Goal: Task Accomplishment & Management: Manage account settings

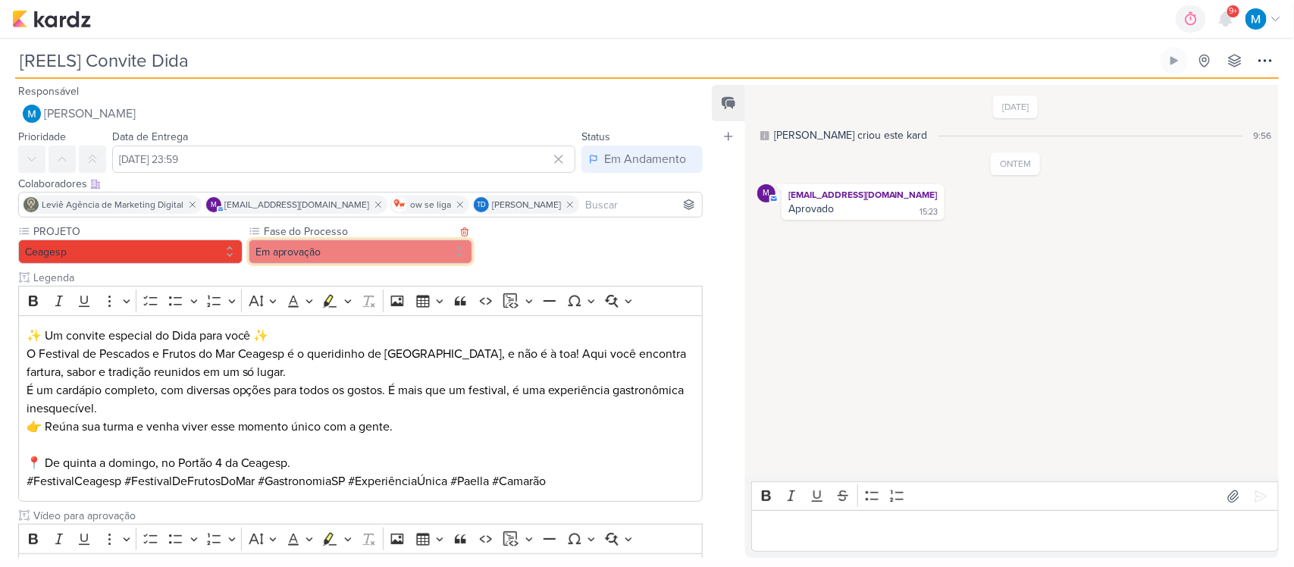
click at [320, 247] on button "Em aprovação" at bounding box center [361, 251] width 224 height 24
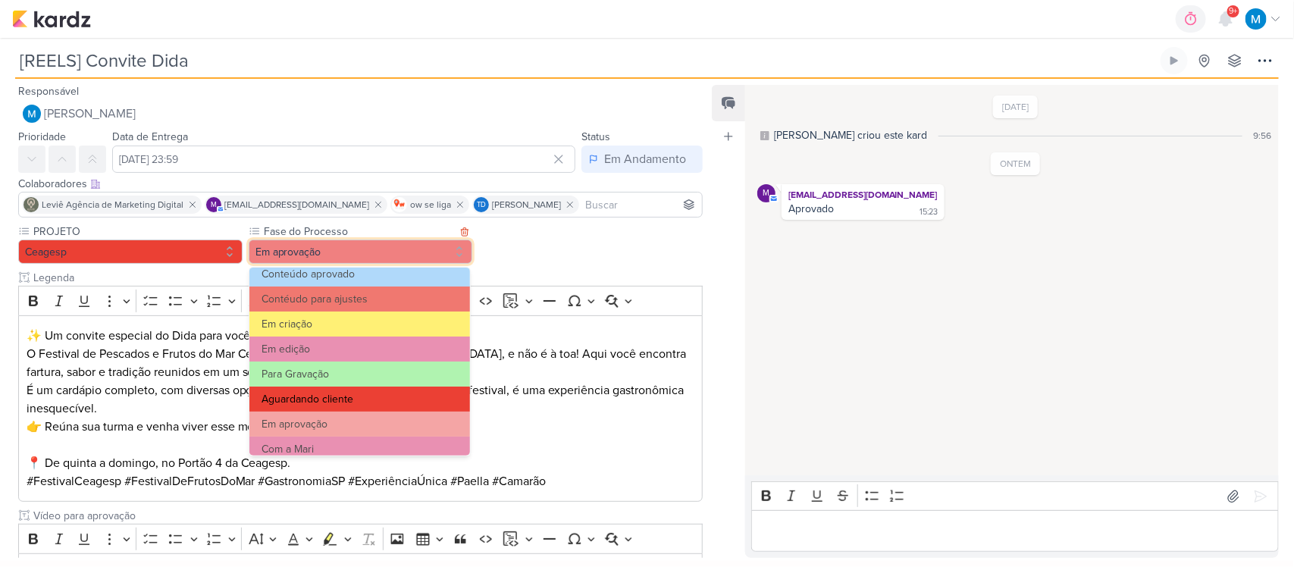
scroll to position [95, 0]
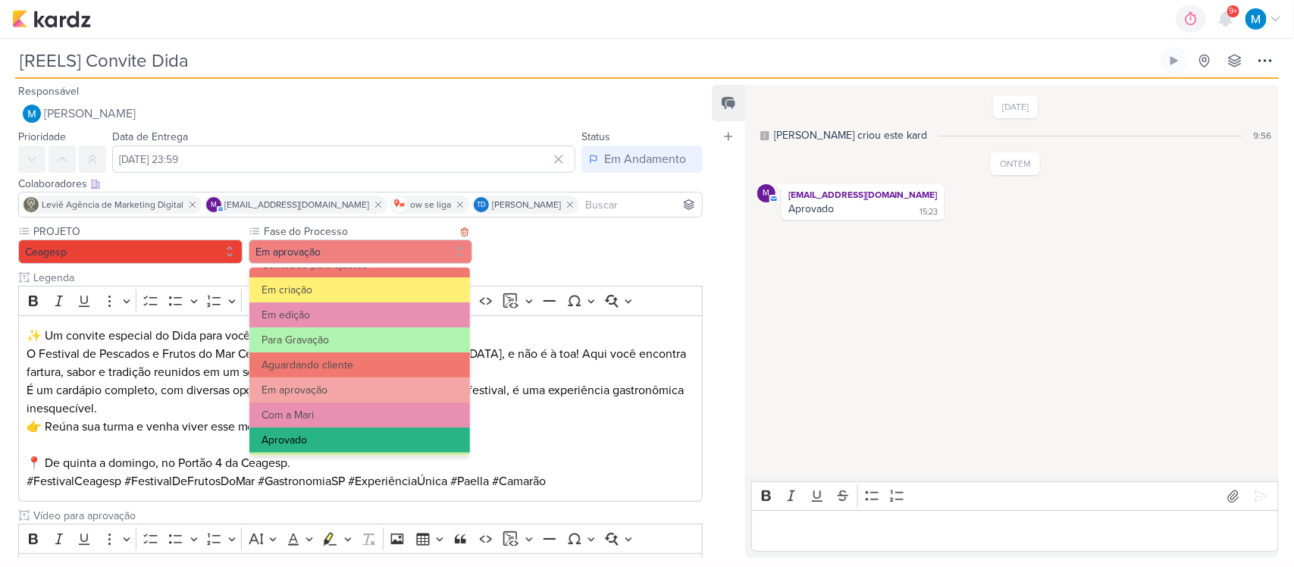
click at [357, 445] on button "Aprovado" at bounding box center [359, 439] width 221 height 25
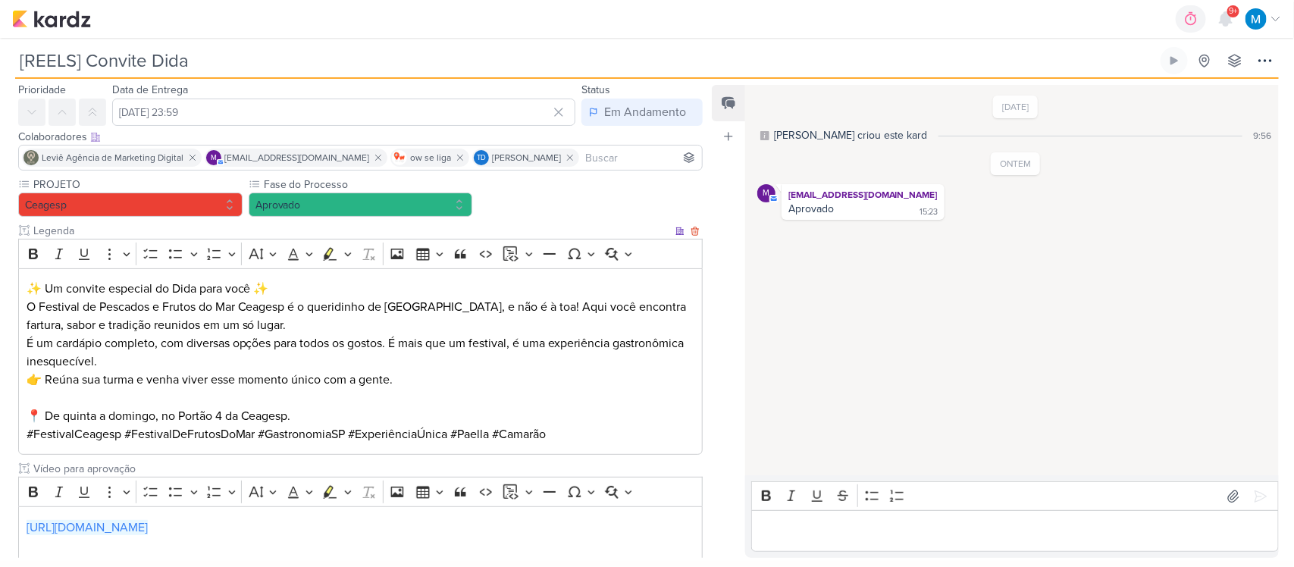
scroll to position [140, 0]
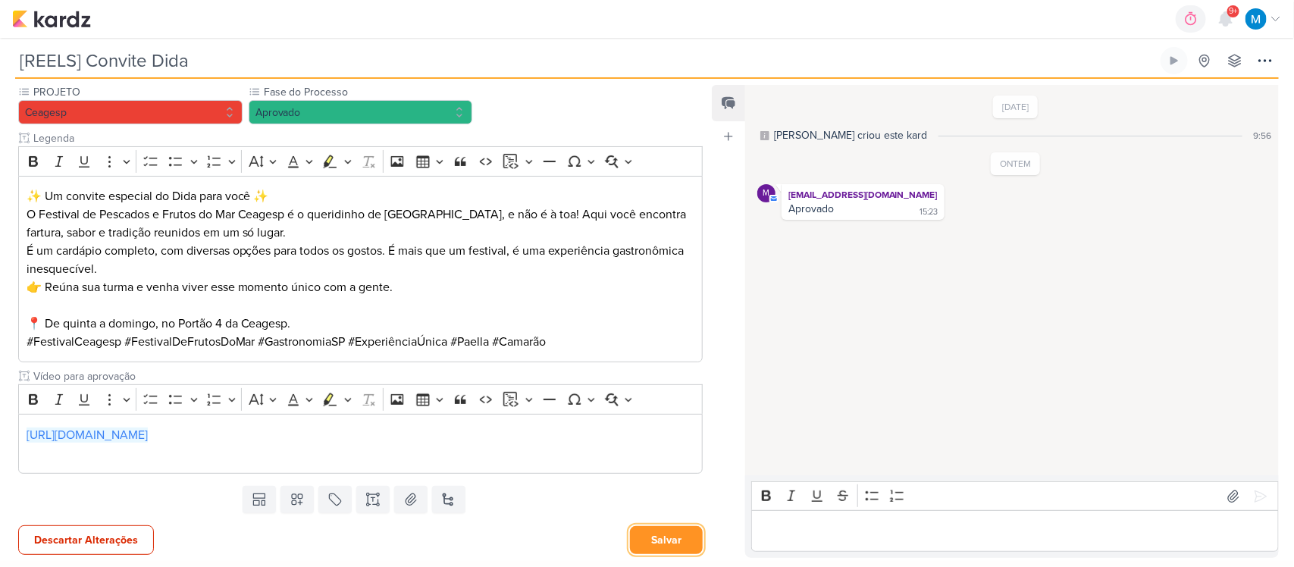
click at [668, 540] on button "Salvar" at bounding box center [666, 540] width 73 height 28
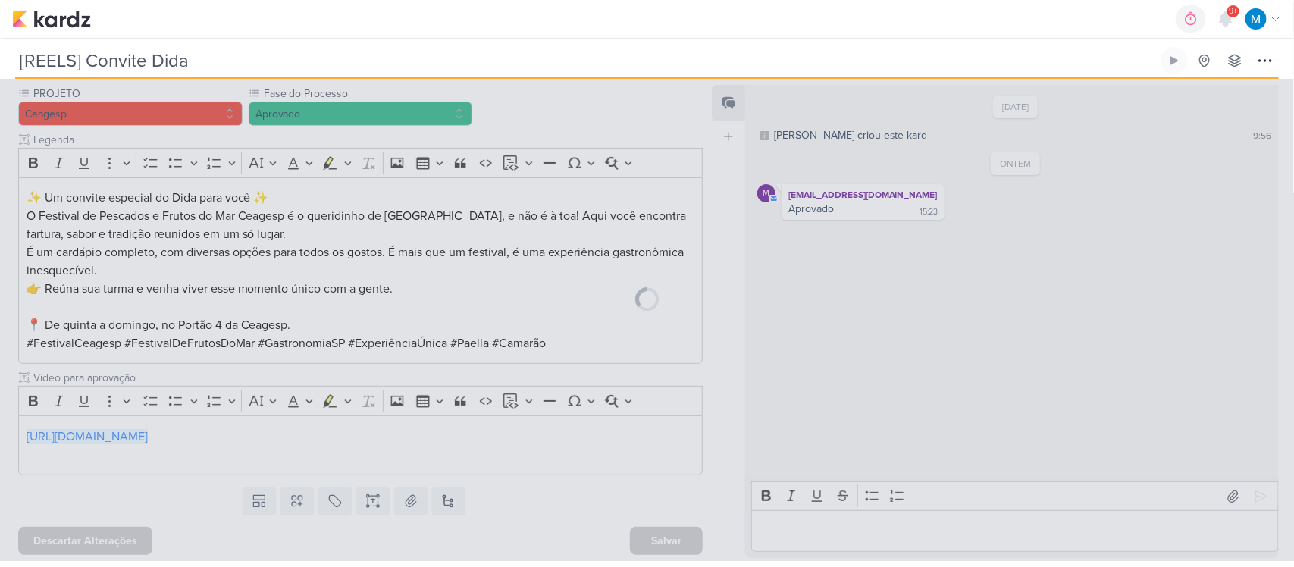
scroll to position [138, 0]
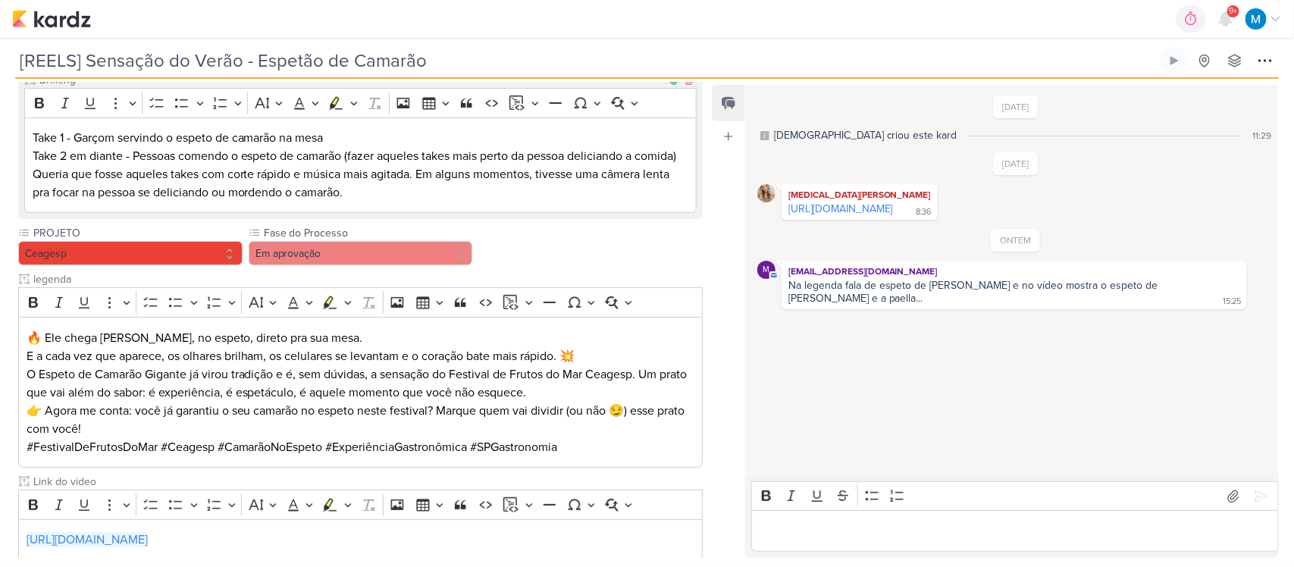
scroll to position [296, 0]
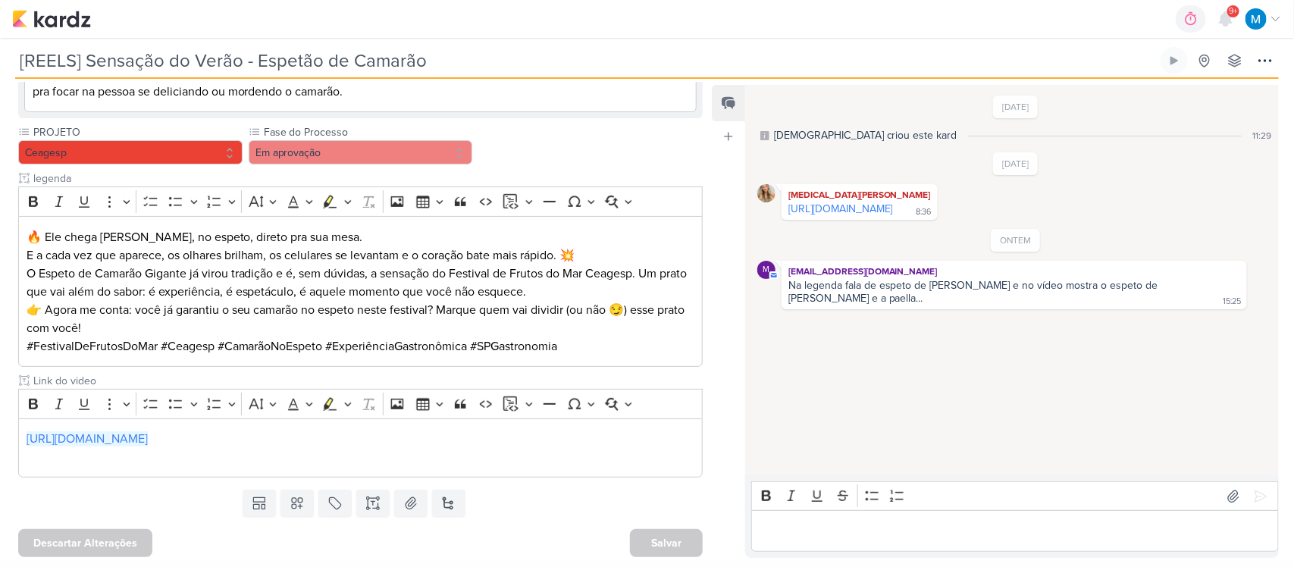
click at [99, 490] on div "Templates Campos Personalizados Marcadores Caixa De Texto Anexo Novo Subkard" at bounding box center [354, 503] width 709 height 39
click at [379, 236] on p "🔥 Ele chega quentinho, no espeto, direto pra sua mesa. E a cada vez que aparece…" at bounding box center [361, 246] width 668 height 36
click at [51, 237] on p "🔥 Ele chega quentinho, no espeto, direto pra sua mesa. E a cada vez que aparece…" at bounding box center [361, 246] width 668 height 36
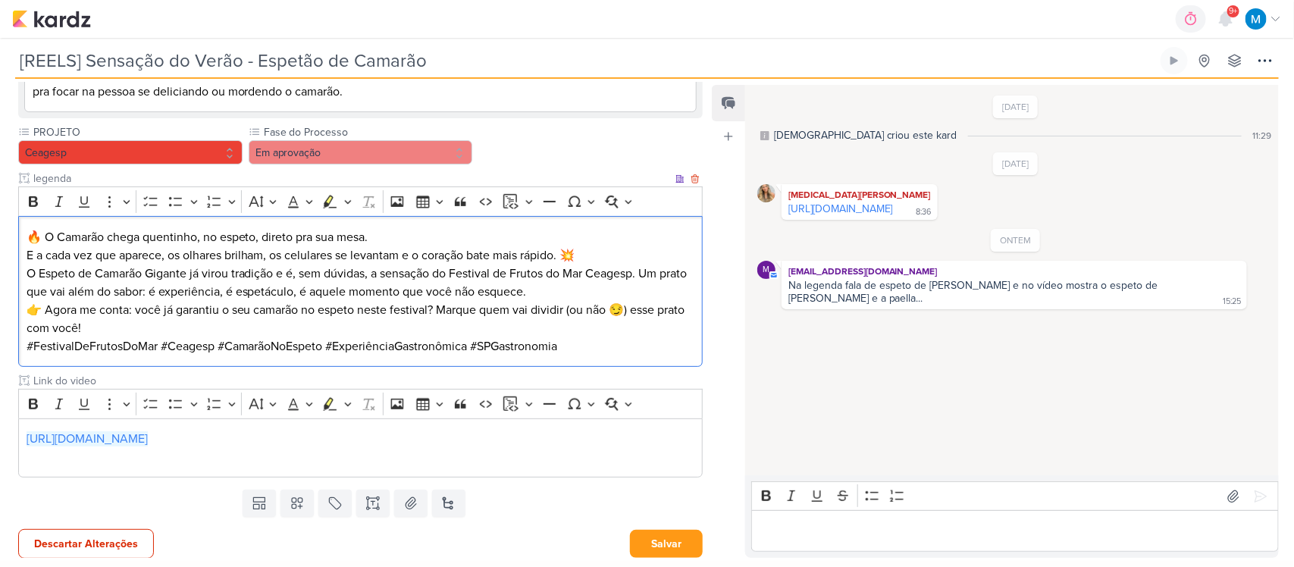
click at [408, 233] on p "🔥 O Camarão chega quentinho, no espeto, direto pra sua mesa. E a cada vez que a…" at bounding box center [361, 246] width 668 height 36
drag, startPoint x: 164, startPoint y: 251, endPoint x: 6, endPoint y: 255, distance: 157.7
click at [6, 255] on div "Parlare Marketing Brifieng Clique para tornar o item visível à colaboradores ex…" at bounding box center [354, 215] width 709 height 535
click at [574, 290] on p "O Espeto de Camarão Gigante já virou tradição e é, sem dúvidas, a sensação do F…" at bounding box center [361, 283] width 668 height 36
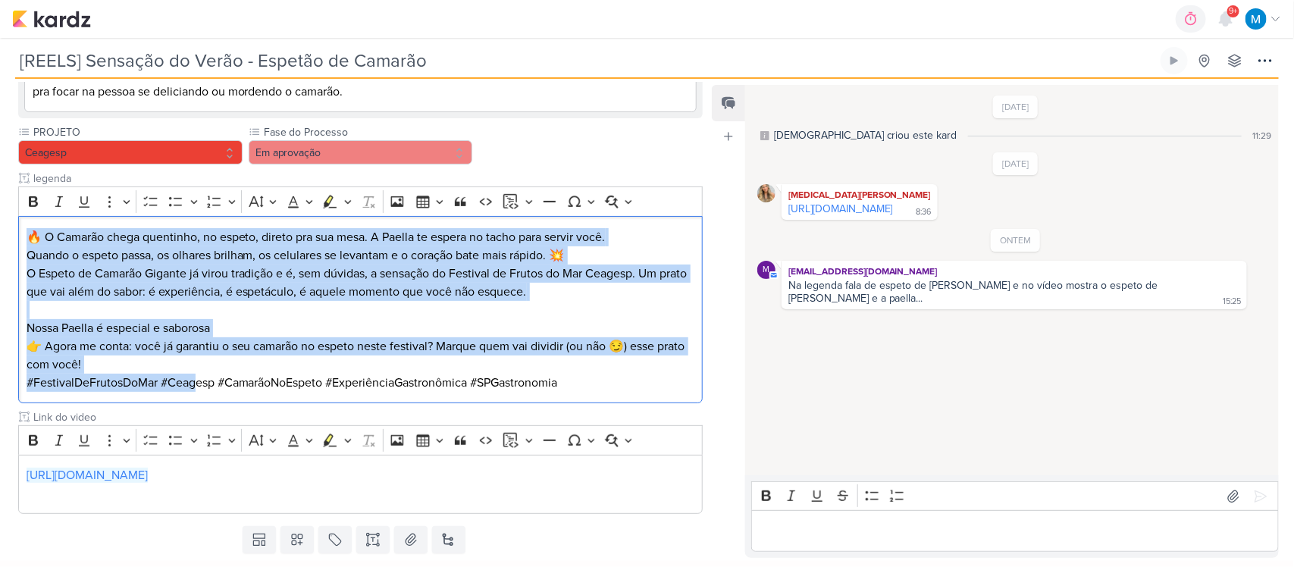
drag, startPoint x: 183, startPoint y: 366, endPoint x: 14, endPoint y: 227, distance: 218.6
click at [14, 227] on div "Parlare Marketing Brifieng Clique para tornar o item visível à colaboradores ex…" at bounding box center [354, 233] width 709 height 571
click at [86, 356] on p "👉 Agora me conta: você já garantiu o seu camarão no espeto neste festival? Marq…" at bounding box center [361, 355] width 668 height 36
drag, startPoint x: 154, startPoint y: 366, endPoint x: 11, endPoint y: 232, distance: 195.7
click at [11, 232] on div "Parlare Marketing Brifieng Clique para tornar o item visível à colaboradores ex…" at bounding box center [354, 233] width 709 height 571
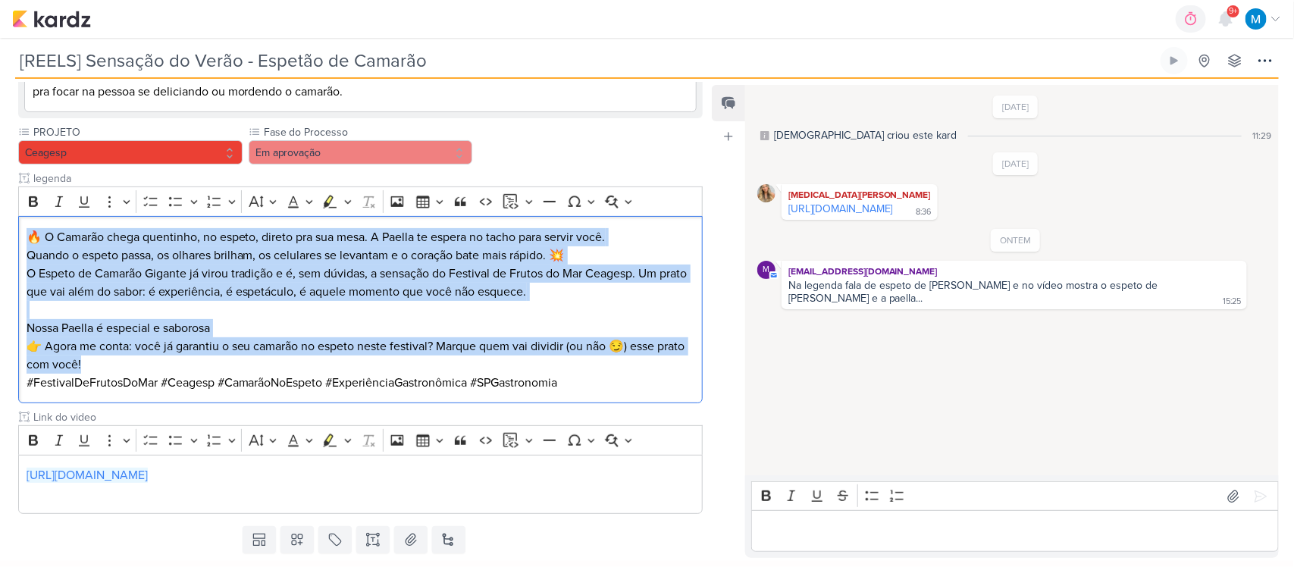
copy div "🔥 O Camarão chega quentinho, no espeto, direto pra sua mesa. A Paella te espera…"
click at [563, 357] on p "👉 Agora me conta: você já garantiu o seu camarão no espeto neste festival? Marq…" at bounding box center [361, 355] width 668 height 36
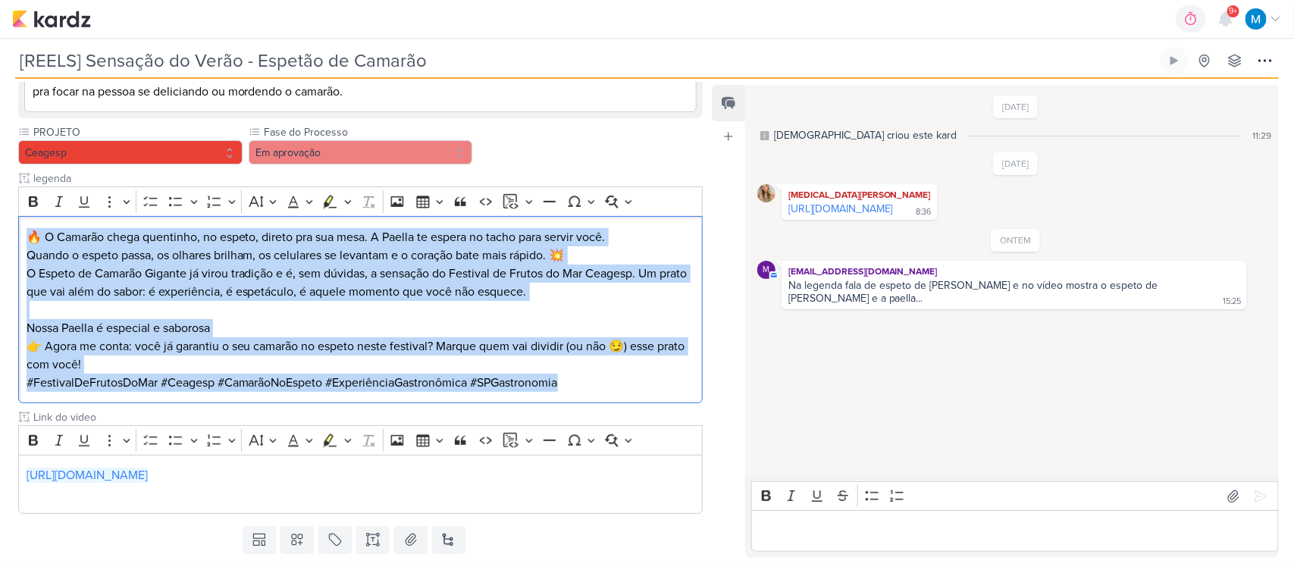
drag, startPoint x: 605, startPoint y: 387, endPoint x: 0, endPoint y: 233, distance: 623.9
click at [0, 233] on div "Parlare Marketing Brifieng Clique para tornar o item visível à colaboradores ex…" at bounding box center [354, 233] width 709 height 571
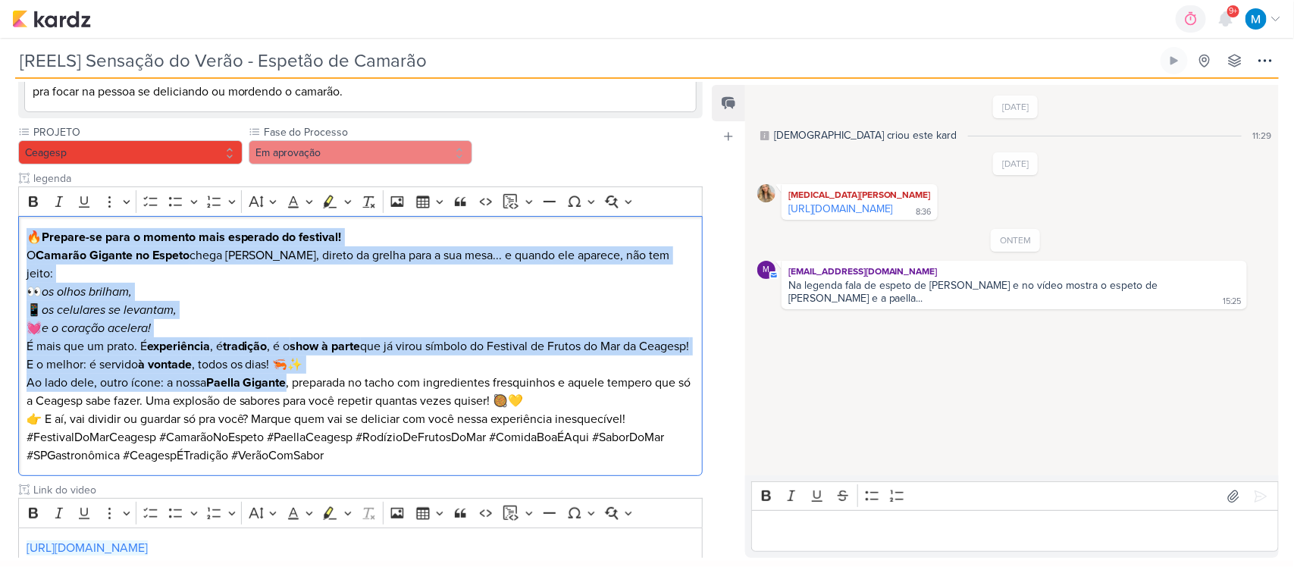
drag, startPoint x: 290, startPoint y: 377, endPoint x: 6, endPoint y: 230, distance: 320.3
click at [6, 230] on div "Parlare Marketing Brifieng Clique para tornar o item visível à colaboradores ex…" at bounding box center [354, 270] width 709 height 644
click at [27, 205] on icon "Editor toolbar" at bounding box center [33, 201] width 15 height 15
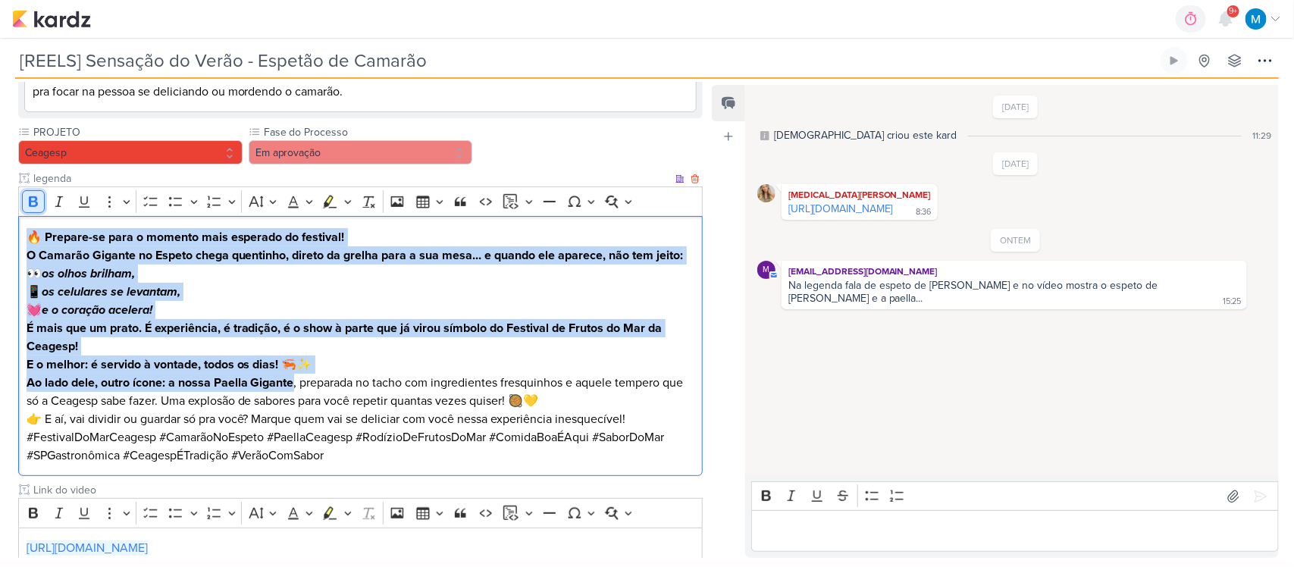
click at [27, 205] on icon "Editor toolbar" at bounding box center [33, 201] width 15 height 15
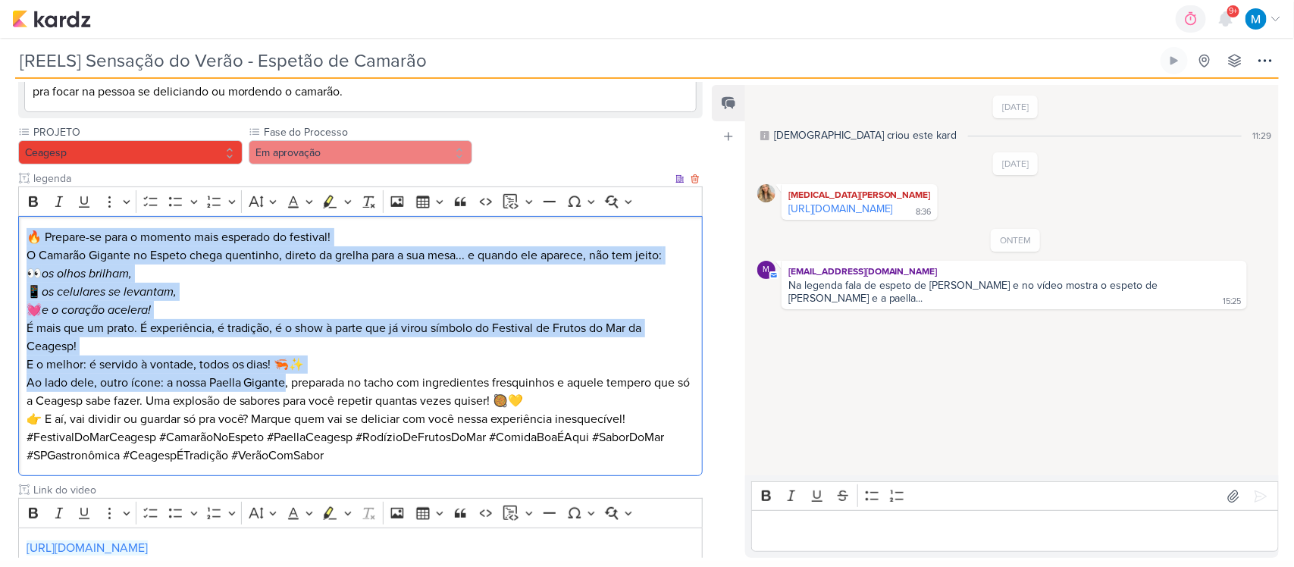
click at [224, 290] on p "O Camarão Gigante no Espeto chega quentinho, direto da grelha para a sua mesa..…" at bounding box center [361, 282] width 668 height 73
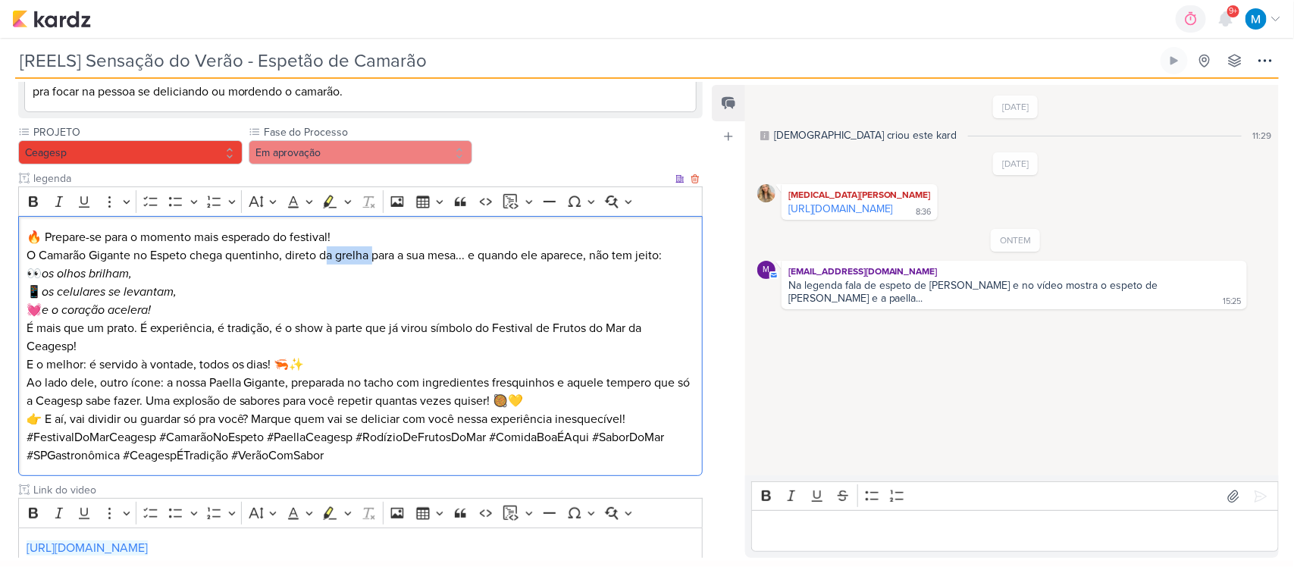
drag, startPoint x: 324, startPoint y: 251, endPoint x: 375, endPoint y: 252, distance: 50.8
click at [375, 252] on p "O Camarão Gigante no Espeto chega quentinho, direto da grelha para a sua mesa..…" at bounding box center [361, 282] width 668 height 73
drag, startPoint x: 404, startPoint y: 251, endPoint x: 322, endPoint y: 252, distance: 81.9
click at [322, 252] on p "O Camarão Gigante no Espeto chega quentinho, direto da grelha para a sua mesa..…" at bounding box center [361, 282] width 668 height 73
click at [576, 393] on p "Ao lado dele, outro ícone: a nossa Paella Gigante, preparada no tacho com ingre…" at bounding box center [361, 392] width 668 height 36
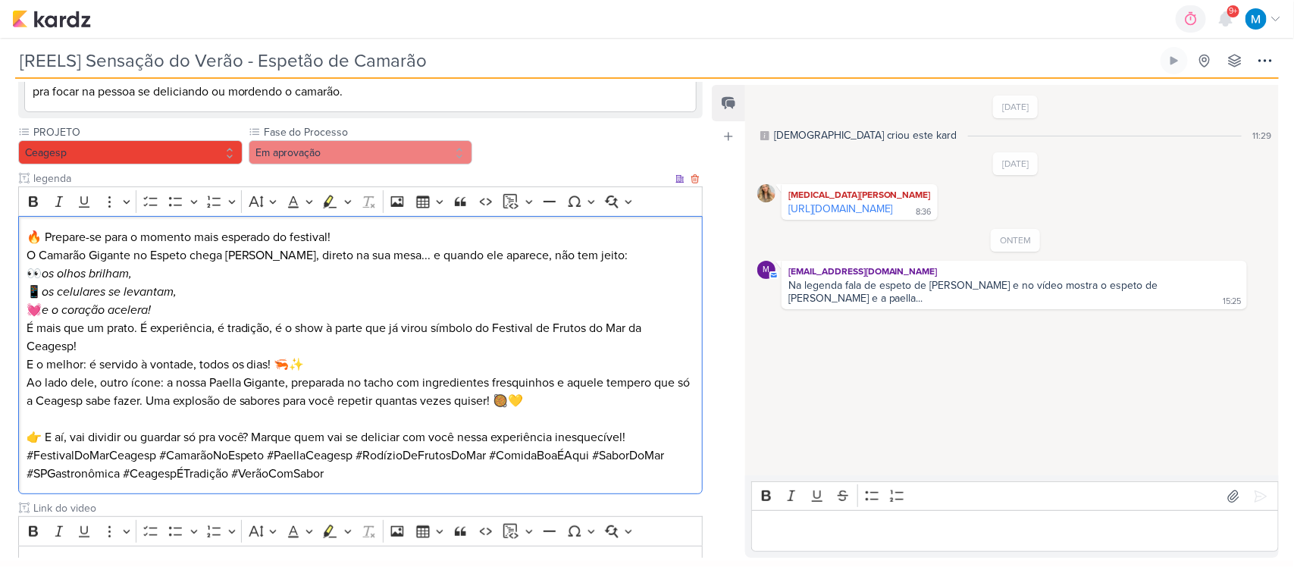
click at [653, 437] on p "👉 E aí, vai dividir ou guardar só pra você? Marque quem vai se deliciar com voc…" at bounding box center [361, 437] width 668 height 18
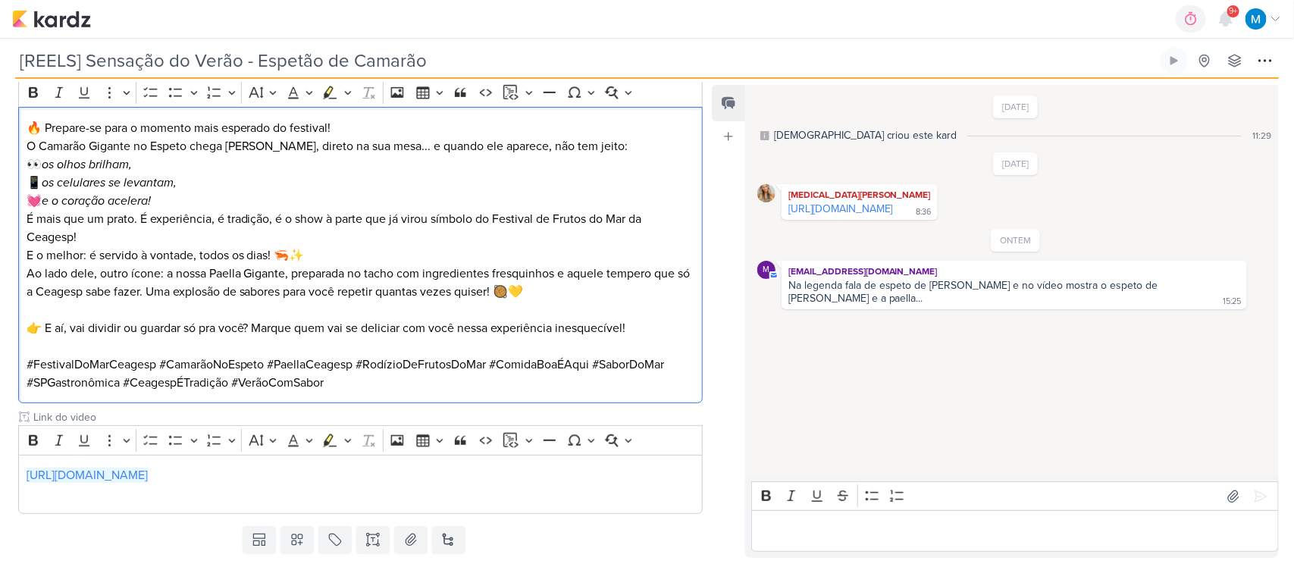
scroll to position [404, 0]
click at [835, 525] on p "Editor editing area: main" at bounding box center [1015, 531] width 512 height 18
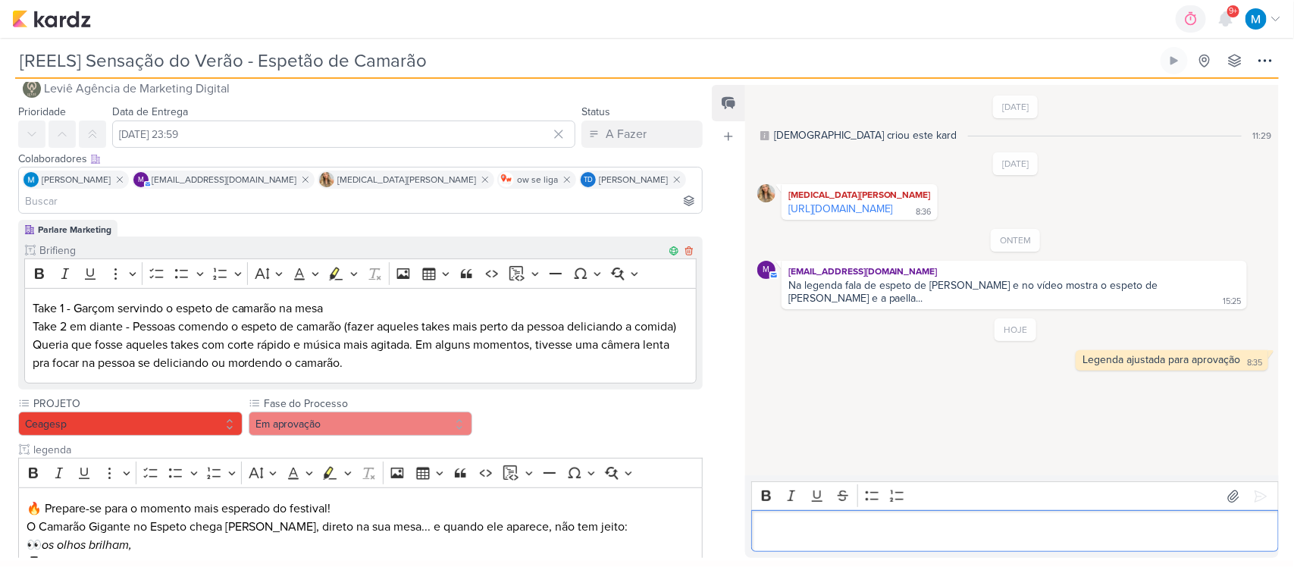
scroll to position [444, 0]
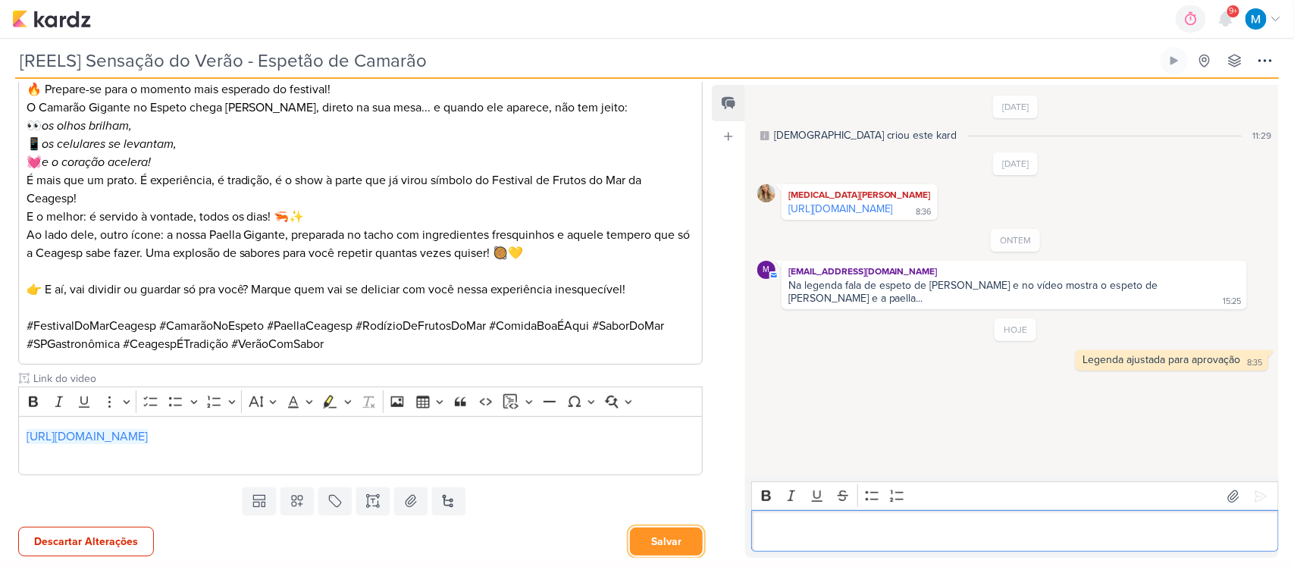
click at [677, 542] on button "Salvar" at bounding box center [666, 541] width 73 height 28
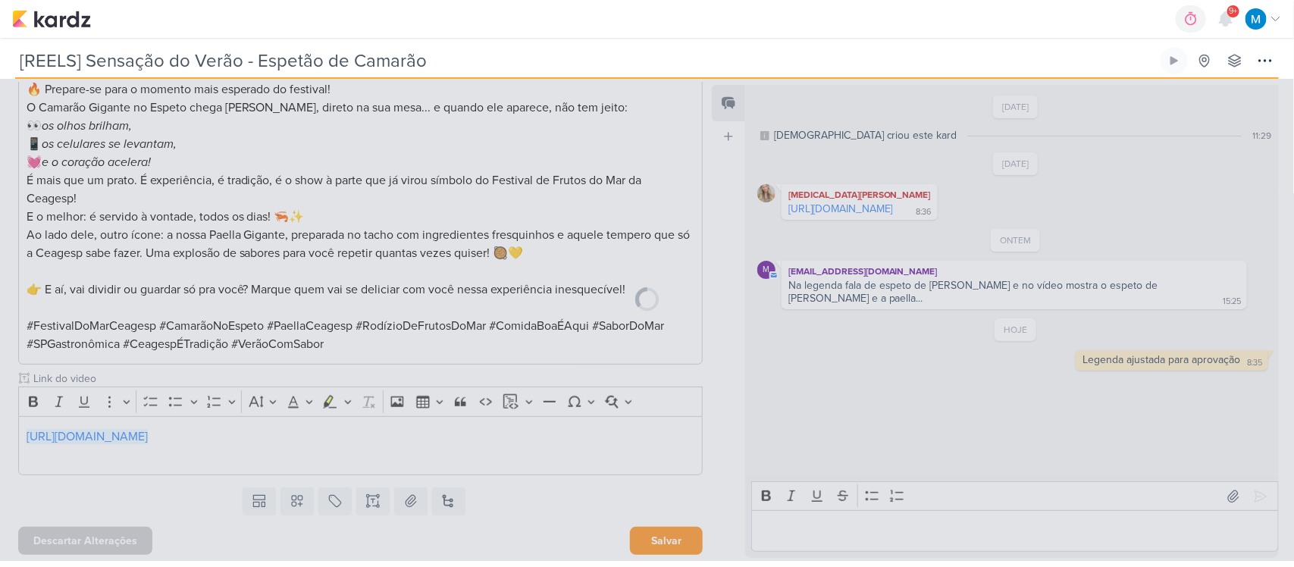
scroll to position [442, 0]
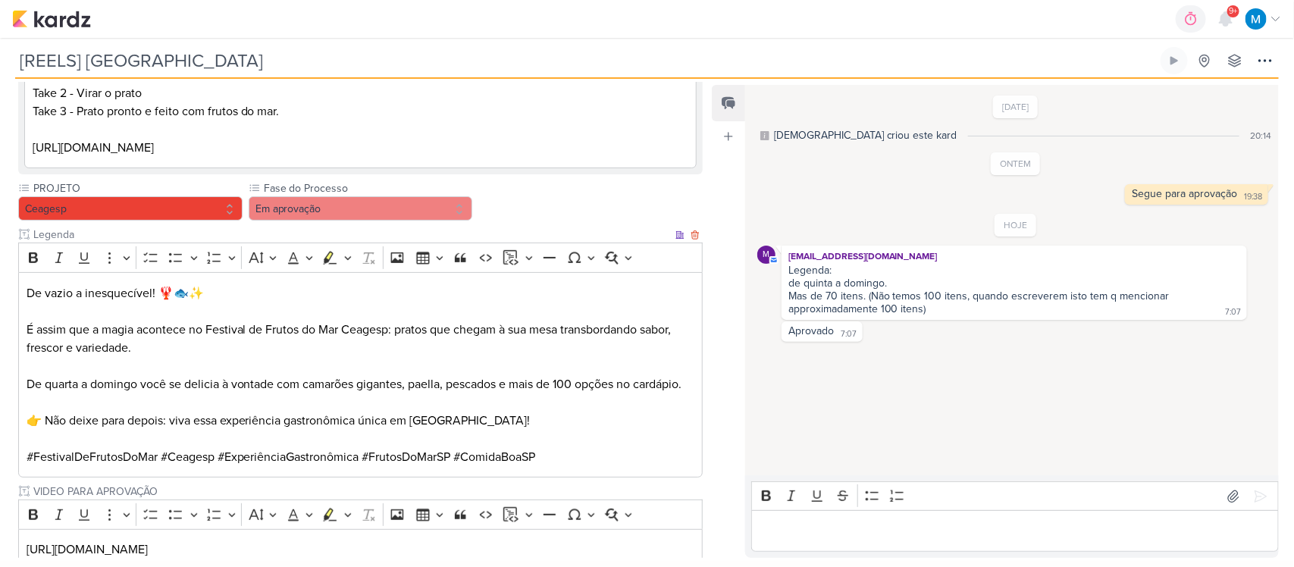
scroll to position [351, 0]
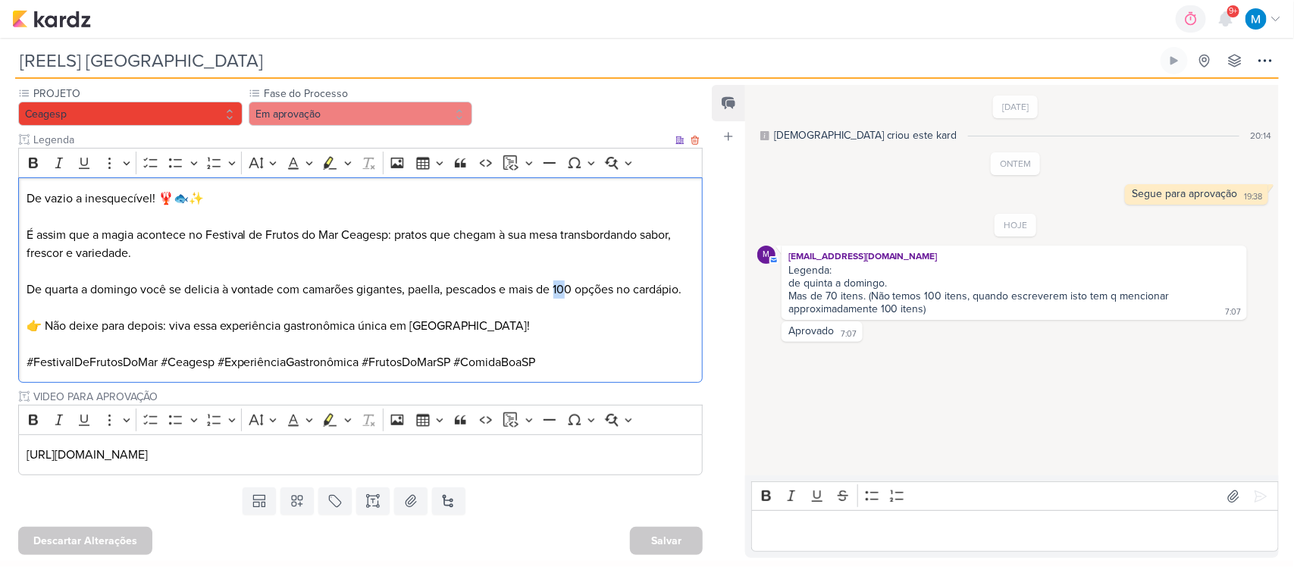
drag, startPoint x: 570, startPoint y: 261, endPoint x: 559, endPoint y: 266, distance: 12.2
click at [559, 280] on p "De quarta a domingo você se delicia à vontade com camarões gigantes, paella, pe…" at bounding box center [361, 289] width 668 height 18
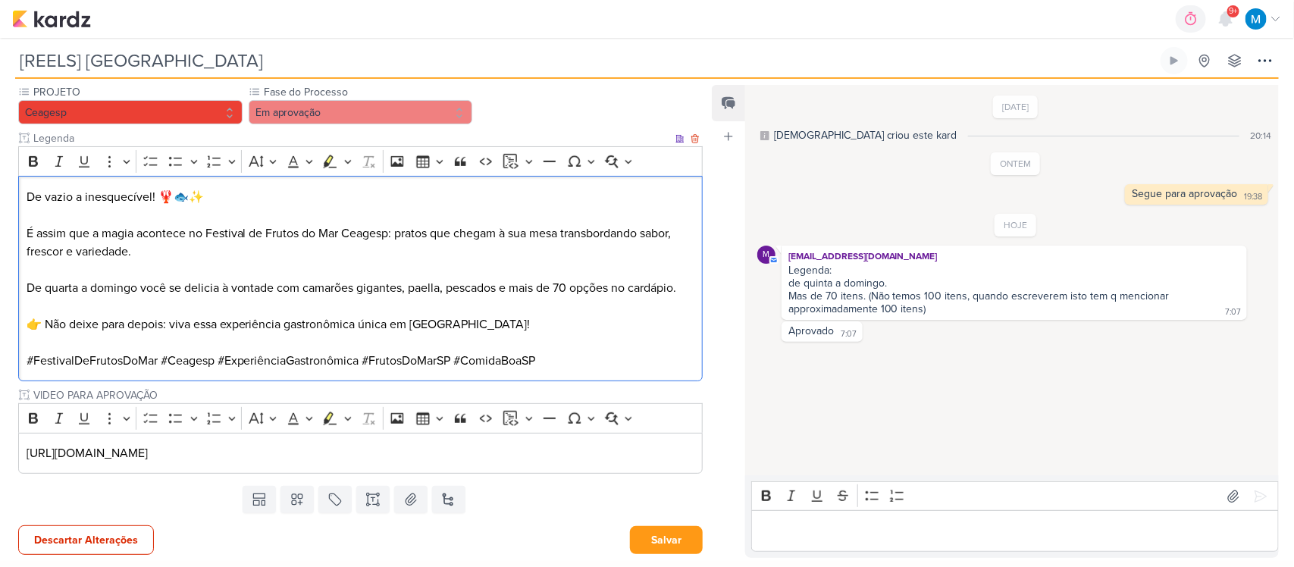
scroll to position [335, 0]
click at [380, 112] on button "Em aprovação" at bounding box center [361, 112] width 224 height 24
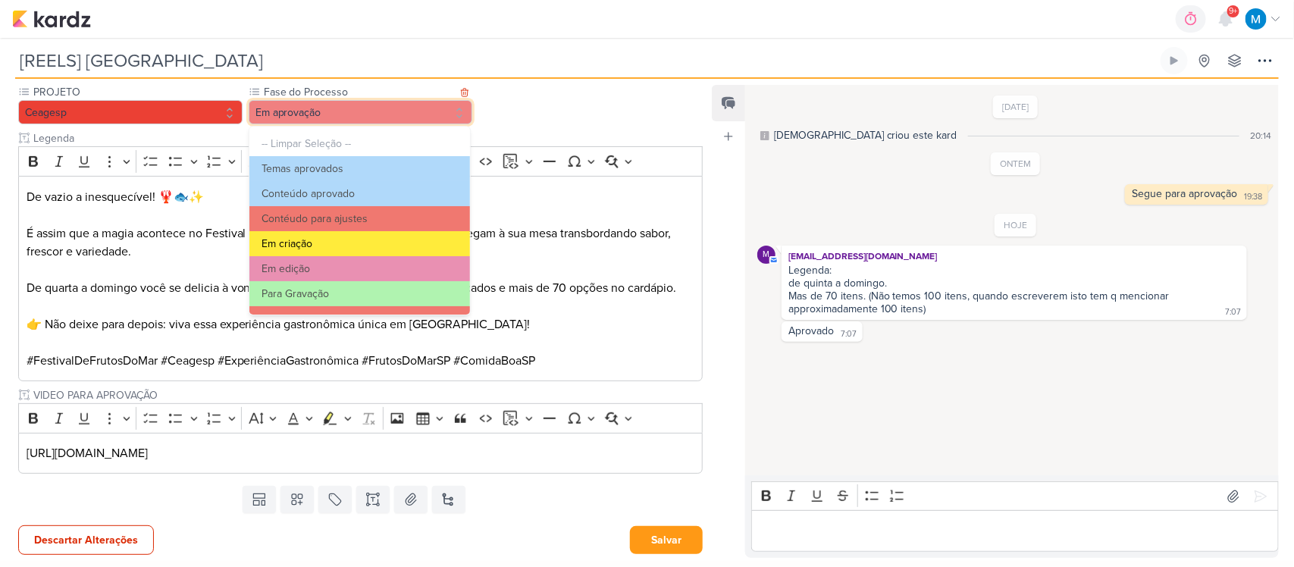
scroll to position [95, 0]
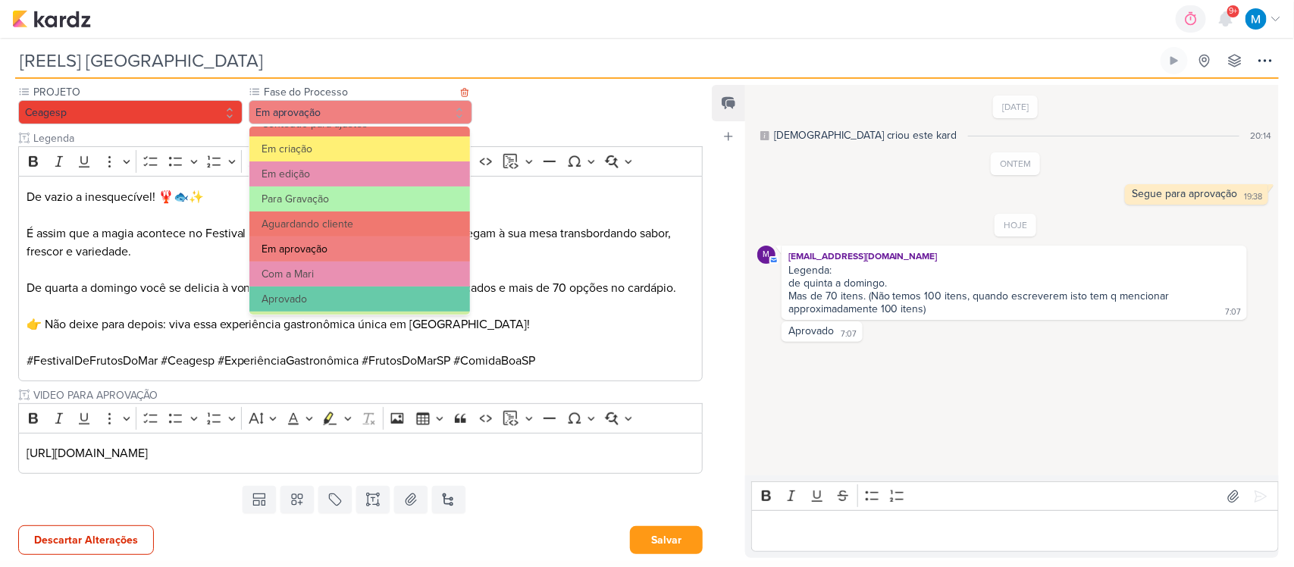
click at [333, 243] on button "Em aprovação" at bounding box center [359, 248] width 221 height 25
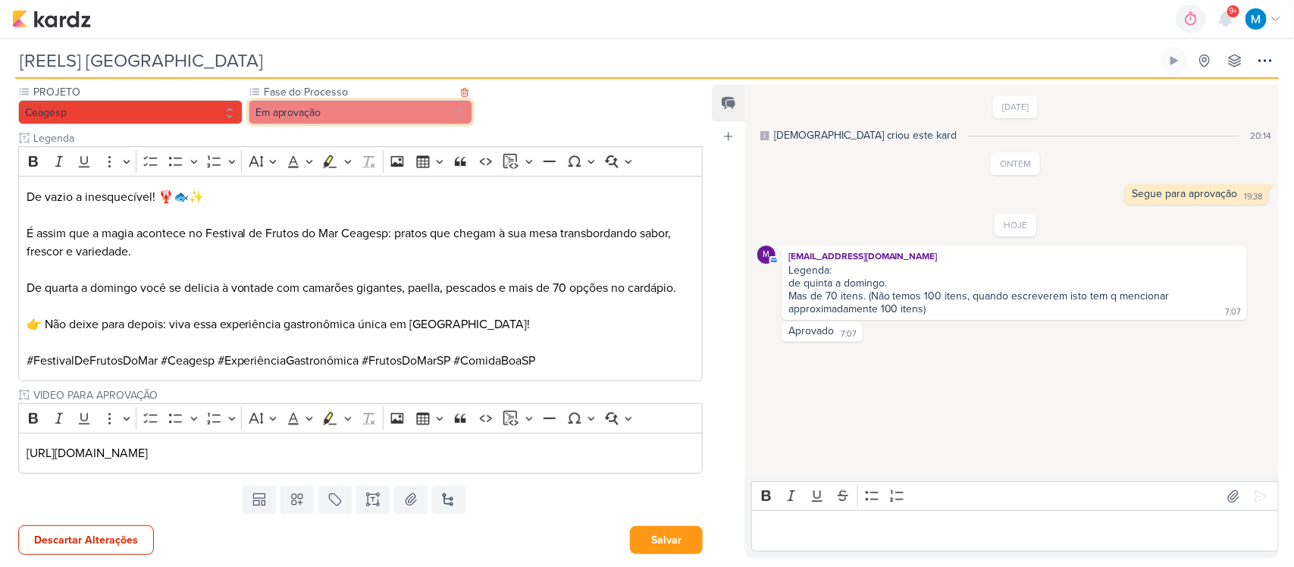
click at [353, 106] on button "Em aprovação" at bounding box center [361, 112] width 224 height 24
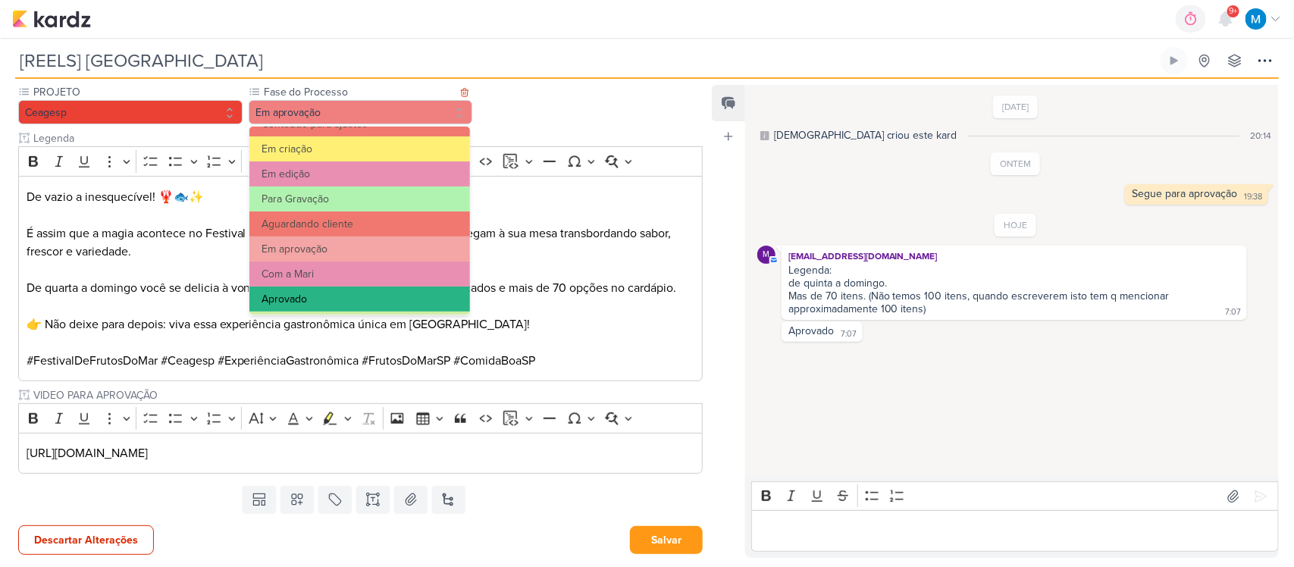
drag, startPoint x: 312, startPoint y: 296, endPoint x: 364, endPoint y: 301, distance: 51.7
click at [312, 296] on button "Aprovado" at bounding box center [359, 298] width 221 height 25
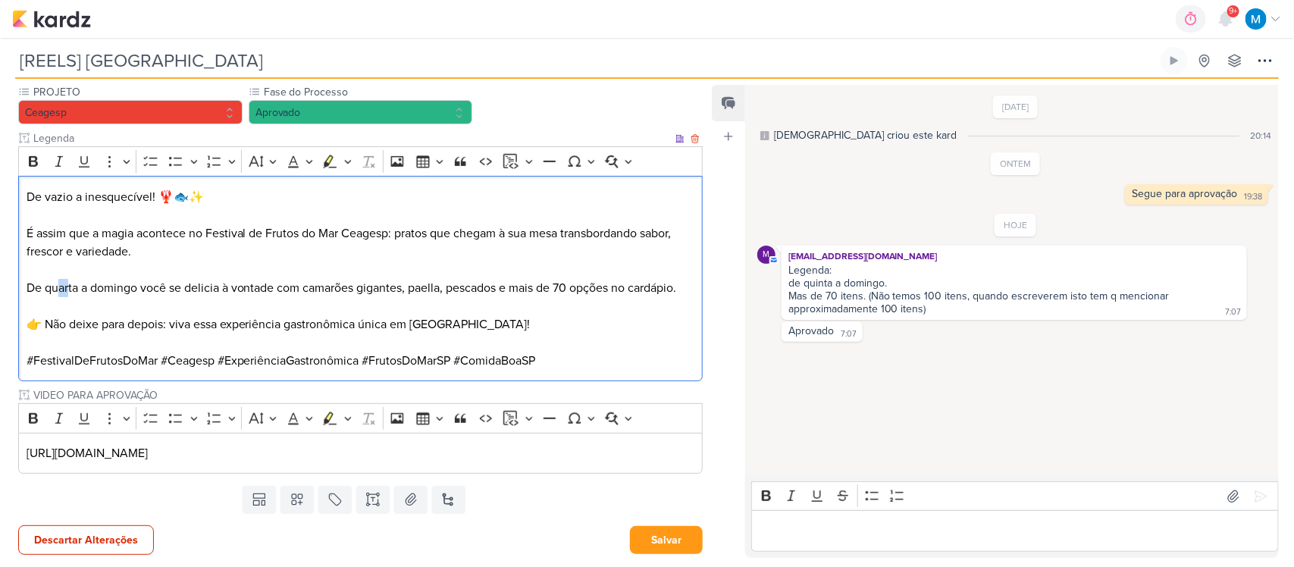
drag, startPoint x: 58, startPoint y: 281, endPoint x: 68, endPoint y: 281, distance: 9.9
click at [68, 281] on p "De quarta a domingo você se delicia à vontade com camarões gigantes, paella, pe…" at bounding box center [361, 288] width 668 height 18
click at [493, 452] on p "https://drive.google.com/drive/folders/1OWQwCqGY8sGfqFupRbfvRayMnfoWXorL" at bounding box center [361, 453] width 668 height 18
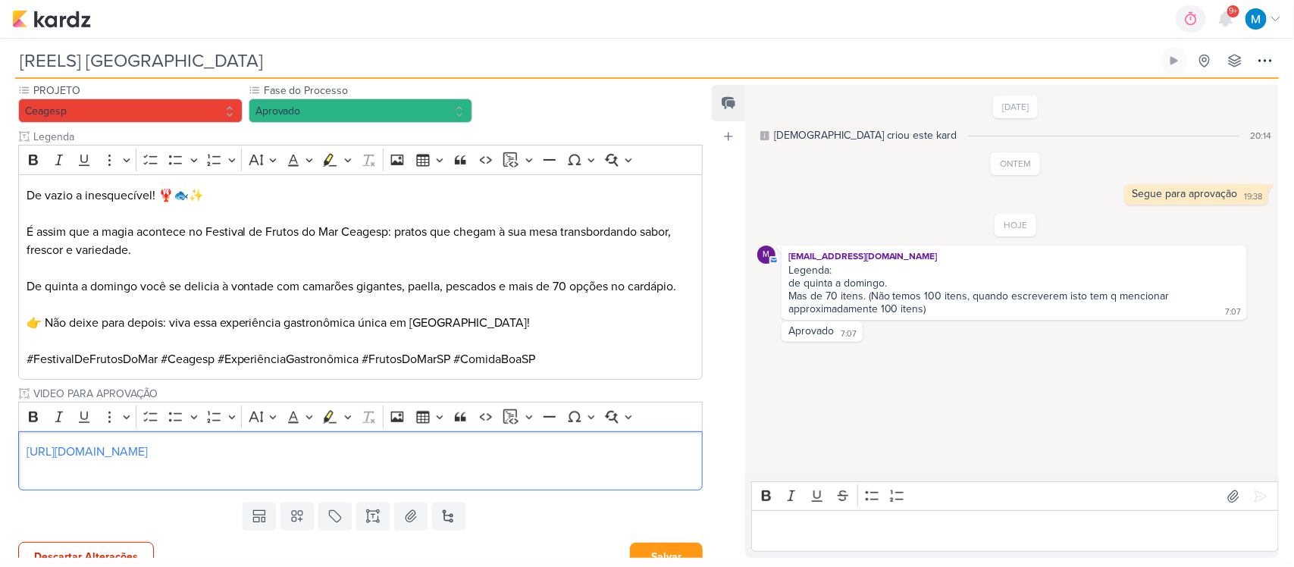
click at [800, 543] on div "Editor editing area: main" at bounding box center [1014, 531] width 527 height 42
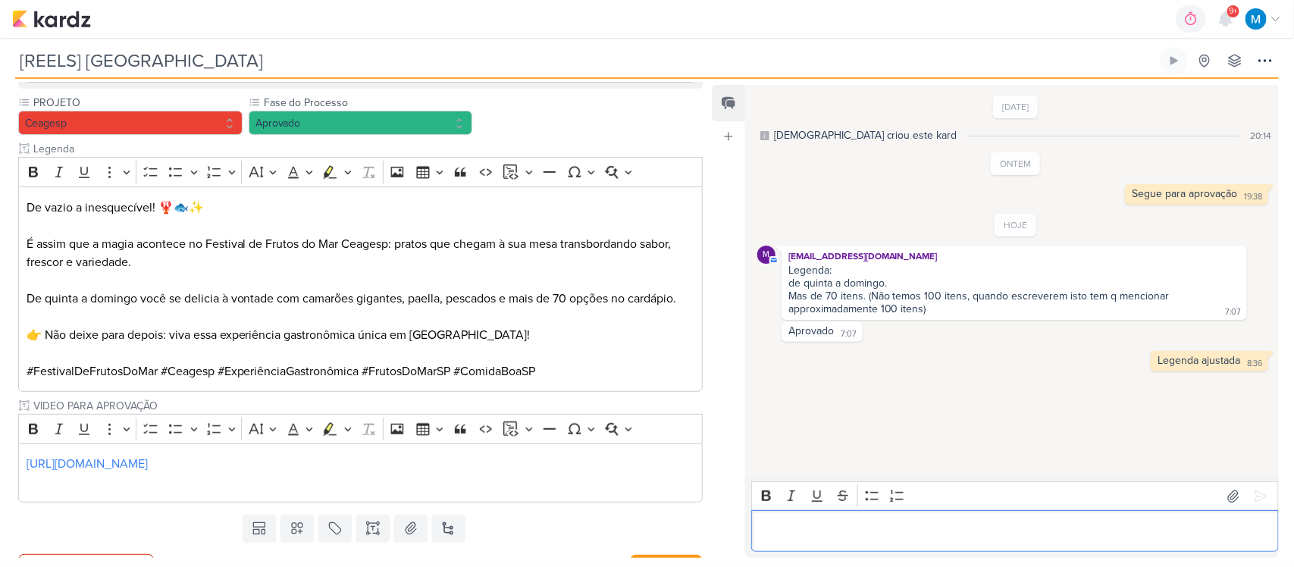
scroll to position [353, 0]
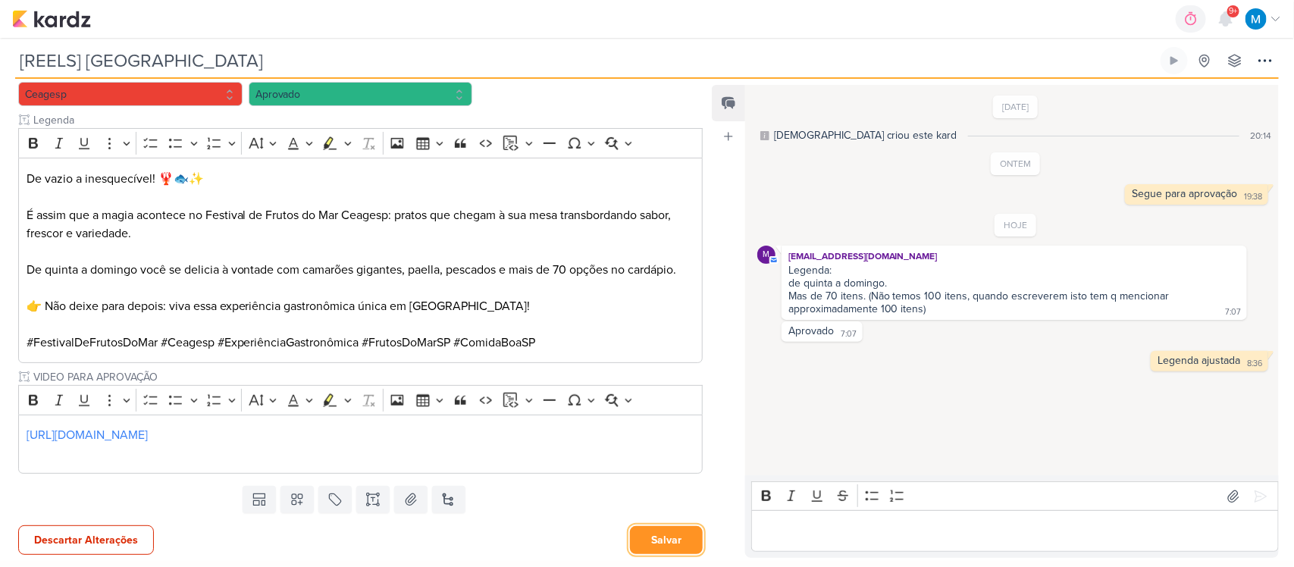
click at [669, 540] on button "Salvar" at bounding box center [666, 540] width 73 height 28
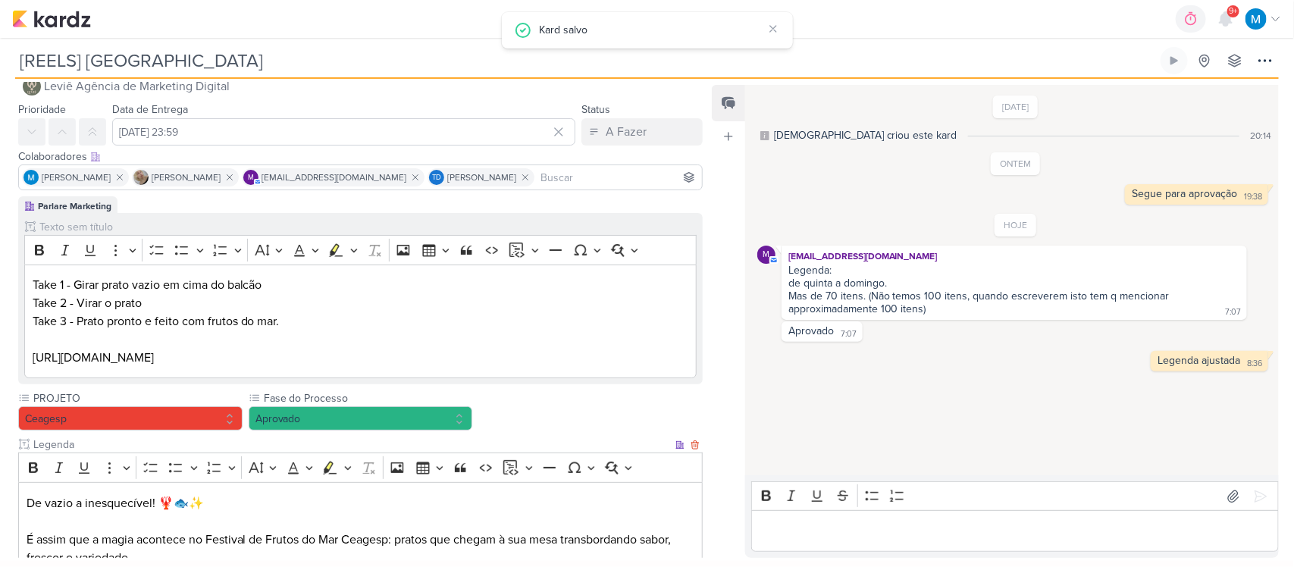
scroll to position [0, 0]
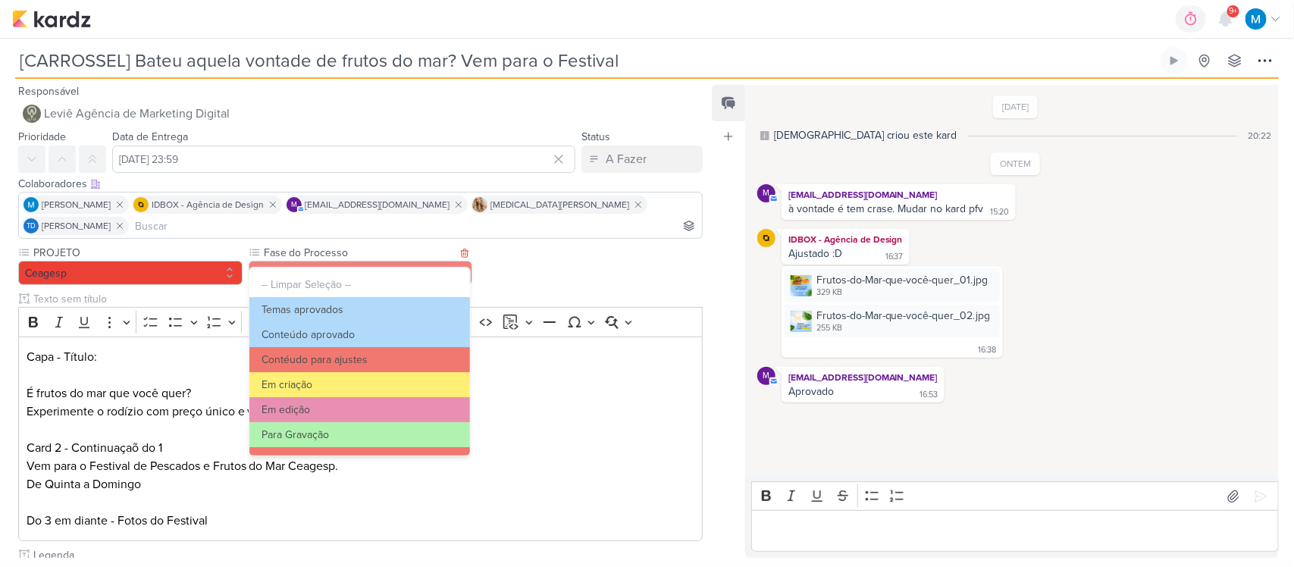
click at [345, 261] on button "Em aprovação" at bounding box center [361, 273] width 224 height 24
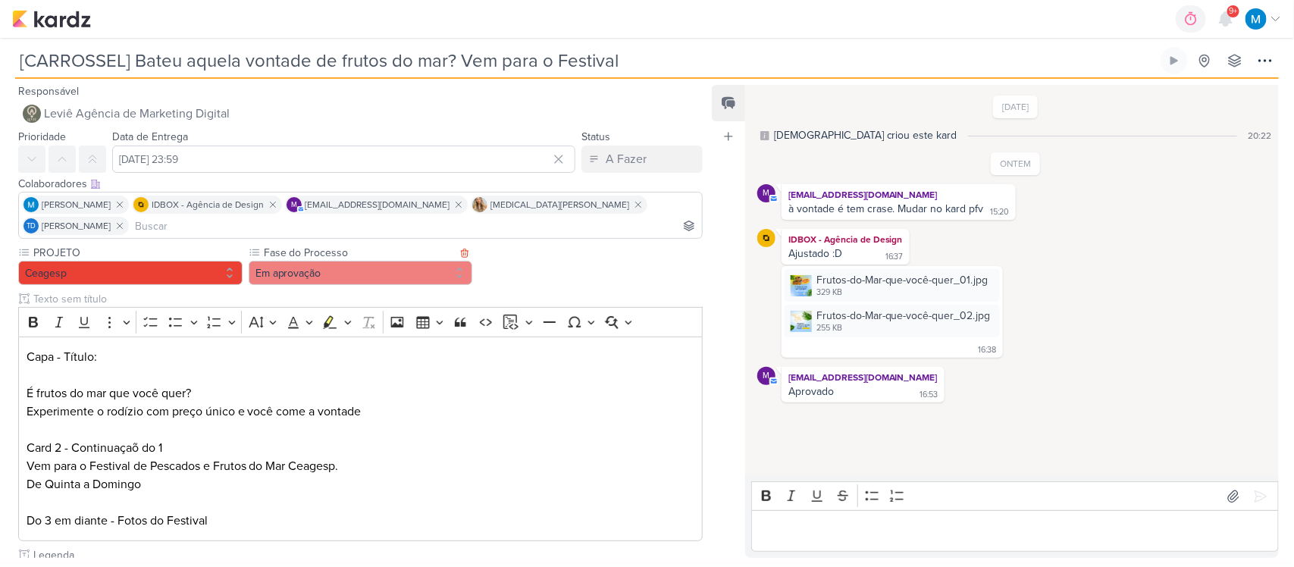
click at [345, 261] on button "Em aprovação" at bounding box center [361, 273] width 224 height 24
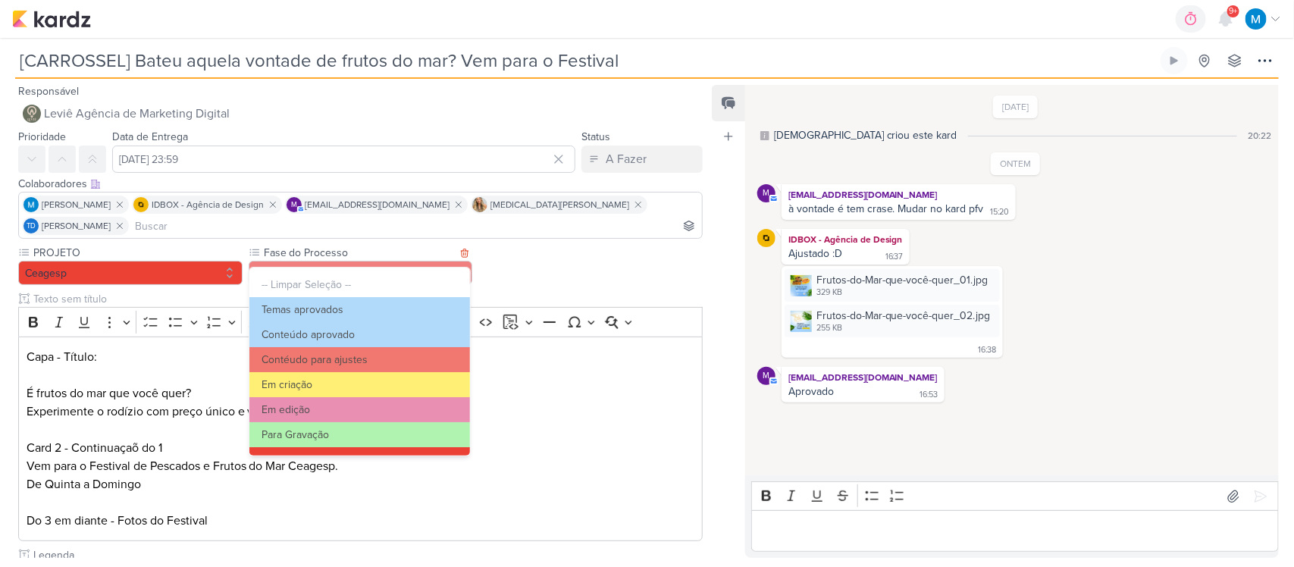
scroll to position [95, 0]
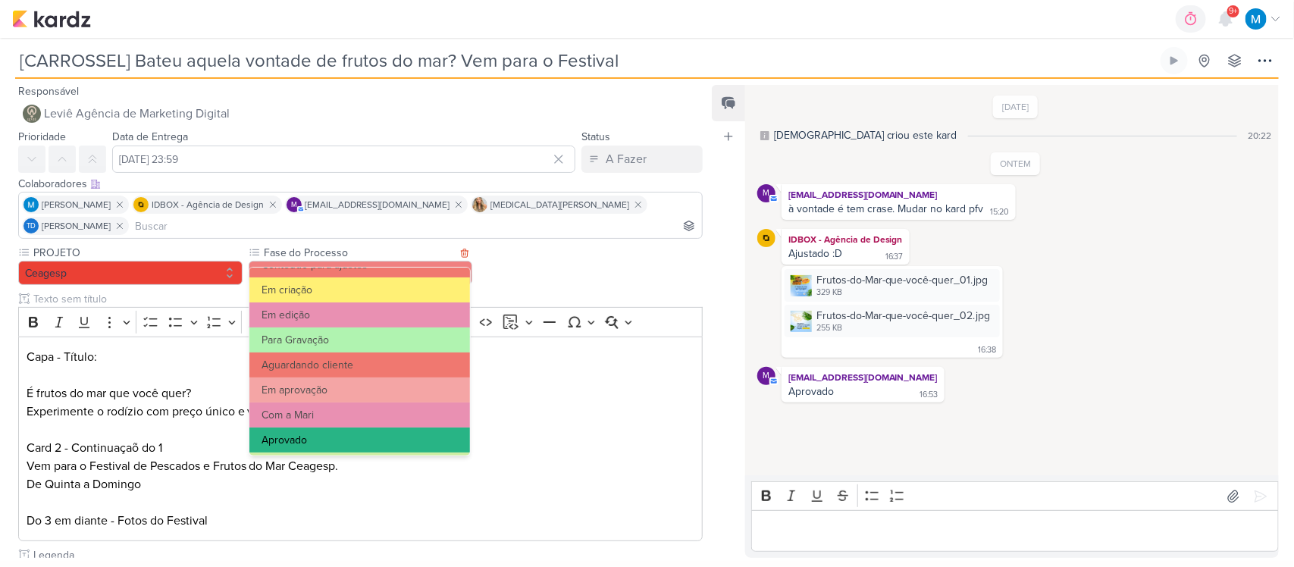
click at [333, 433] on button "Aprovado" at bounding box center [359, 439] width 221 height 25
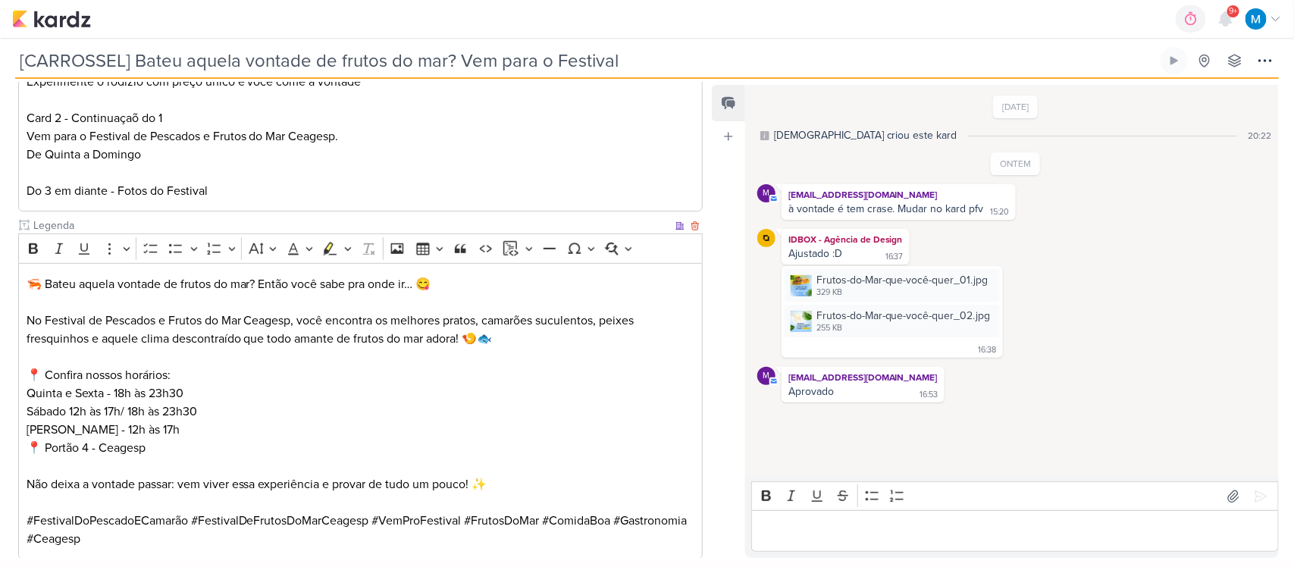
scroll to position [395, 0]
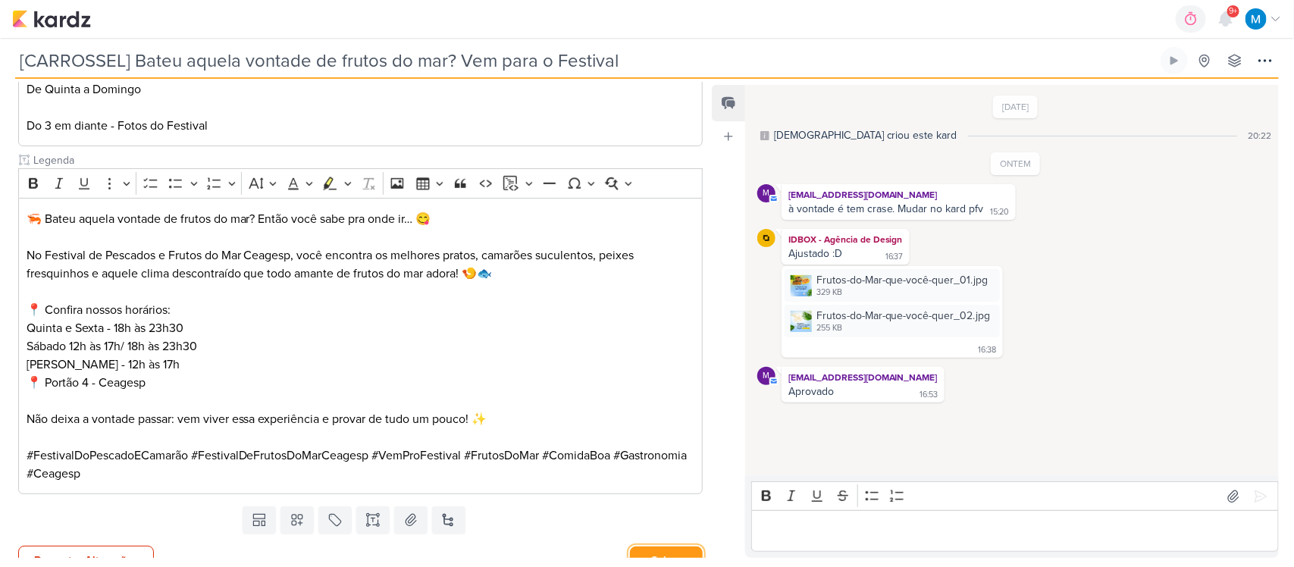
drag, startPoint x: 646, startPoint y: 540, endPoint x: 639, endPoint y: 532, distance: 10.2
click at [644, 546] on button "Salvar" at bounding box center [666, 560] width 73 height 28
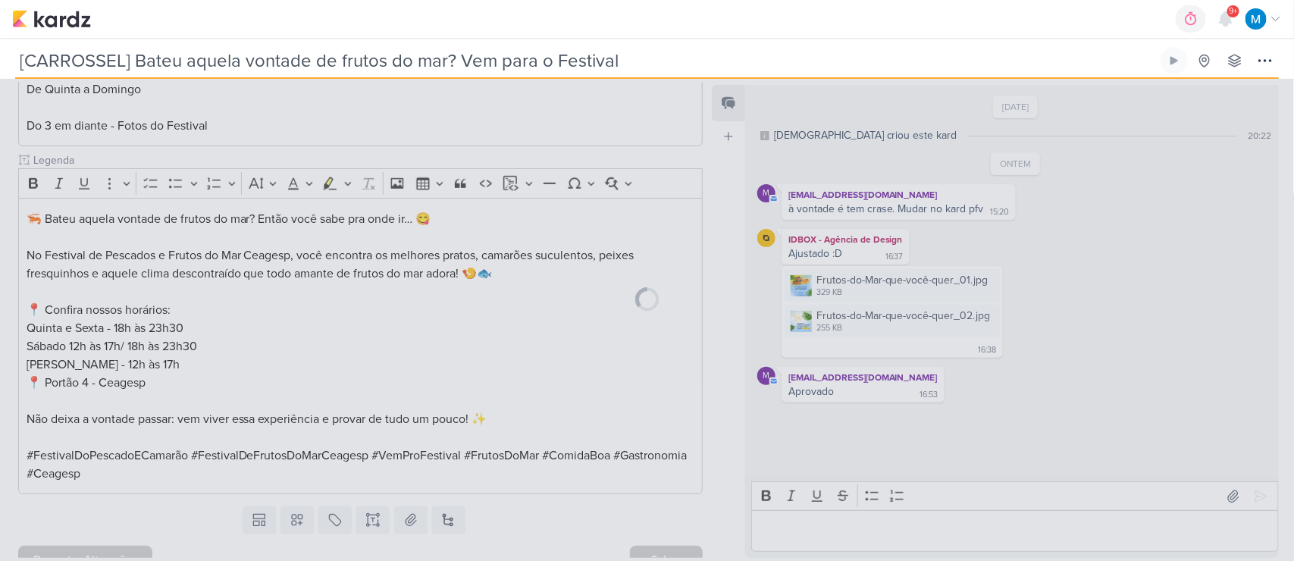
scroll to position [393, 0]
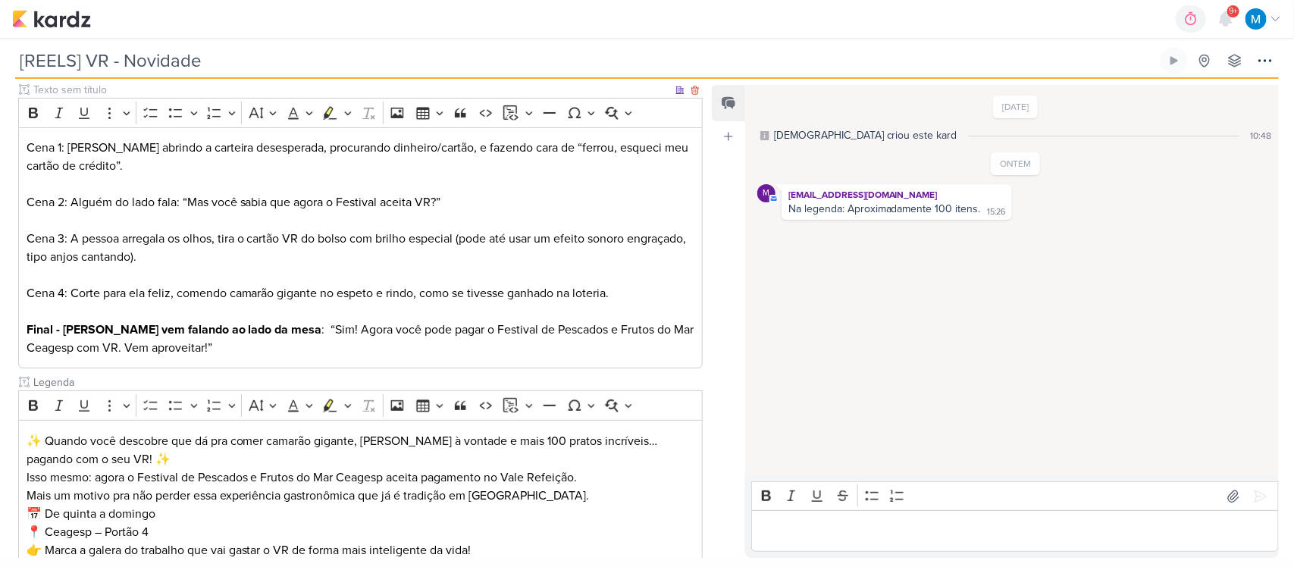
scroll to position [302, 0]
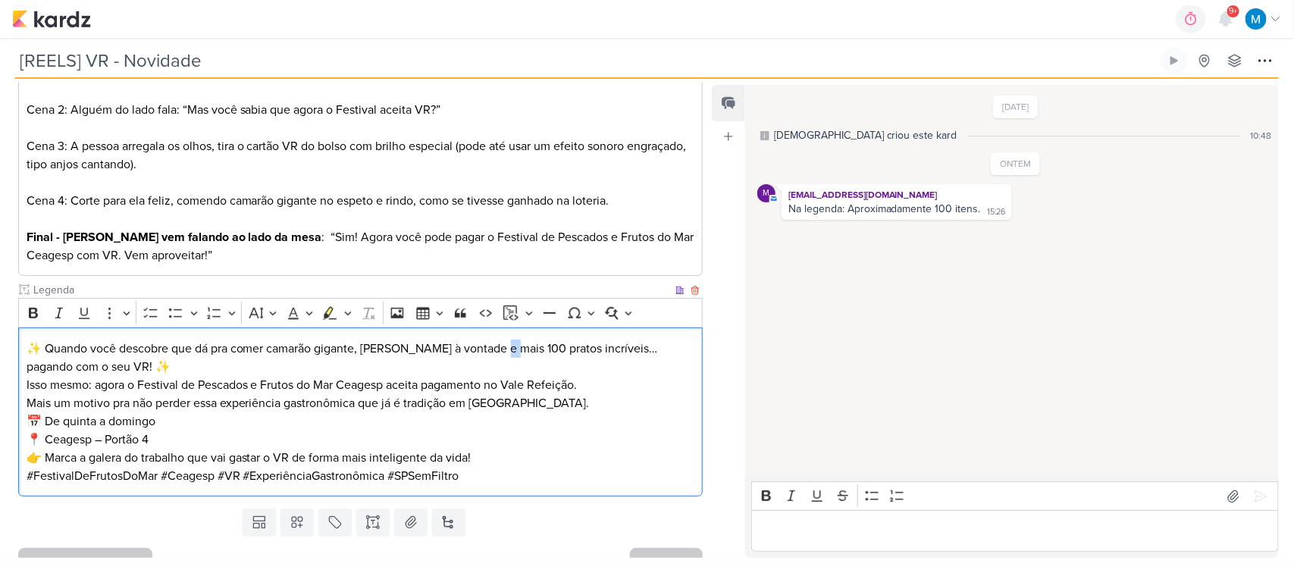
drag, startPoint x: 509, startPoint y: 327, endPoint x: 499, endPoint y: 322, distance: 11.9
click at [495, 340] on p "✨ Quando você descobre que dá pra comer camarão gigante, [PERSON_NAME] à vontad…" at bounding box center [361, 358] width 668 height 36
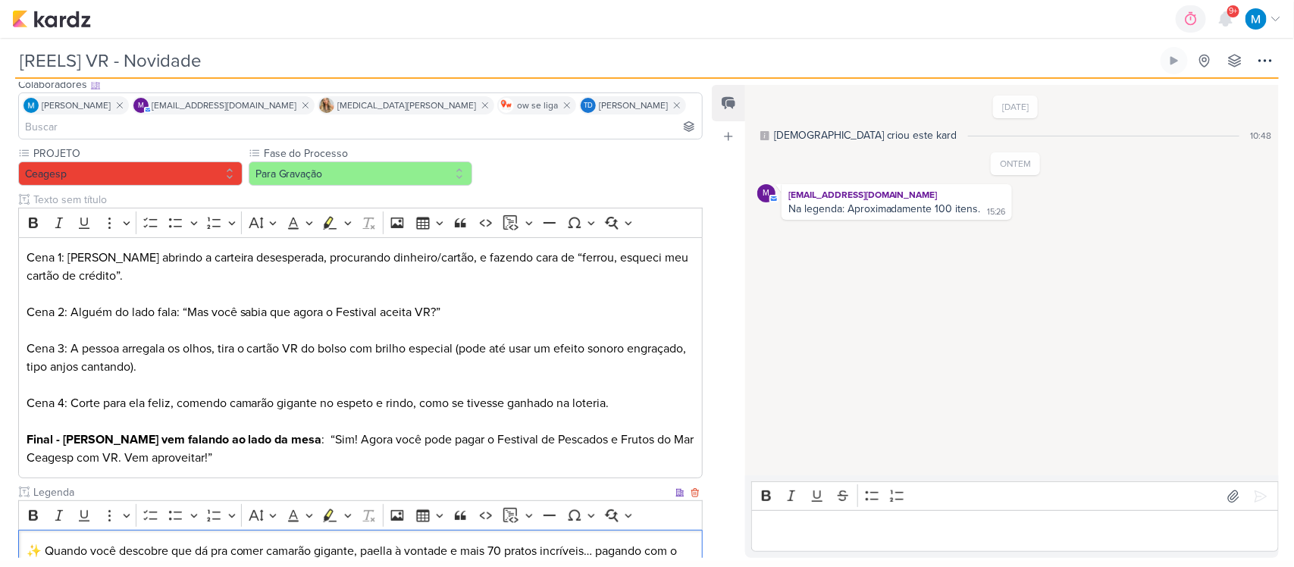
scroll to position [304, 0]
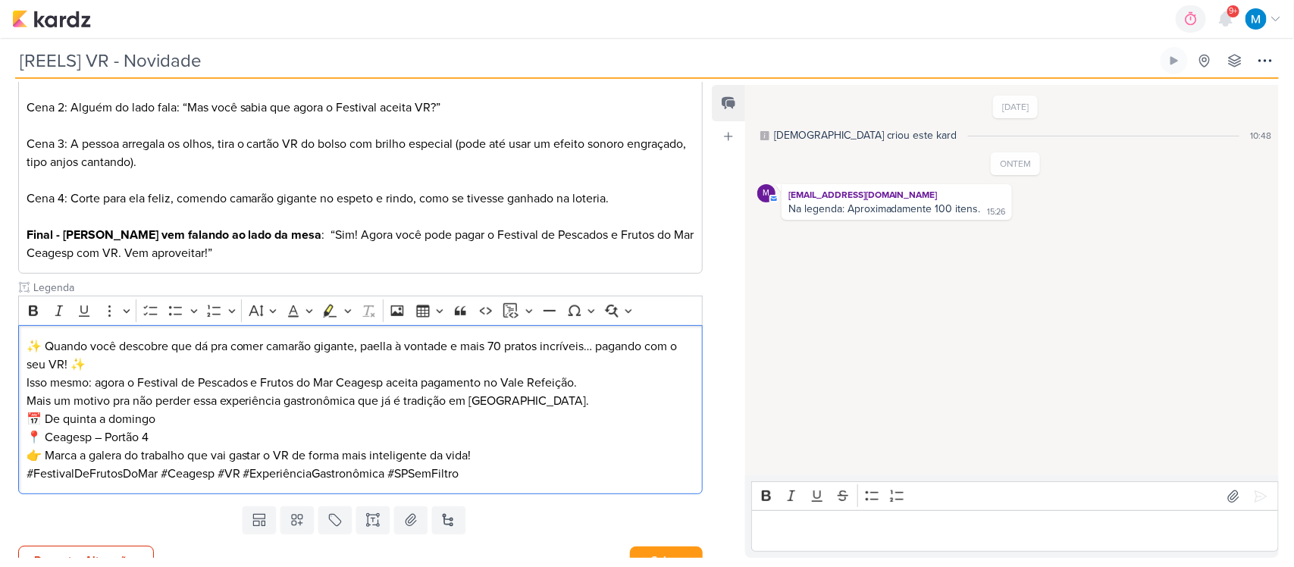
click at [944, 531] on p "Editor editing area: main" at bounding box center [1015, 531] width 512 height 18
click at [788, 531] on p "Ok. LEgenda ajustada" at bounding box center [1015, 531] width 512 height 18
click at [903, 527] on p "Ok. Legenda ajustada" at bounding box center [1015, 531] width 512 height 18
click at [690, 546] on button "Salvar" at bounding box center [666, 560] width 73 height 28
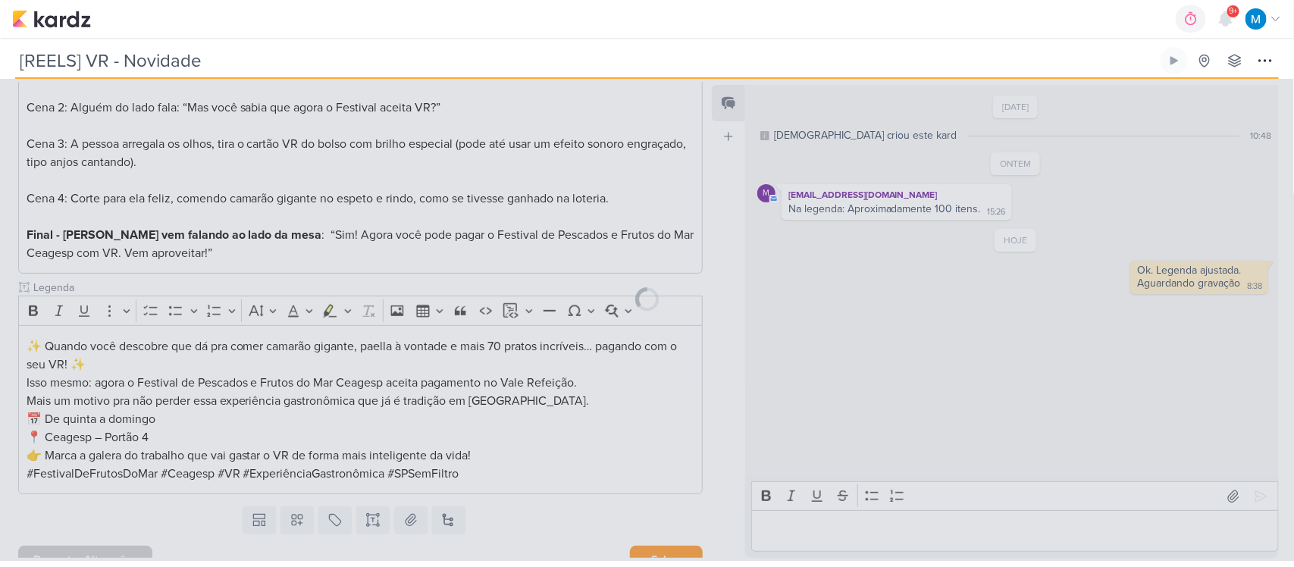
scroll to position [302, 0]
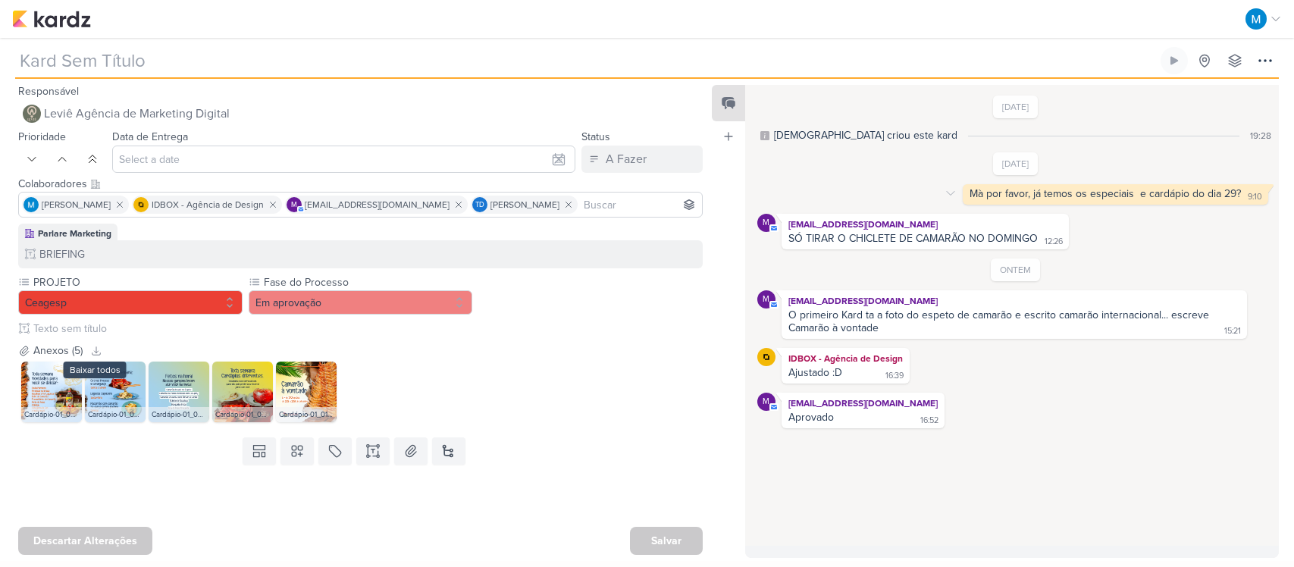
type input "[CARDÁPIO] Frutos do Mar"
type input "29 de setembro de 2025 às 23:59"
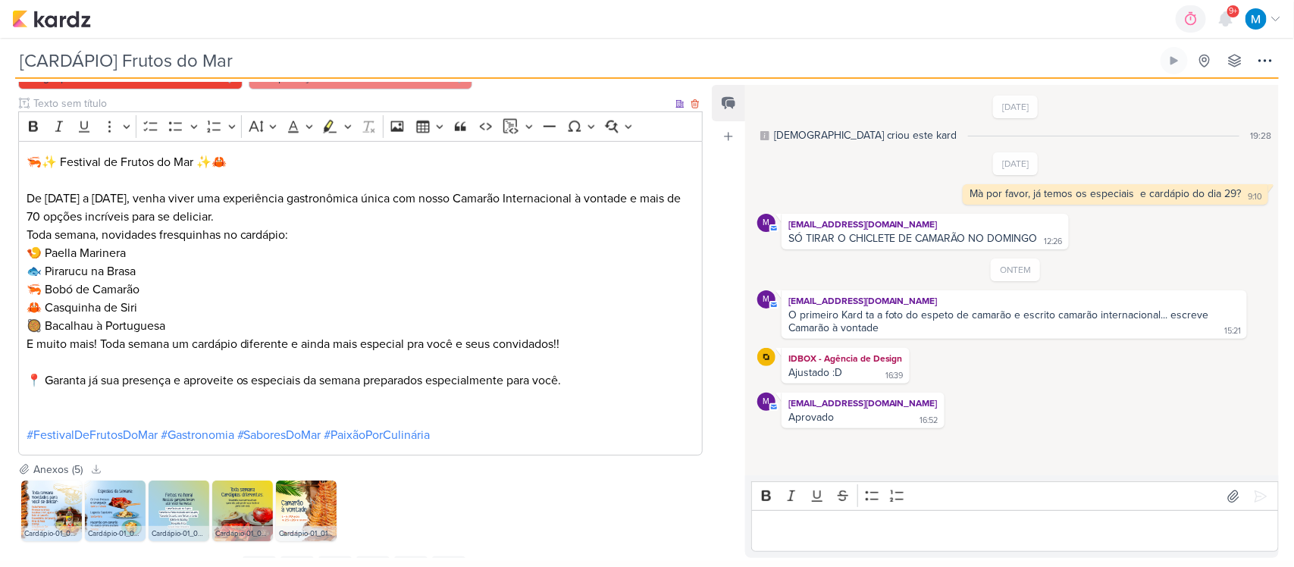
scroll to position [942, 0]
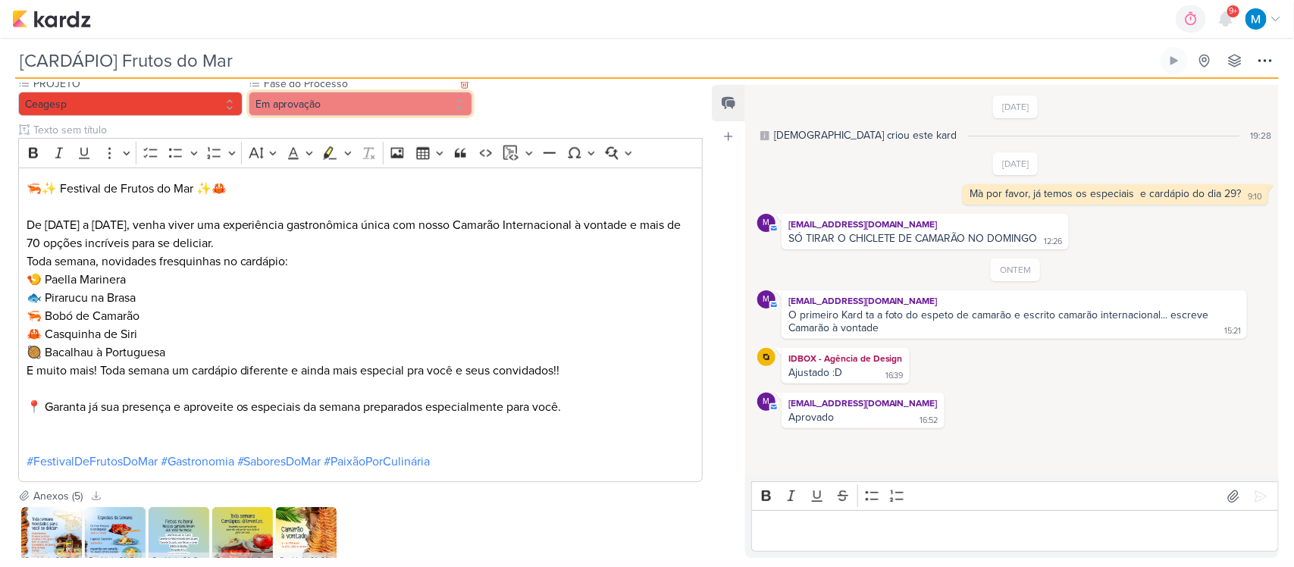
click at [380, 110] on button "Em aprovação" at bounding box center [361, 104] width 224 height 24
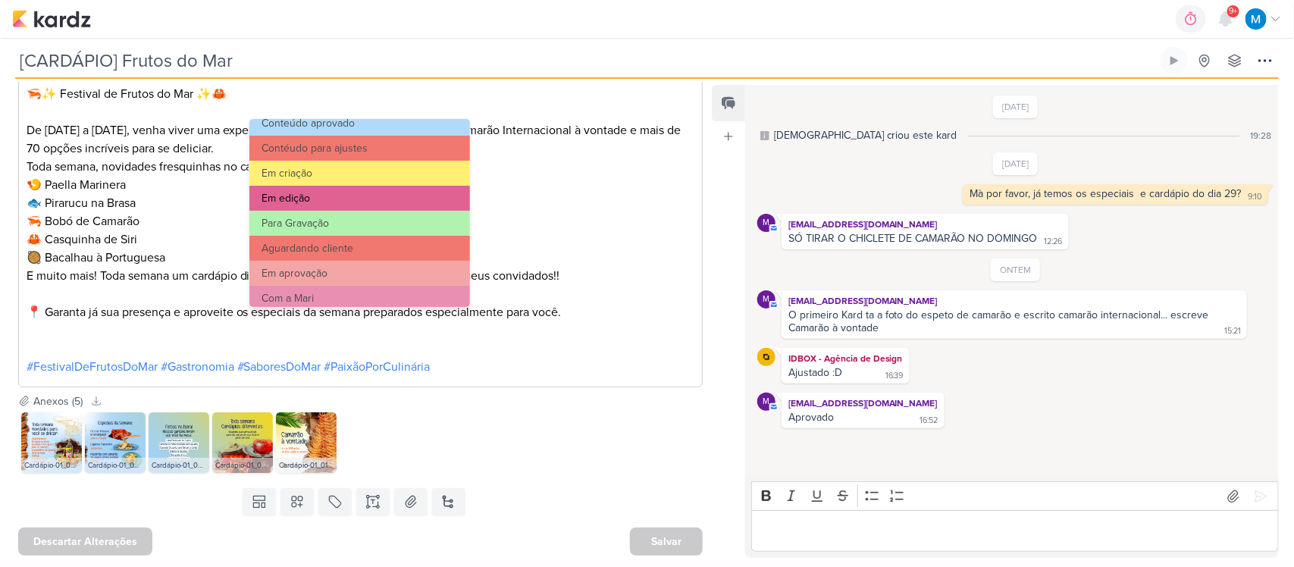
scroll to position [146, 0]
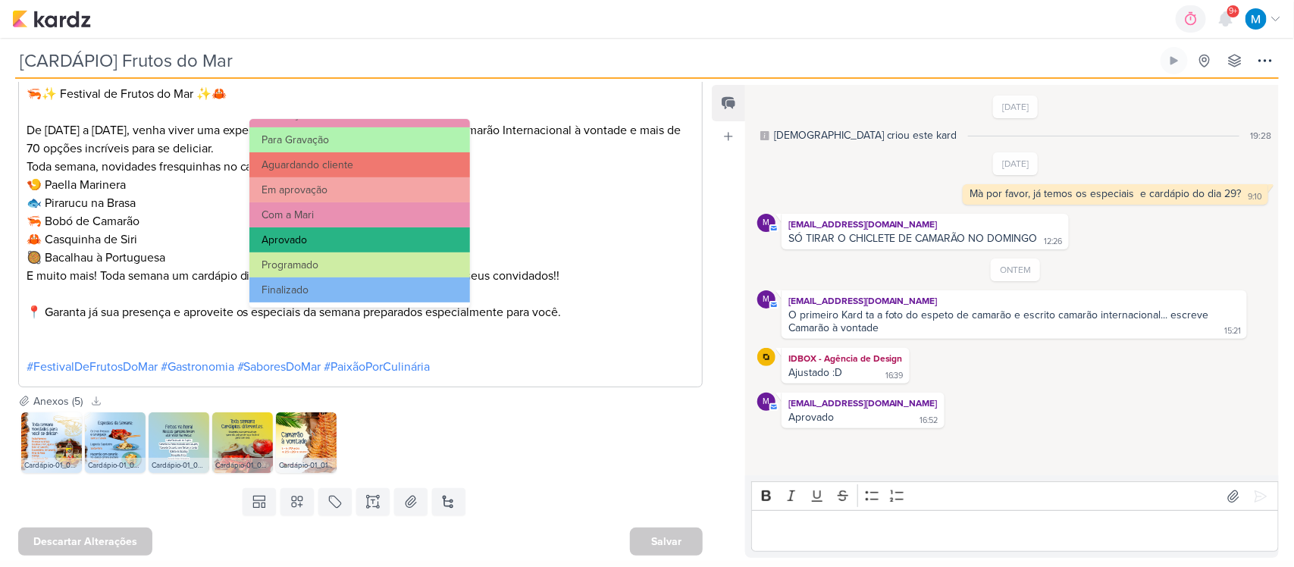
click at [345, 236] on button "Aprovado" at bounding box center [359, 239] width 221 height 25
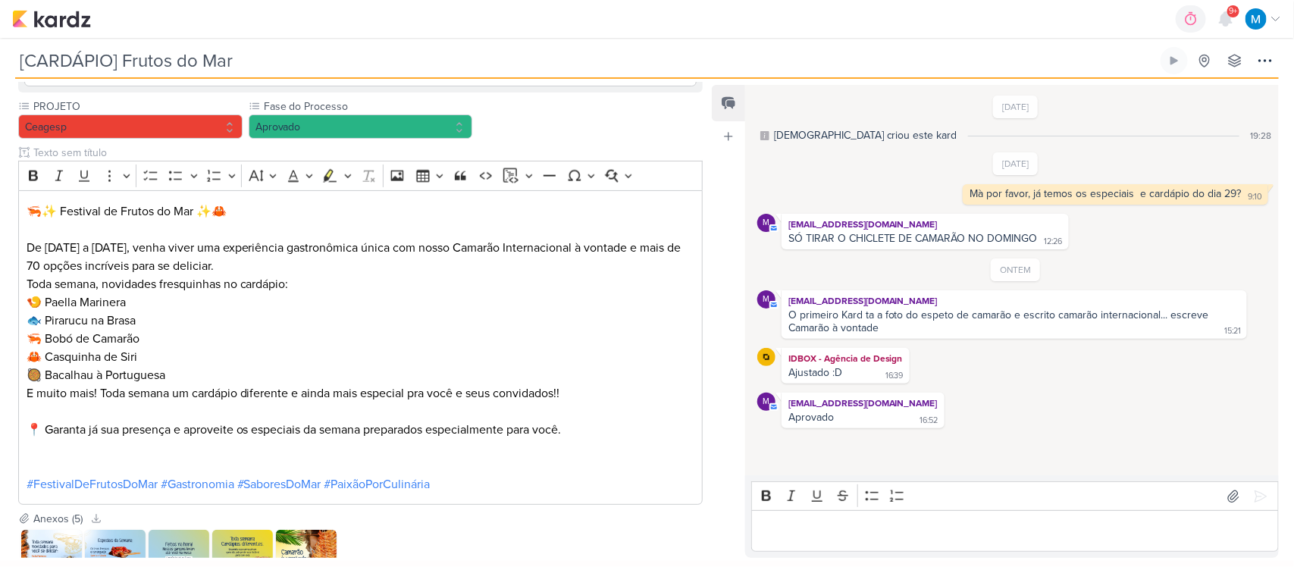
scroll to position [947, 0]
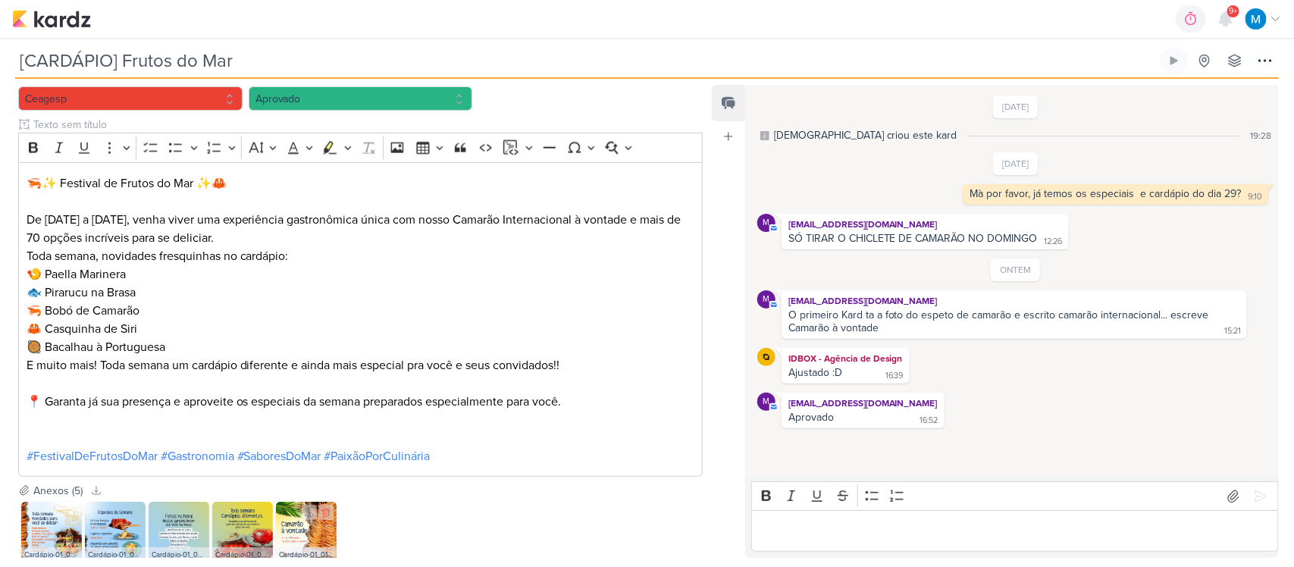
click at [311, 536] on img at bounding box center [306, 532] width 61 height 61
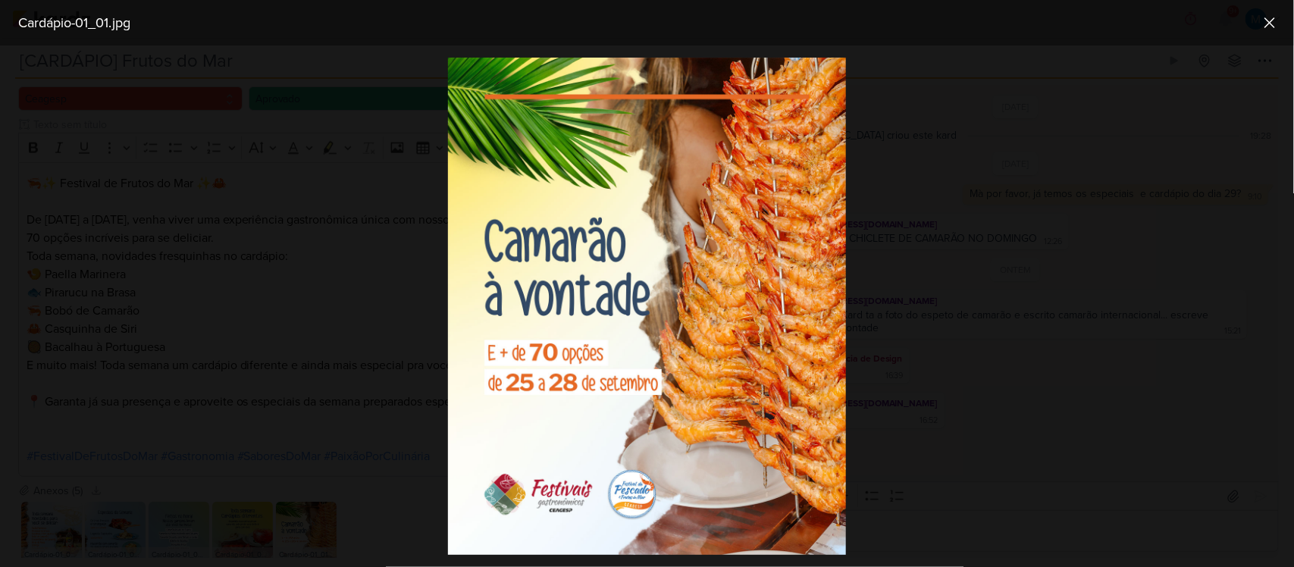
click at [862, 411] on div at bounding box center [647, 305] width 1294 height 521
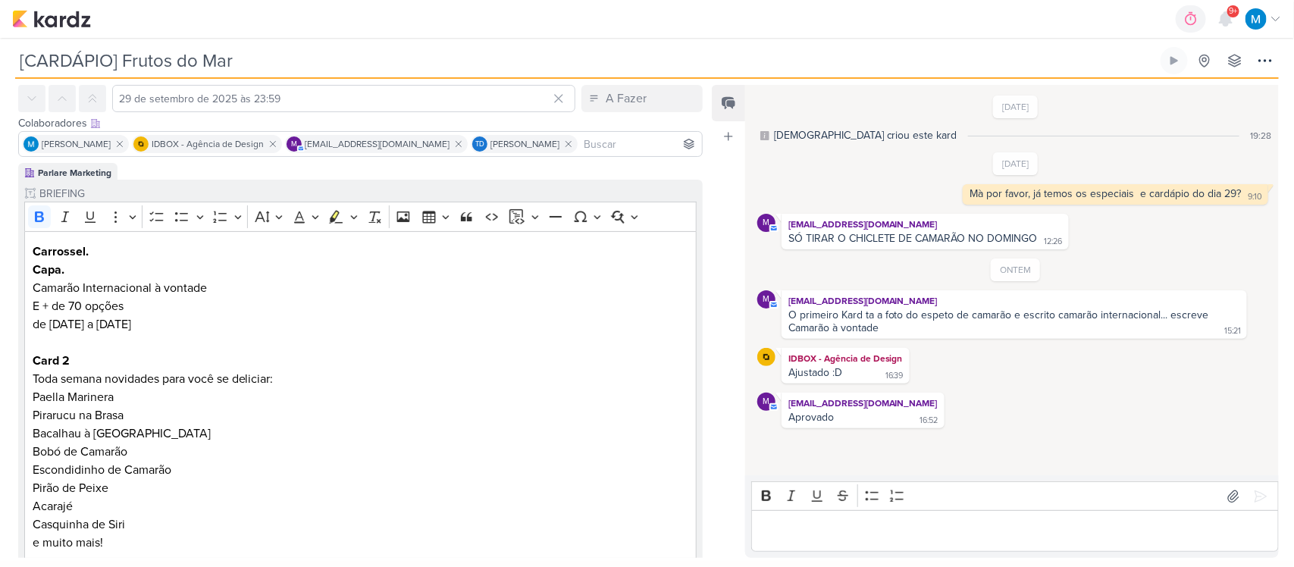
scroll to position [0, 0]
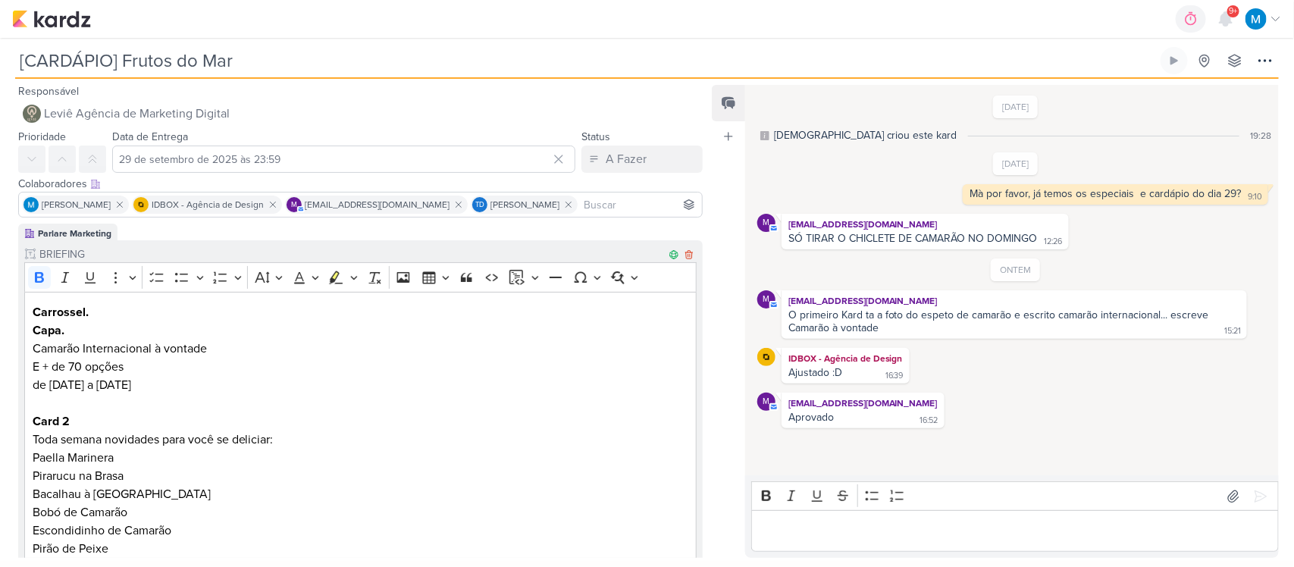
drag, startPoint x: 160, startPoint y: 387, endPoint x: 175, endPoint y: 385, distance: 15.3
click at [160, 387] on p "de 25 a 28 de setembro Card 2" at bounding box center [361, 403] width 656 height 55
drag, startPoint x: 167, startPoint y: 383, endPoint x: 51, endPoint y: 383, distance: 116.7
click at [51, 383] on p "de 25 a 28 de setembro Card 2" at bounding box center [361, 403] width 656 height 55
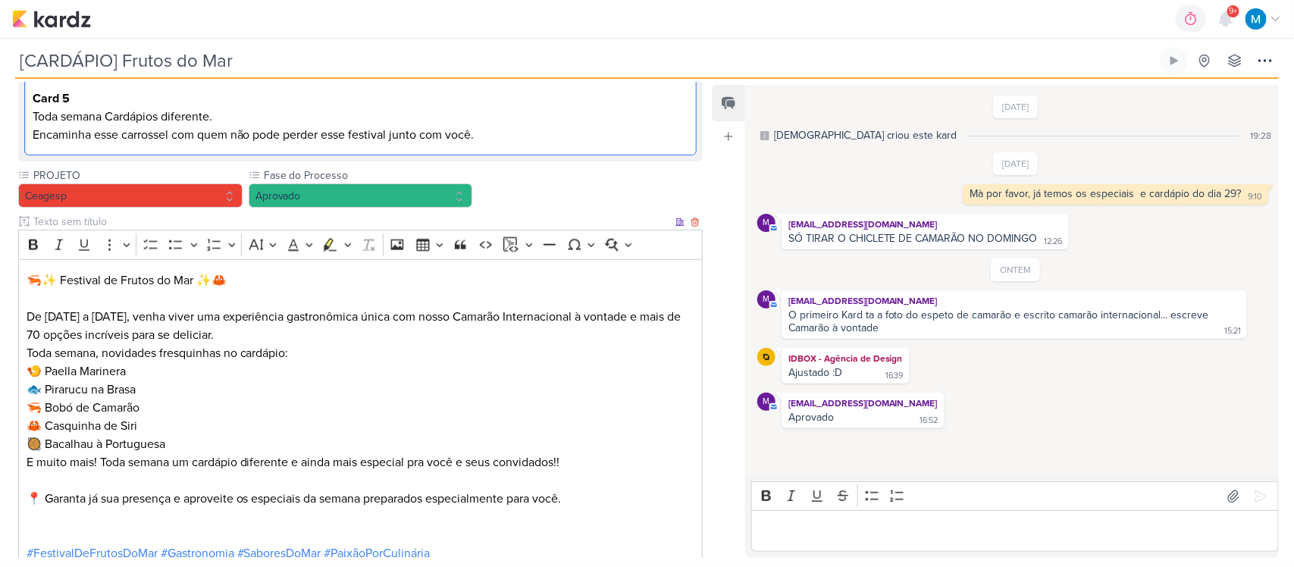
scroll to position [850, 0]
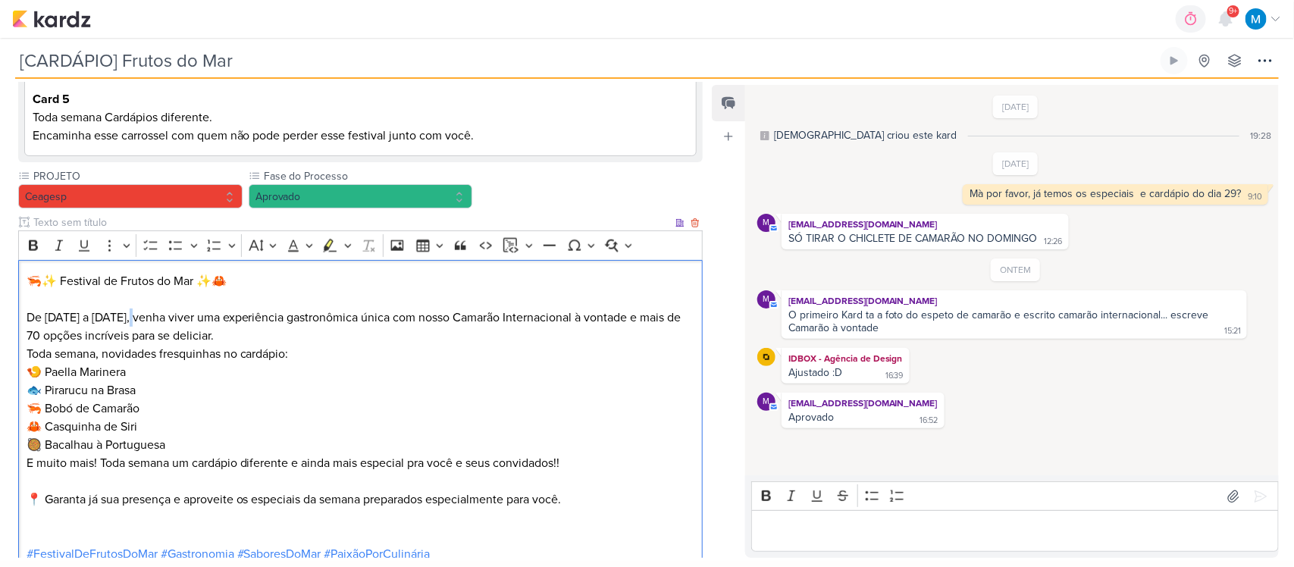
click at [141, 312] on p "De 25 a 28 de setembro, venha viver uma experiência gastronômica única com noss…" at bounding box center [361, 317] width 668 height 55
click at [142, 311] on p "De 25 a 28 de setembro, venha viver uma experiência gastronômica única com noss…" at bounding box center [361, 317] width 668 height 55
drag, startPoint x: 146, startPoint y: 311, endPoint x: 48, endPoint y: 311, distance: 97.8
click at [48, 311] on p "De 25 a 28 de setembro, venha viver uma experiência gastronômica única com noss…" at bounding box center [361, 317] width 668 height 55
click at [862, 535] on p "Editor editing area: main" at bounding box center [1015, 531] width 512 height 18
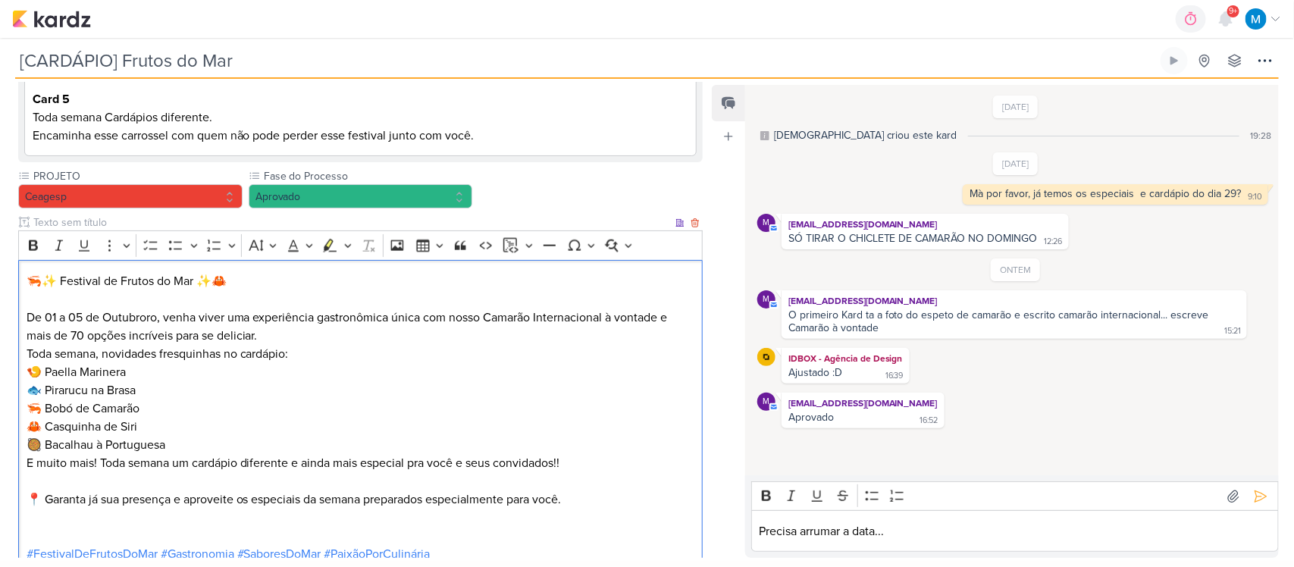
click at [146, 312] on p "De 01 a 05 de Outubroro, venha viver uma experiência gastronômica única com nos…" at bounding box center [361, 317] width 668 height 55
click at [44, 311] on p "De 01 a 05 de Outubro, venha viver uma experiência gastronômica única com nosso…" at bounding box center [361, 317] width 668 height 55
click at [982, 542] on div "Precisa arrumar a data..." at bounding box center [1014, 531] width 527 height 42
drag, startPoint x: 1003, startPoint y: 535, endPoint x: 724, endPoint y: 525, distance: 279.1
click at [724, 525] on div "Feed Atrelar email Solte o email para atrelar ao kard 24/8/25 Leviê criou este …" at bounding box center [995, 321] width 567 height 473
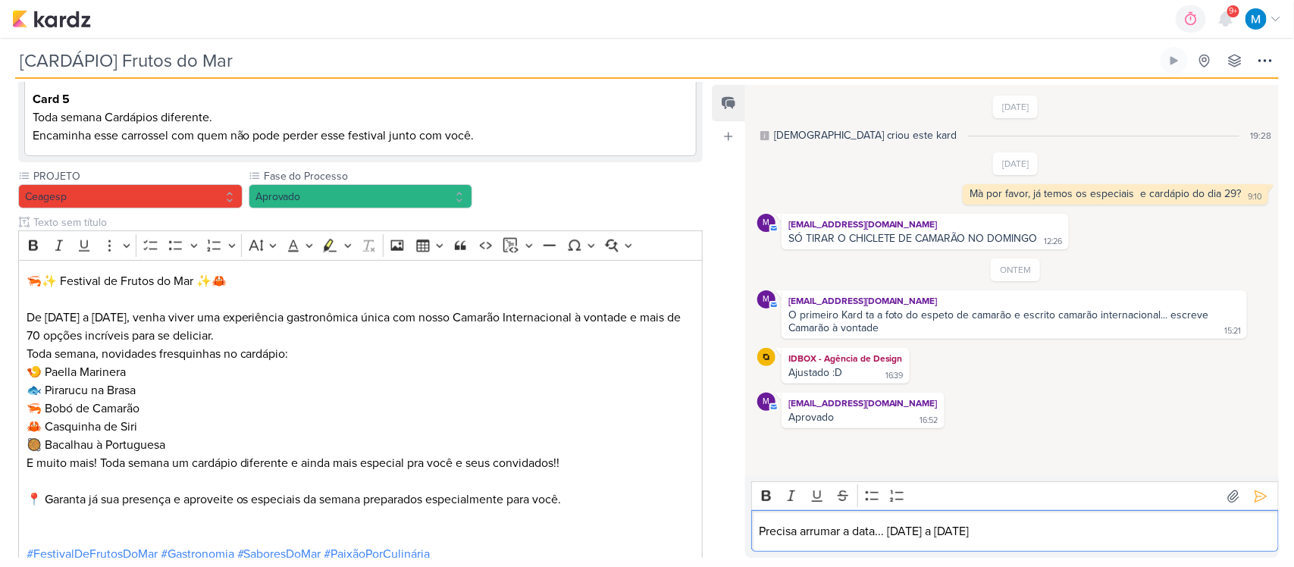
copy p "Precisa arrumar a data... 01 a 05 de Outubro"
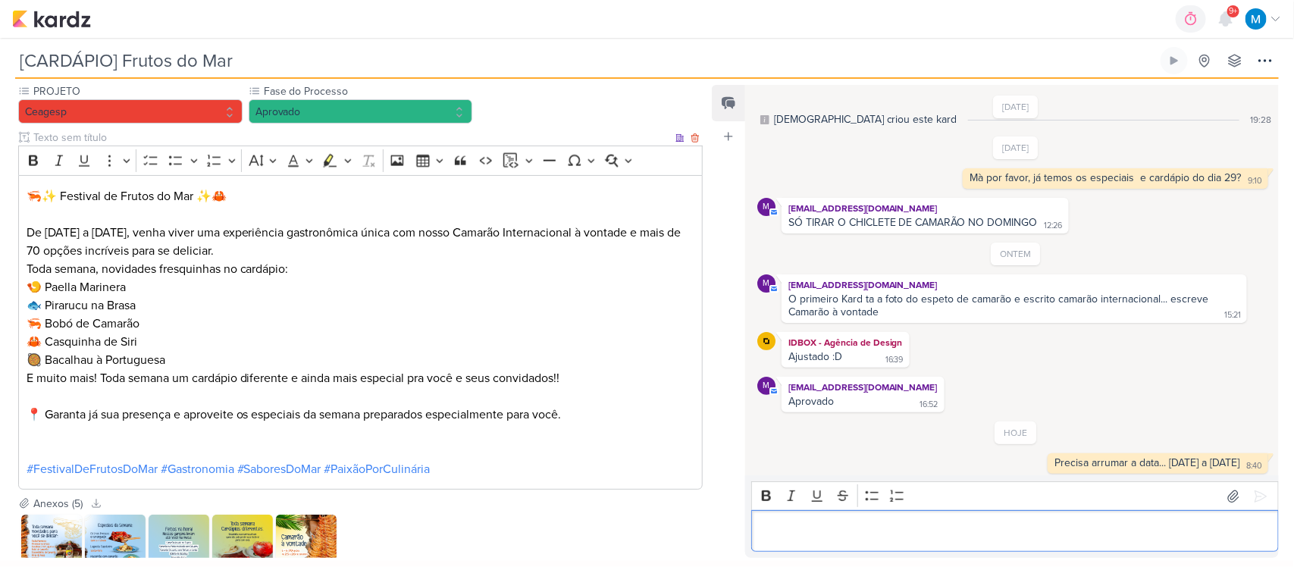
scroll to position [1039, 0]
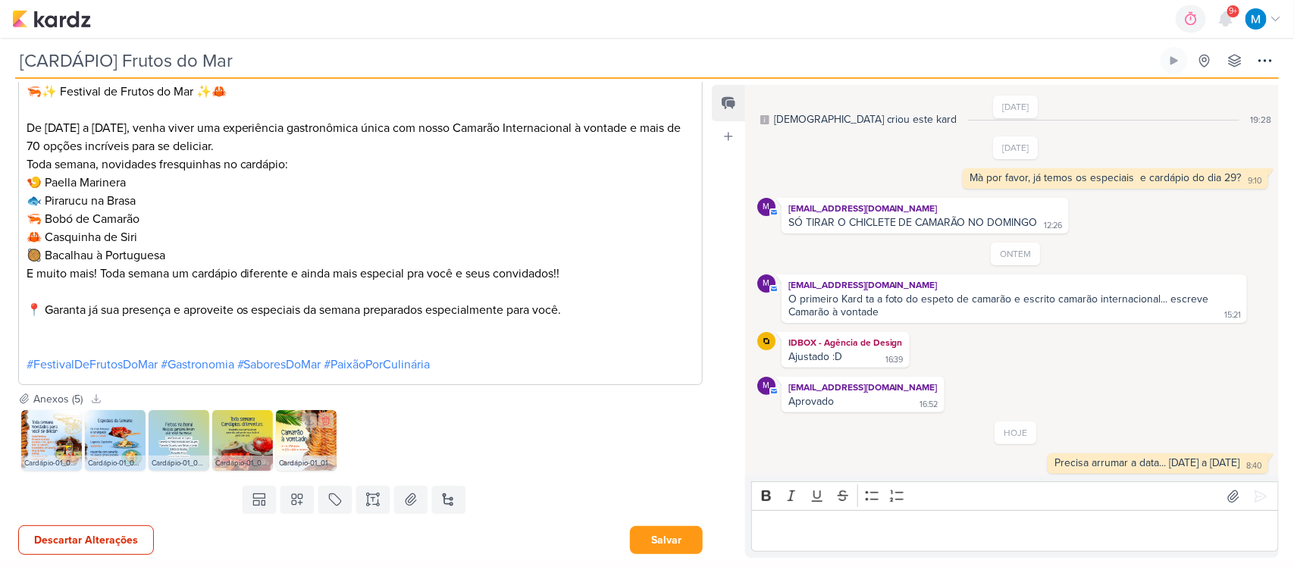
click at [292, 444] on img at bounding box center [306, 440] width 61 height 61
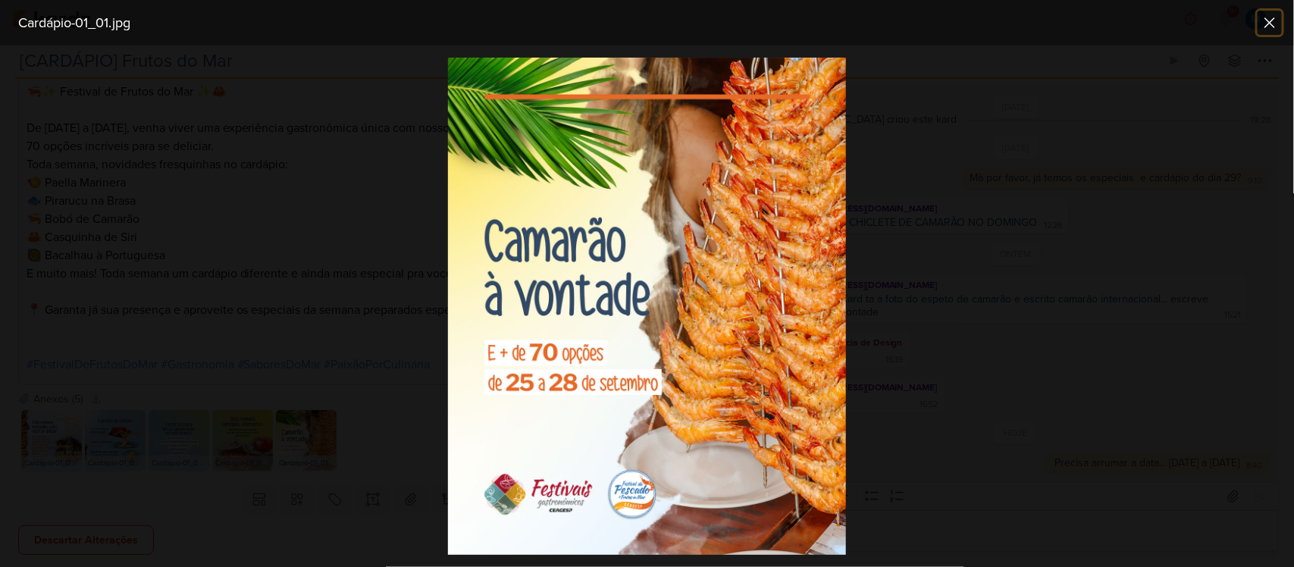
click at [1270, 28] on icon at bounding box center [1269, 23] width 18 height 18
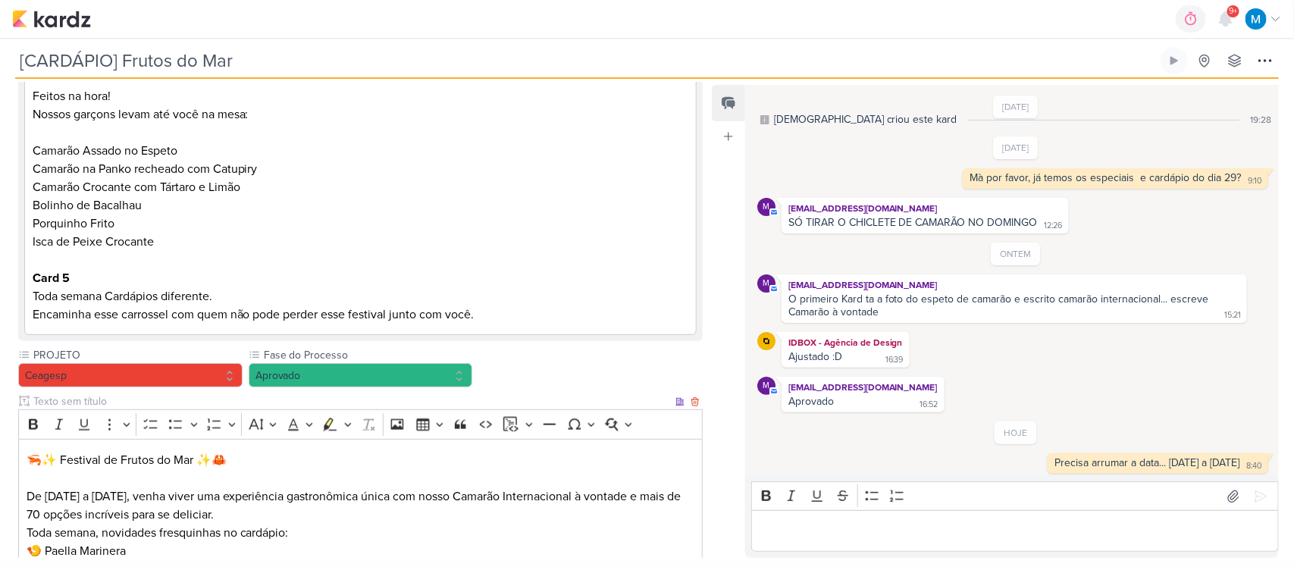
scroll to position [660, 0]
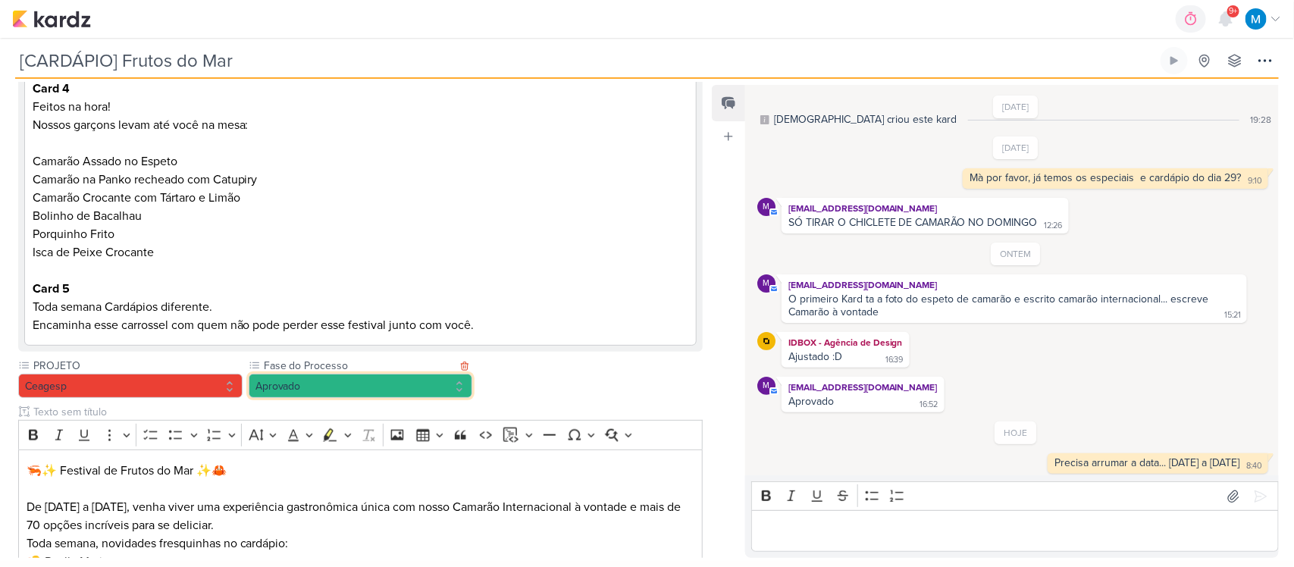
click at [330, 387] on button "Aprovado" at bounding box center [361, 386] width 224 height 24
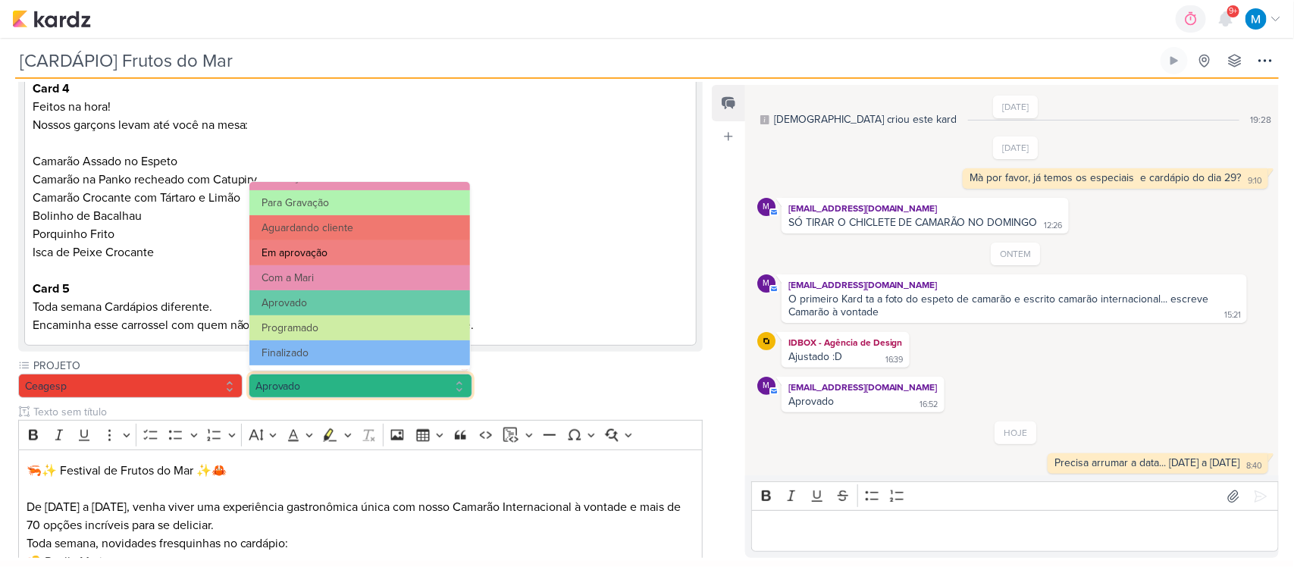
scroll to position [52, 0]
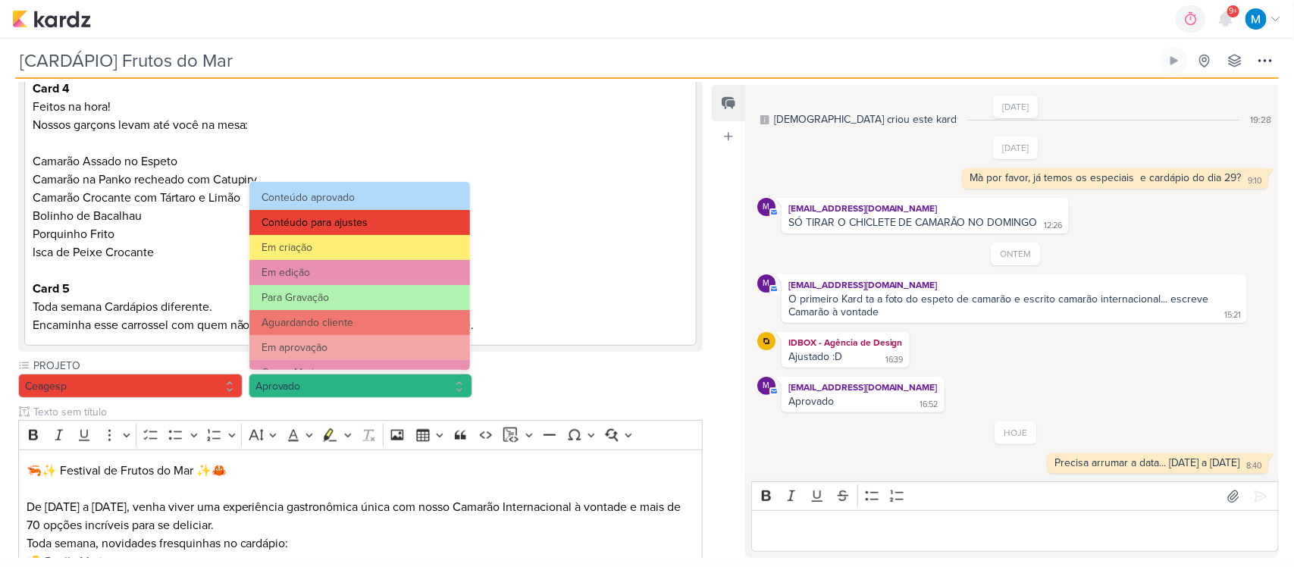
click at [356, 224] on button "Contéudo para ajustes" at bounding box center [359, 222] width 221 height 25
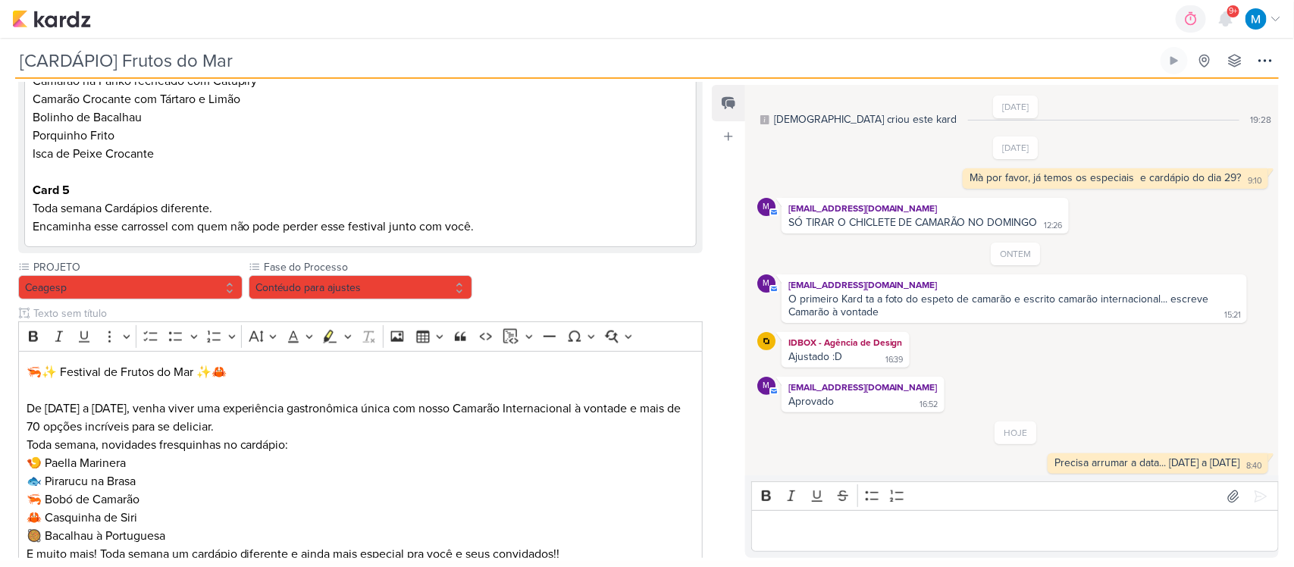
scroll to position [1039, 0]
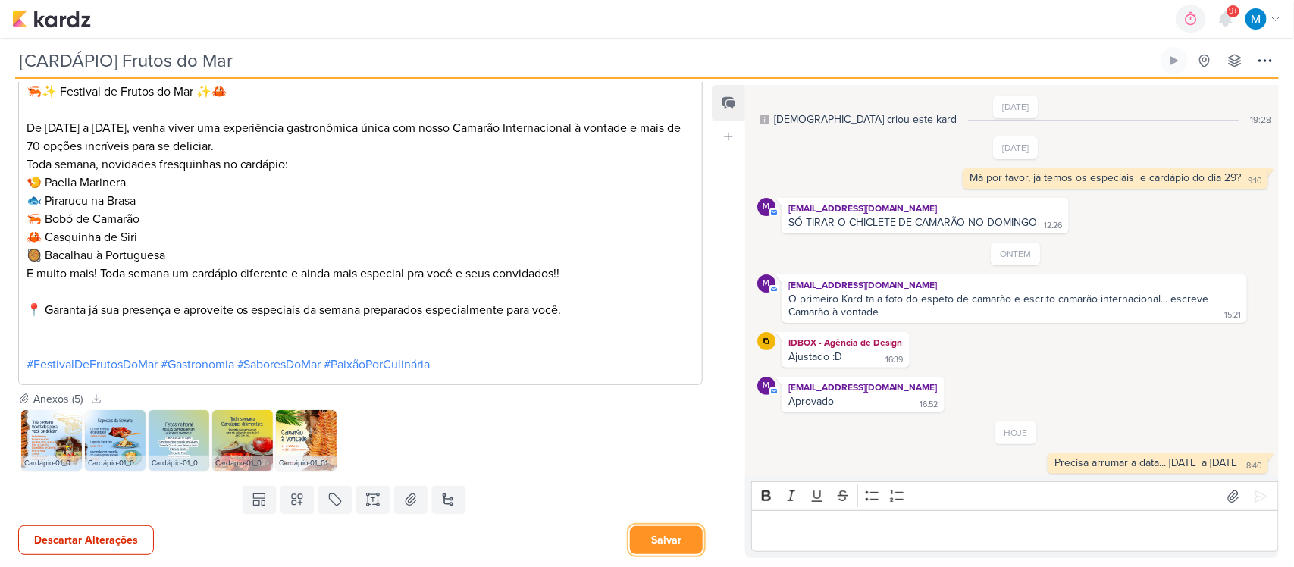
click at [663, 540] on button "Salvar" at bounding box center [666, 540] width 73 height 28
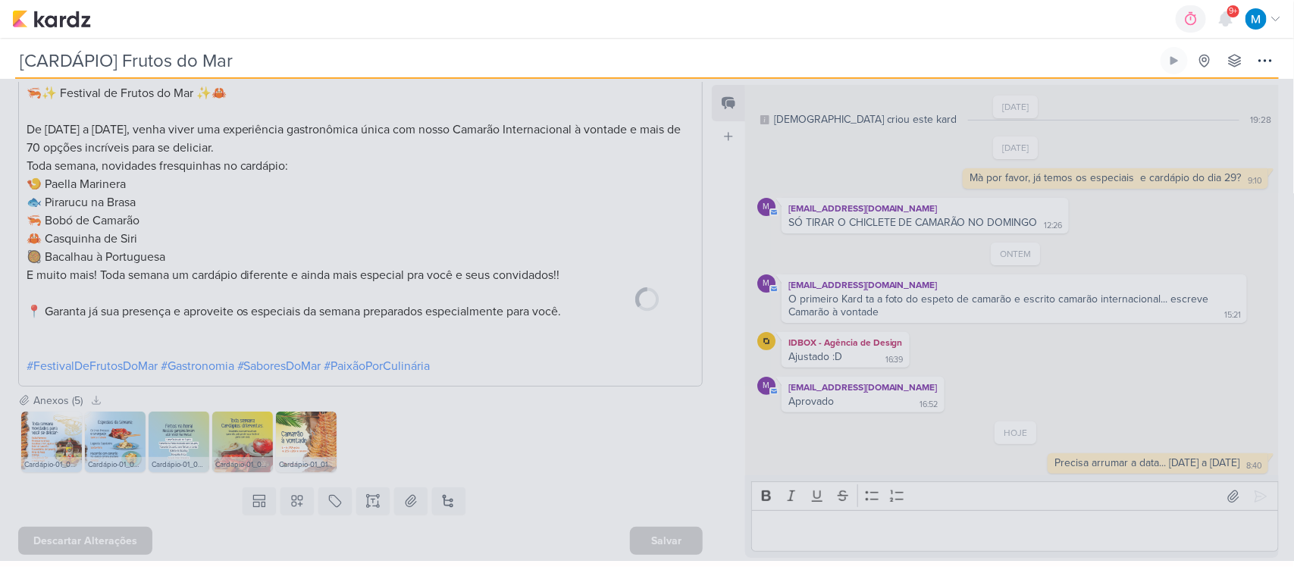
scroll to position [1037, 0]
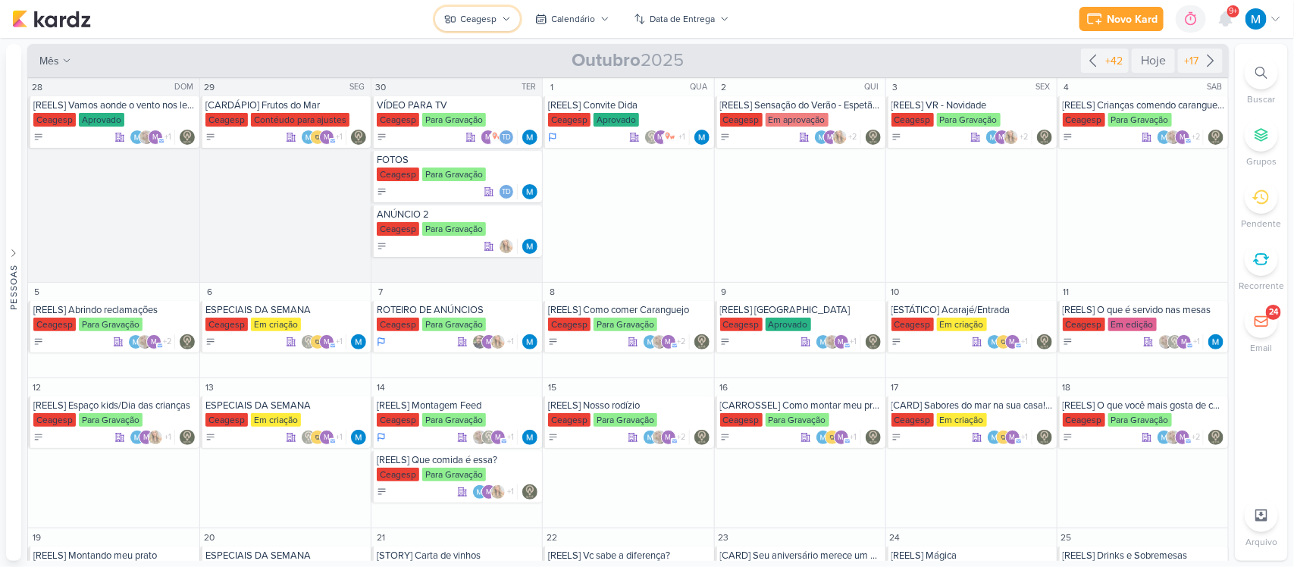
click at [489, 20] on div "Ceagesp" at bounding box center [479, 19] width 36 height 14
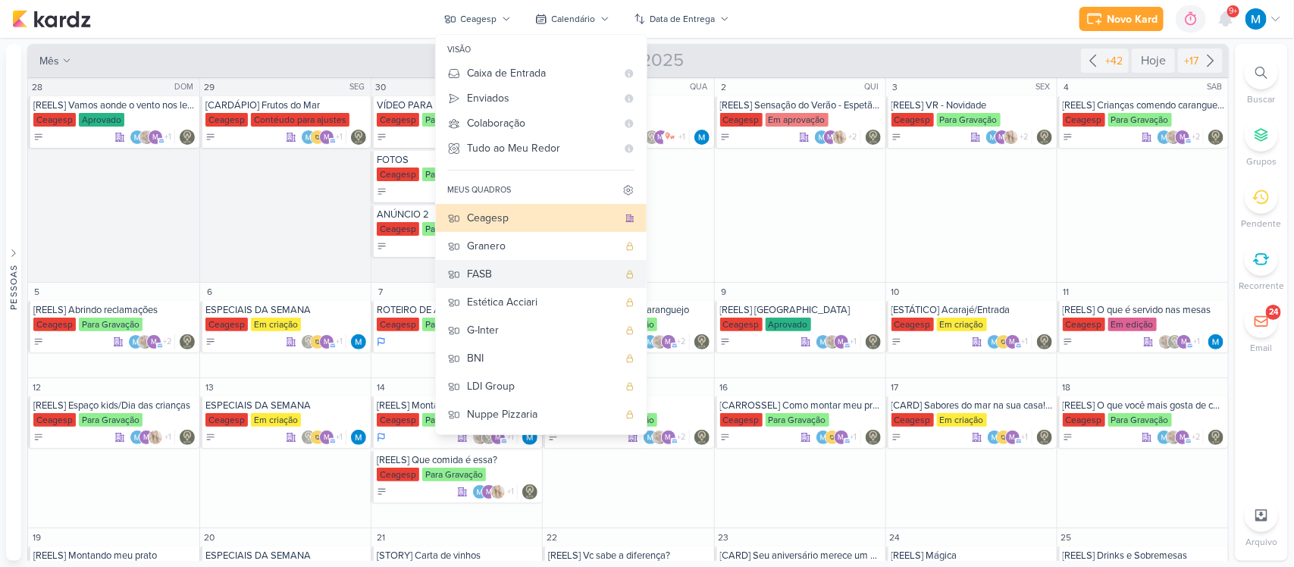
click at [509, 269] on div "FASB" at bounding box center [543, 274] width 150 height 16
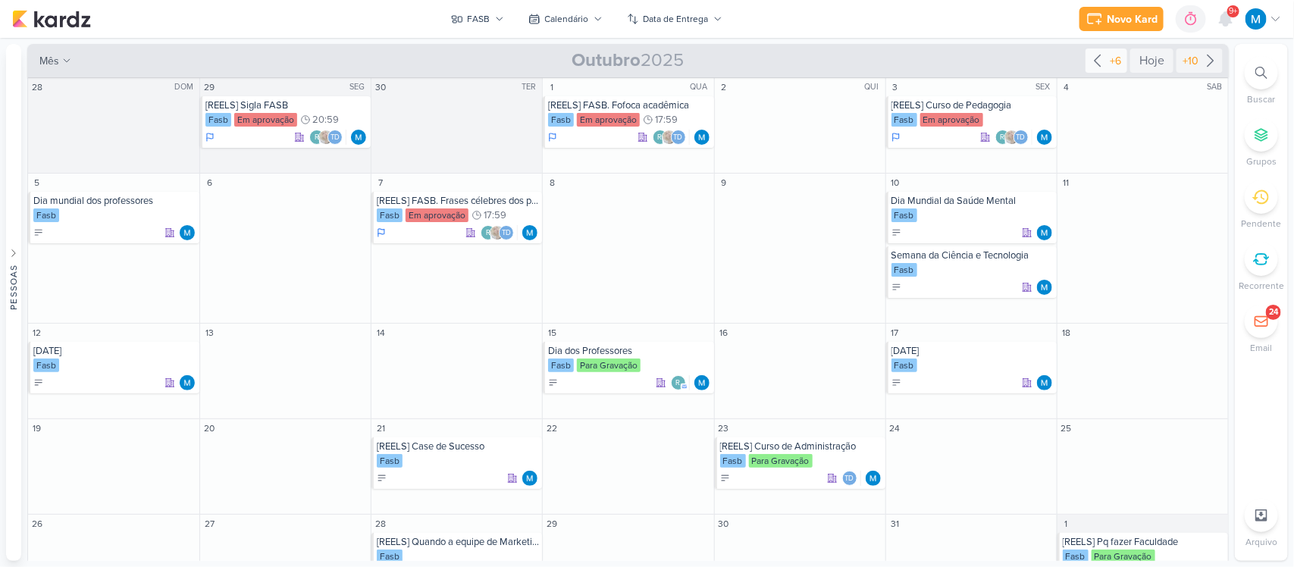
click at [1096, 61] on icon at bounding box center [1097, 61] width 18 height 18
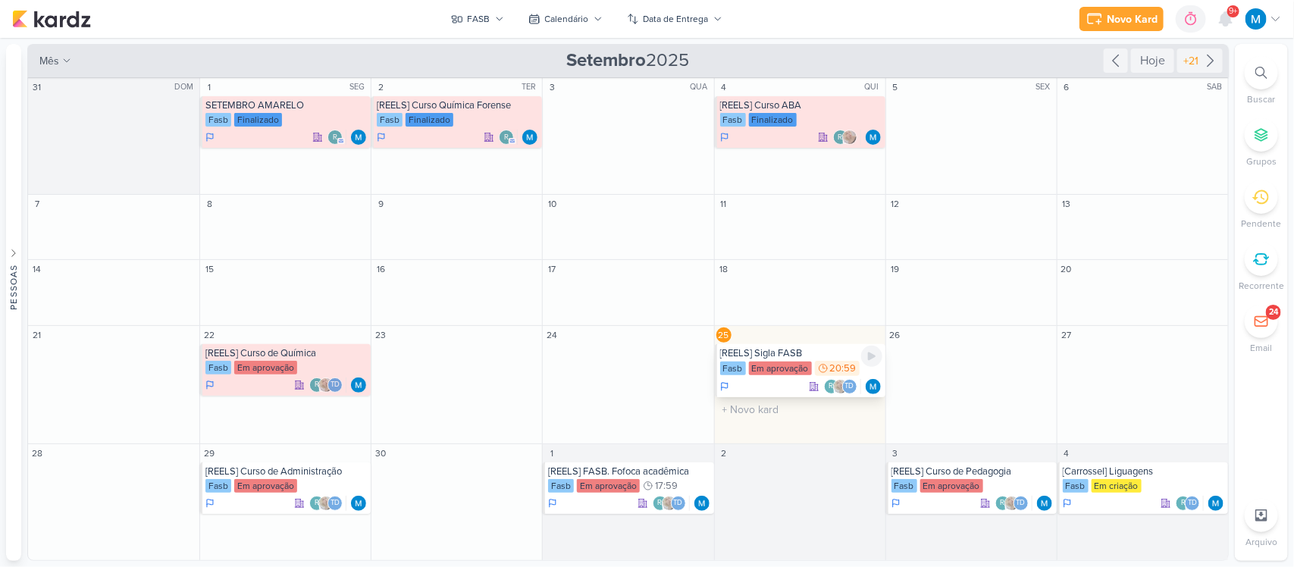
click at [789, 351] on div "[REELS] Sigla FASB" at bounding box center [801, 353] width 162 height 12
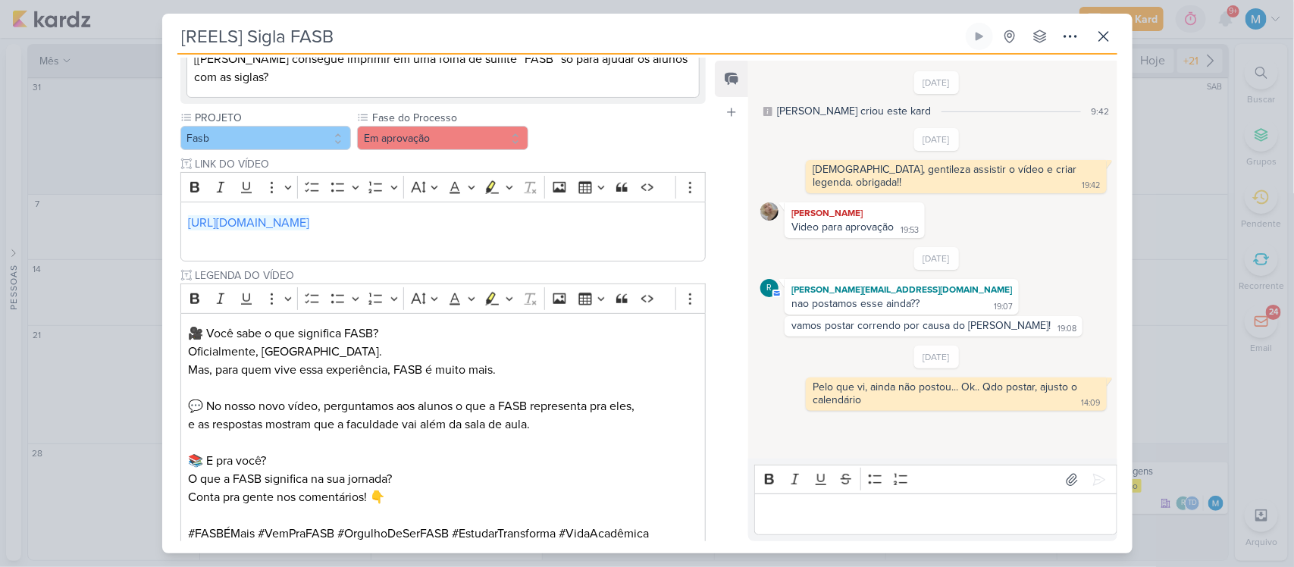
scroll to position [563, 0]
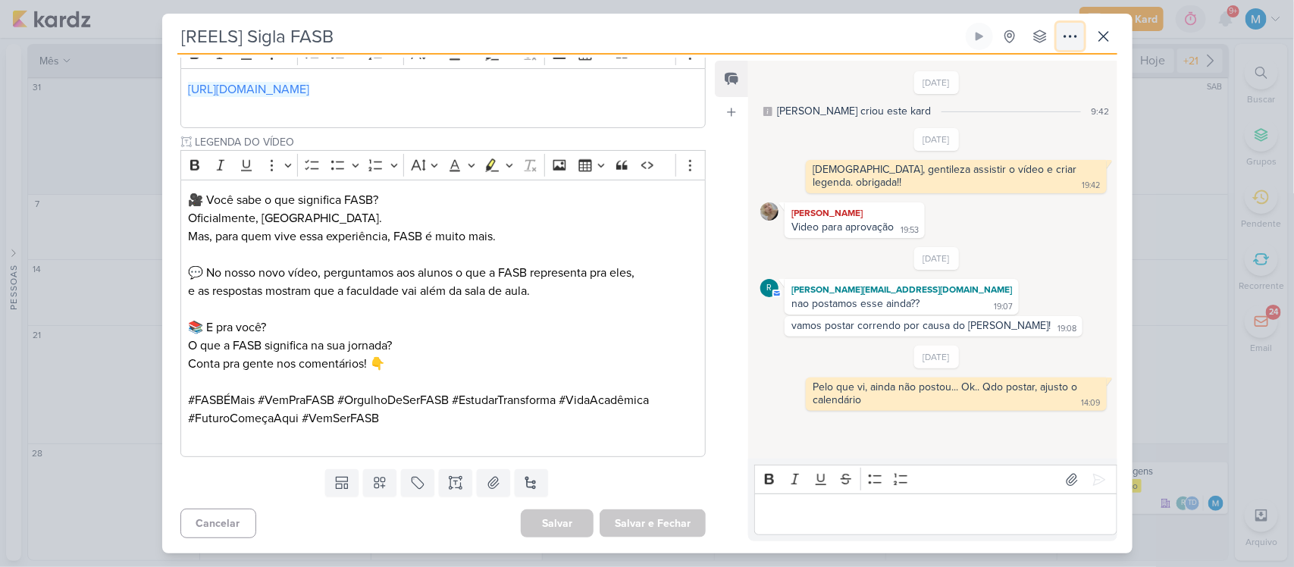
click at [1062, 36] on icon at bounding box center [1070, 36] width 18 height 18
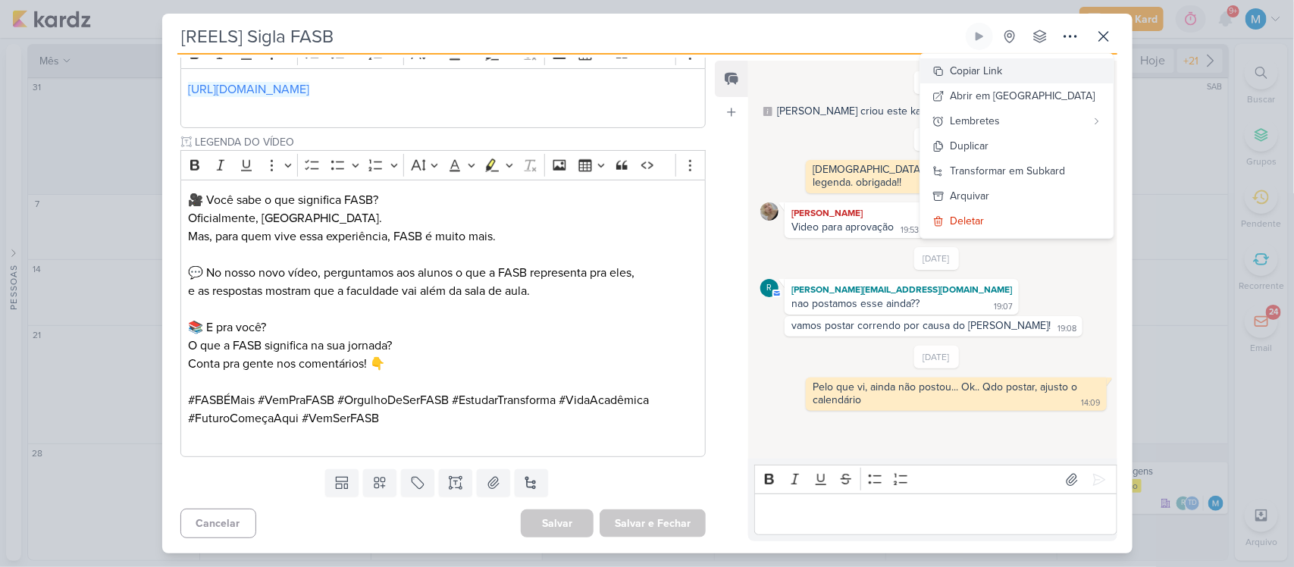
click at [1053, 62] on button "Copiar Link" at bounding box center [1016, 70] width 193 height 25
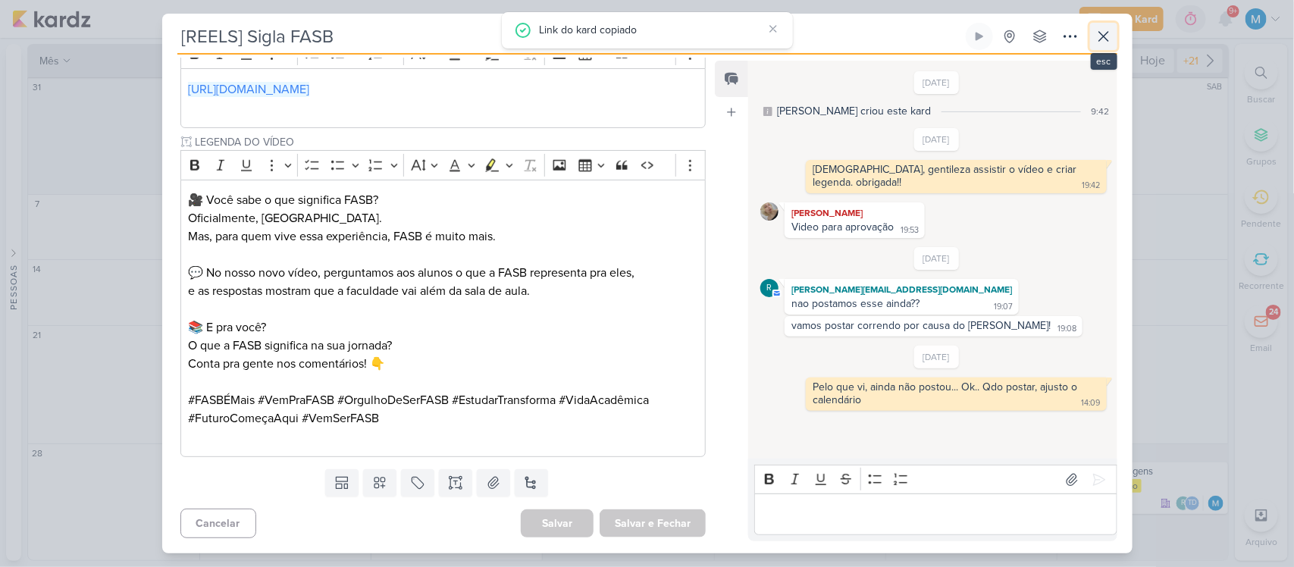
click at [1103, 34] on icon at bounding box center [1103, 36] width 18 height 18
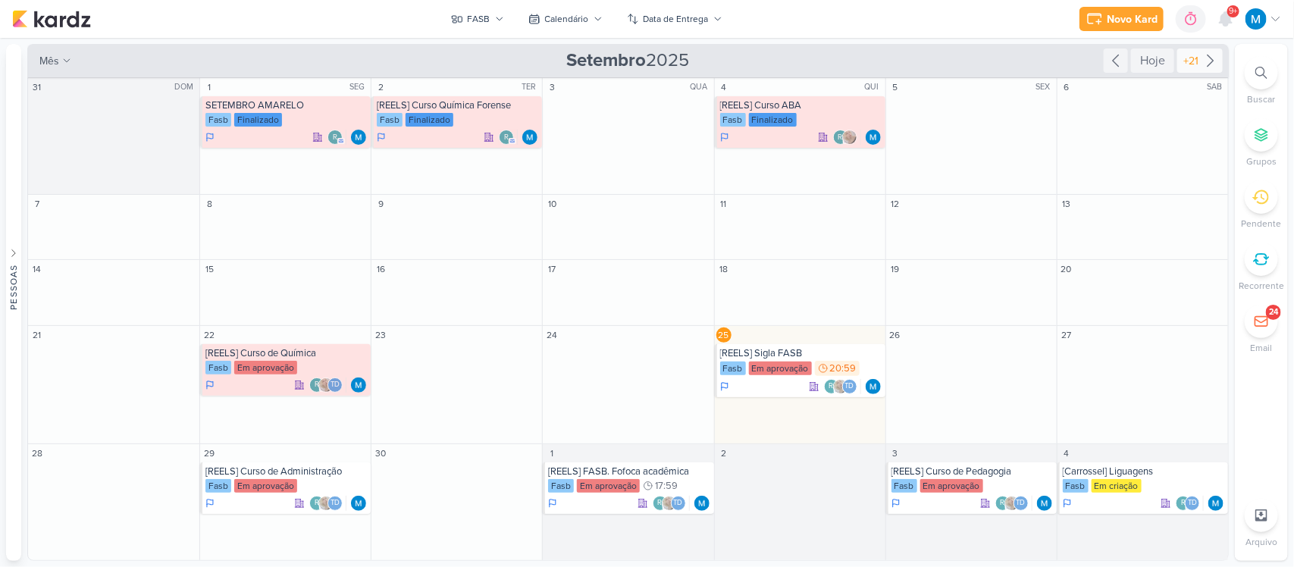
click at [1205, 59] on icon at bounding box center [1210, 61] width 18 height 18
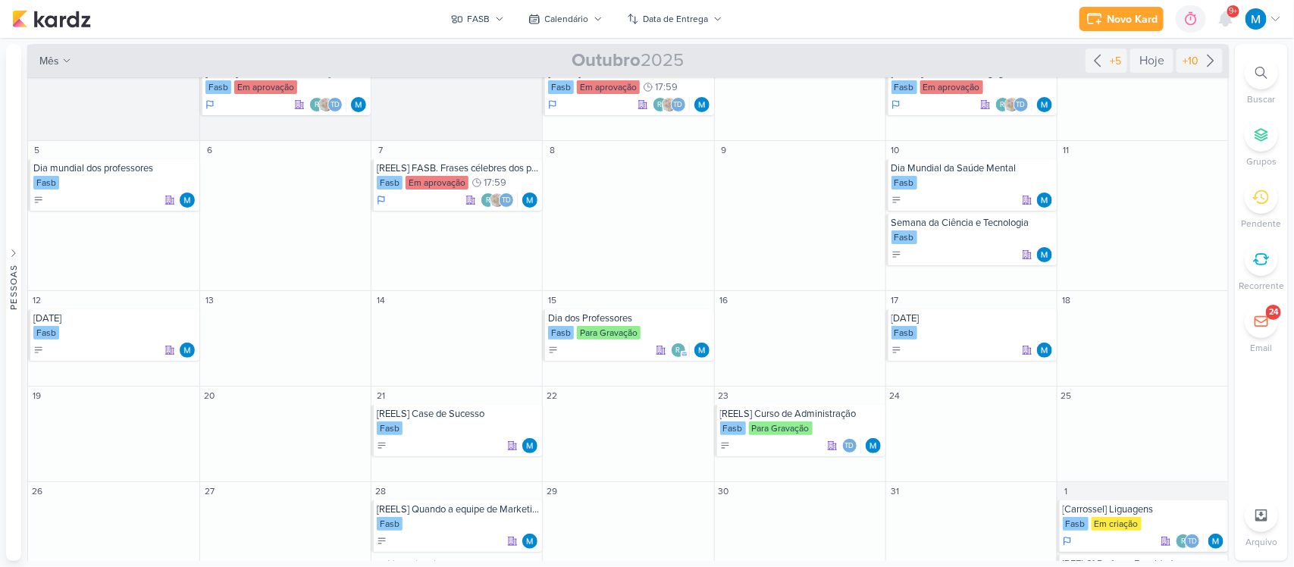
scroll to position [0, 0]
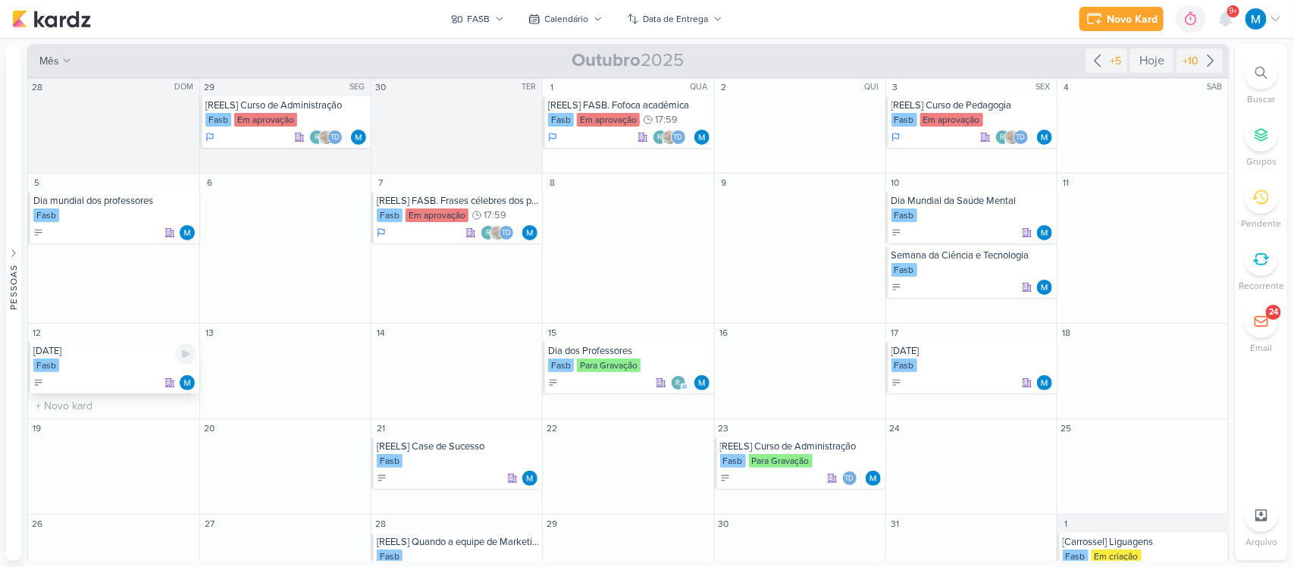
click at [111, 353] on div "DIA DAS CRIANÇAS" at bounding box center [114, 351] width 163 height 12
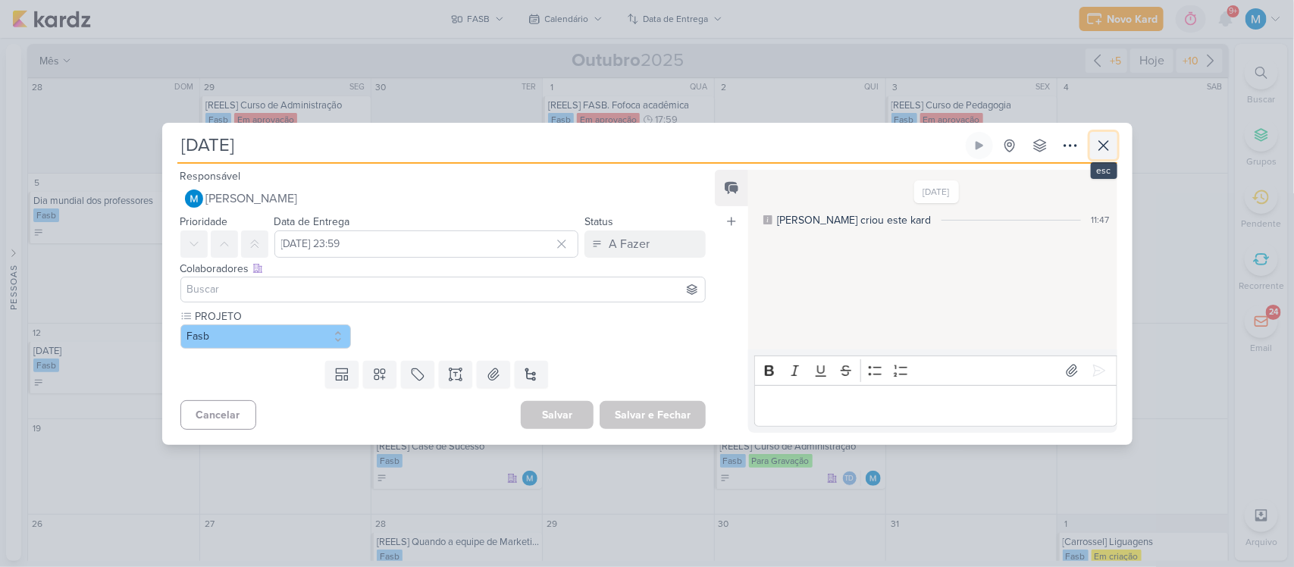
click at [1110, 145] on icon at bounding box center [1103, 145] width 18 height 18
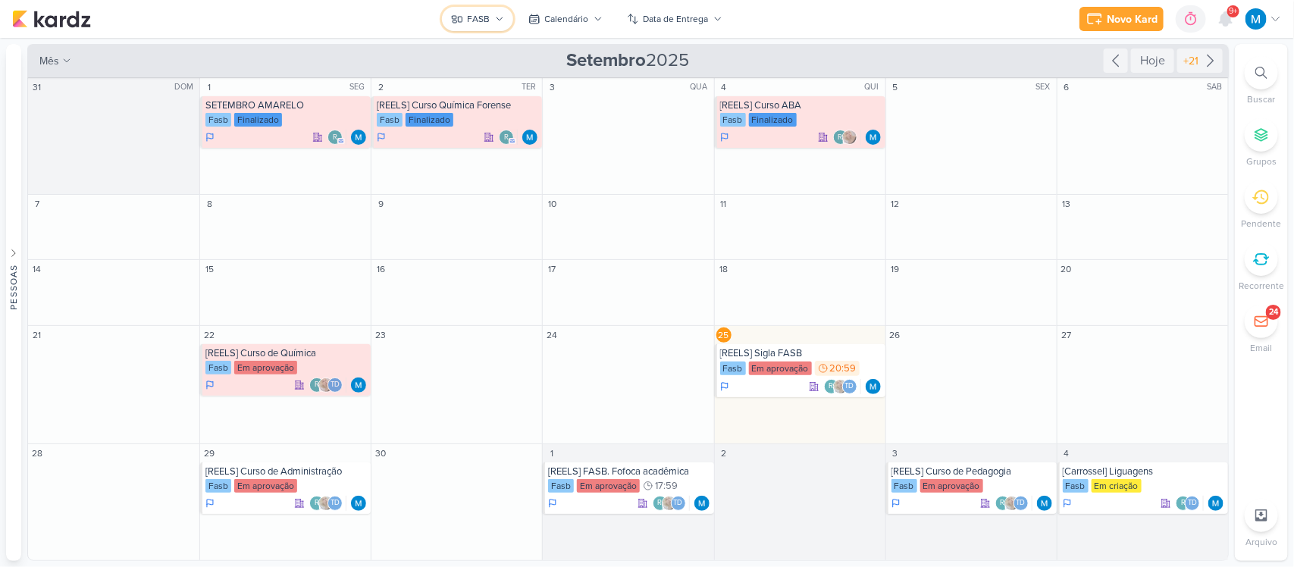
click at [498, 24] on button "FASB" at bounding box center [477, 19] width 71 height 24
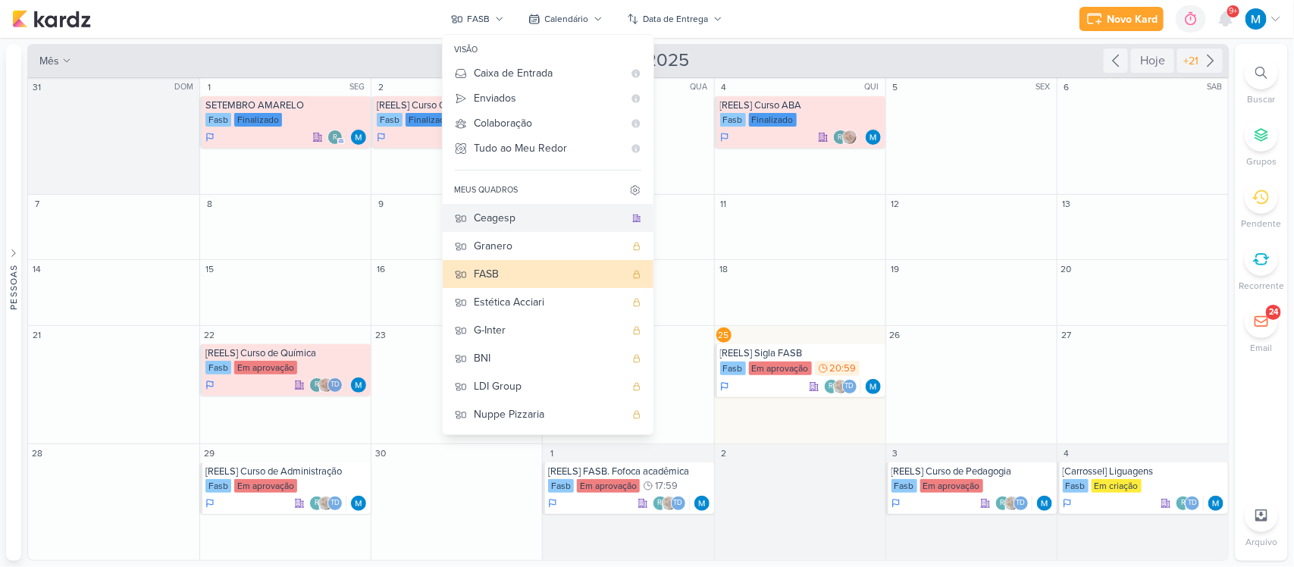
click at [498, 216] on div "Ceagesp" at bounding box center [549, 218] width 150 height 16
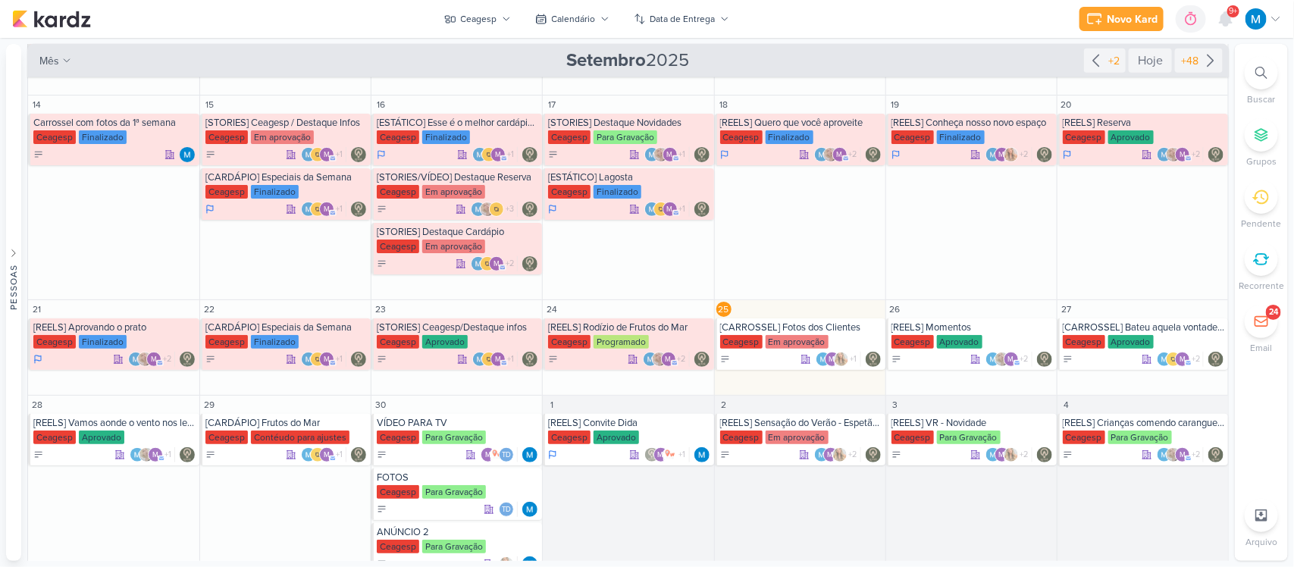
scroll to position [377, 0]
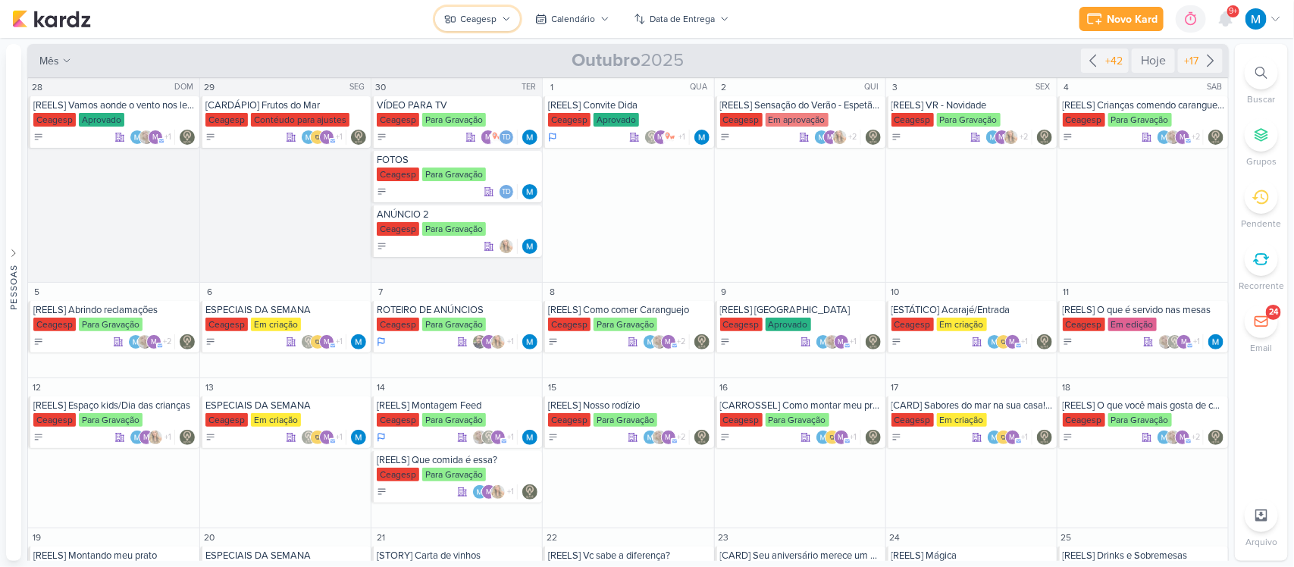
click at [502, 17] on icon at bounding box center [506, 18] width 9 height 9
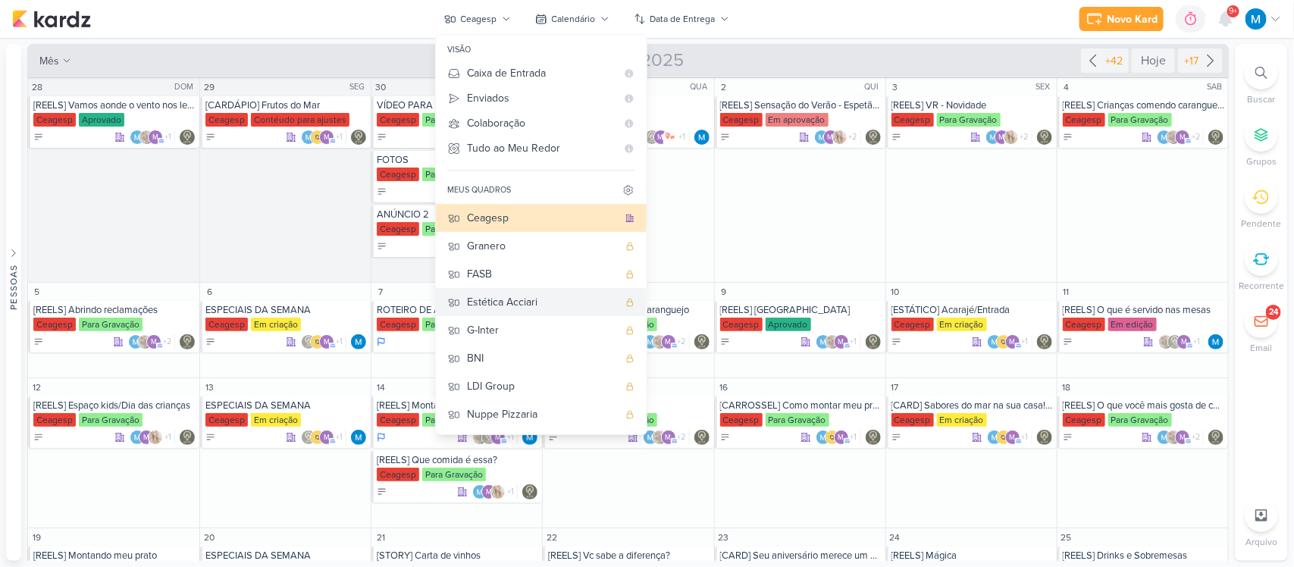
click at [505, 303] on div "Estética Acciari" at bounding box center [543, 302] width 150 height 16
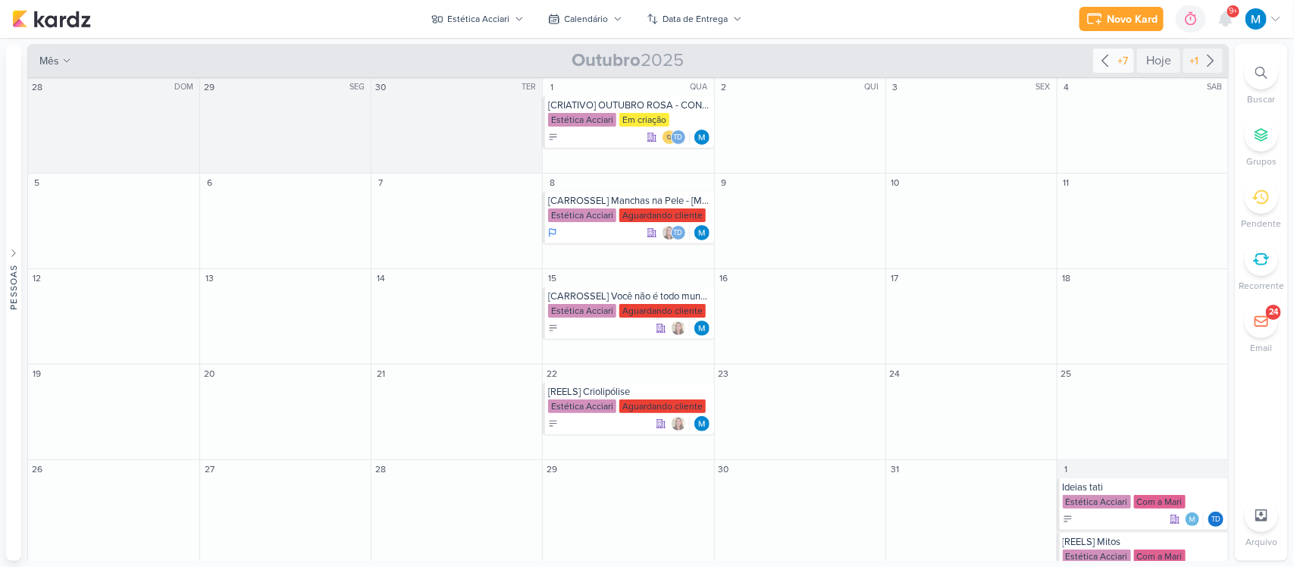
click at [1100, 58] on icon at bounding box center [1105, 61] width 18 height 18
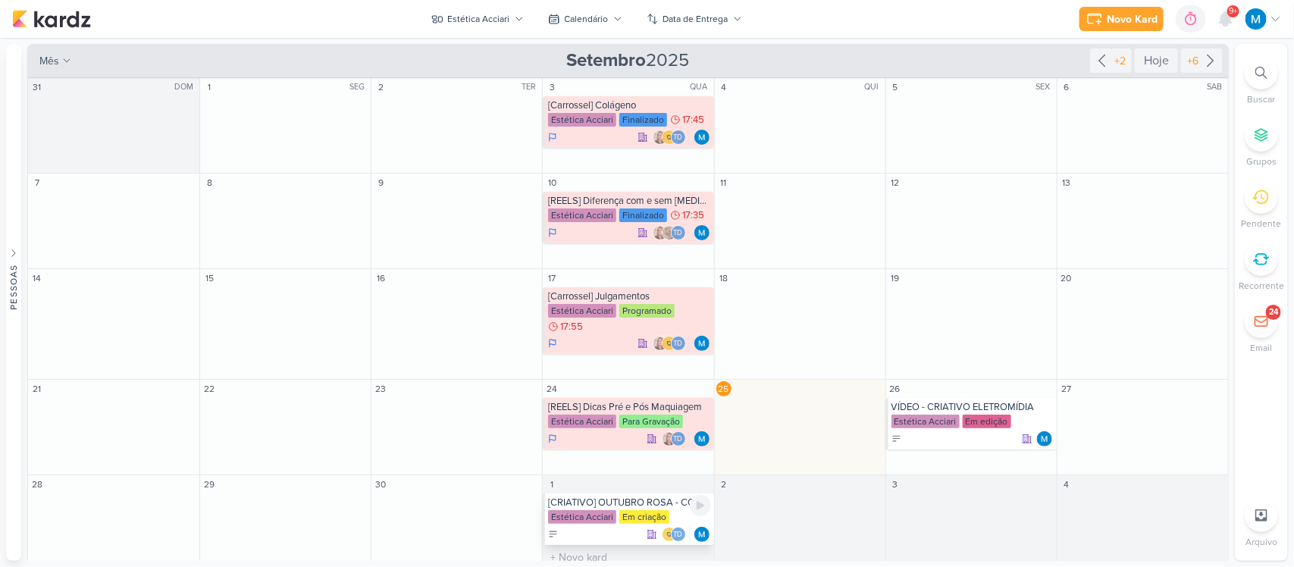
click at [584, 505] on div "[CRIATIVO] OUTUBRO ROSA - CONSC. PREV. CÂNCER DE MAMA" at bounding box center [629, 502] width 162 height 12
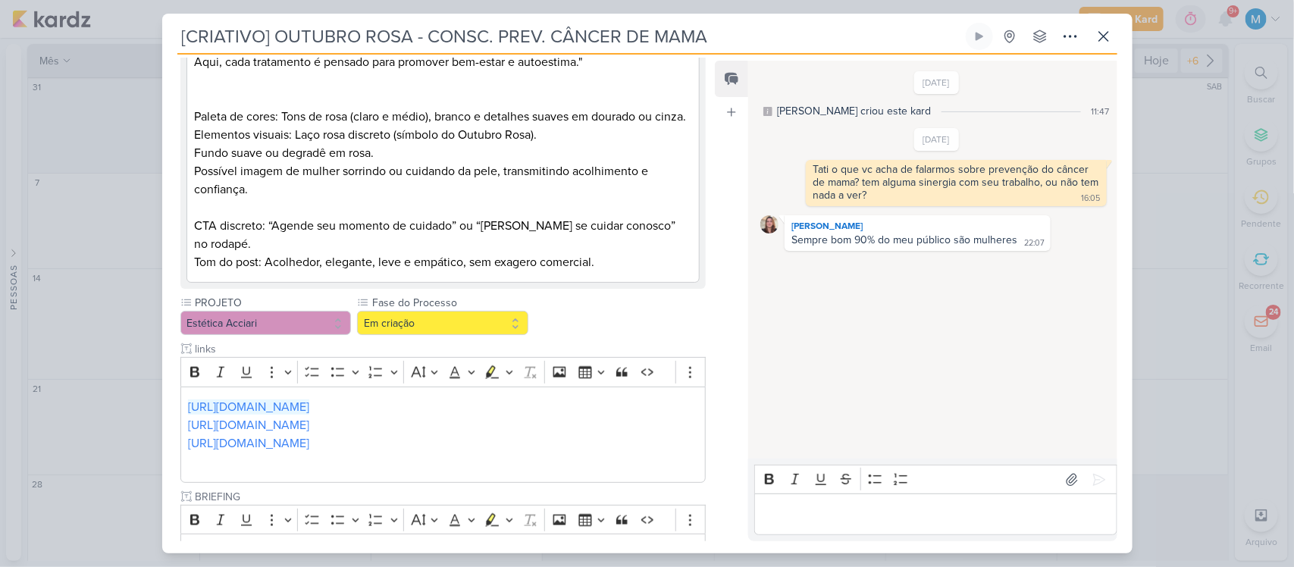
scroll to position [728, 0]
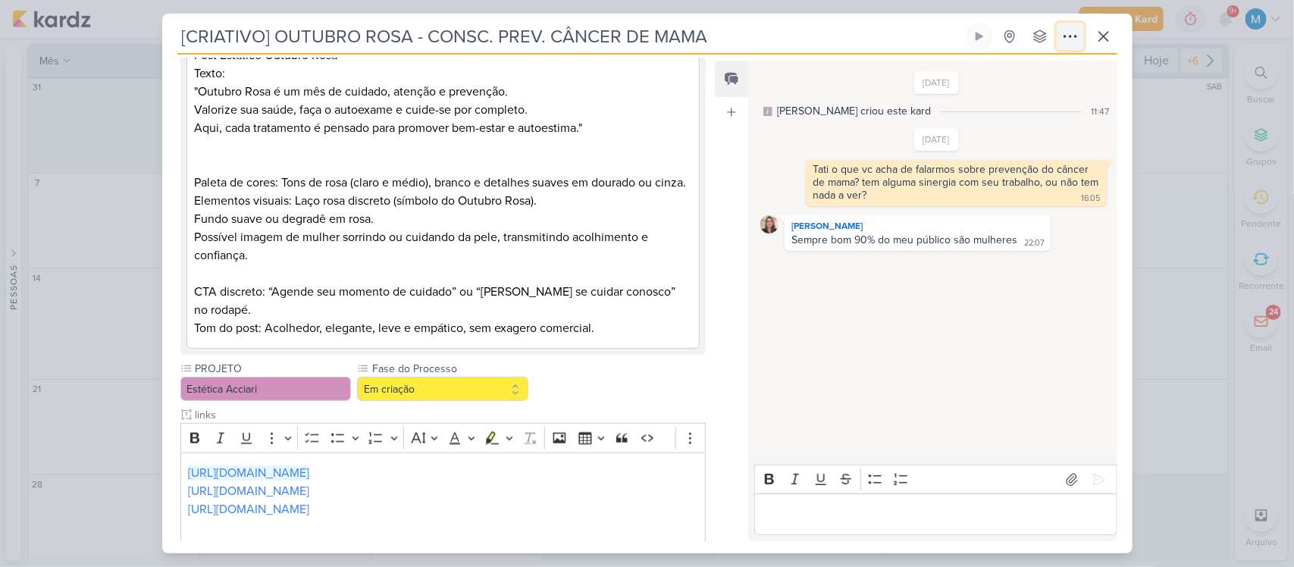
click at [1065, 39] on icon at bounding box center [1070, 36] width 18 height 18
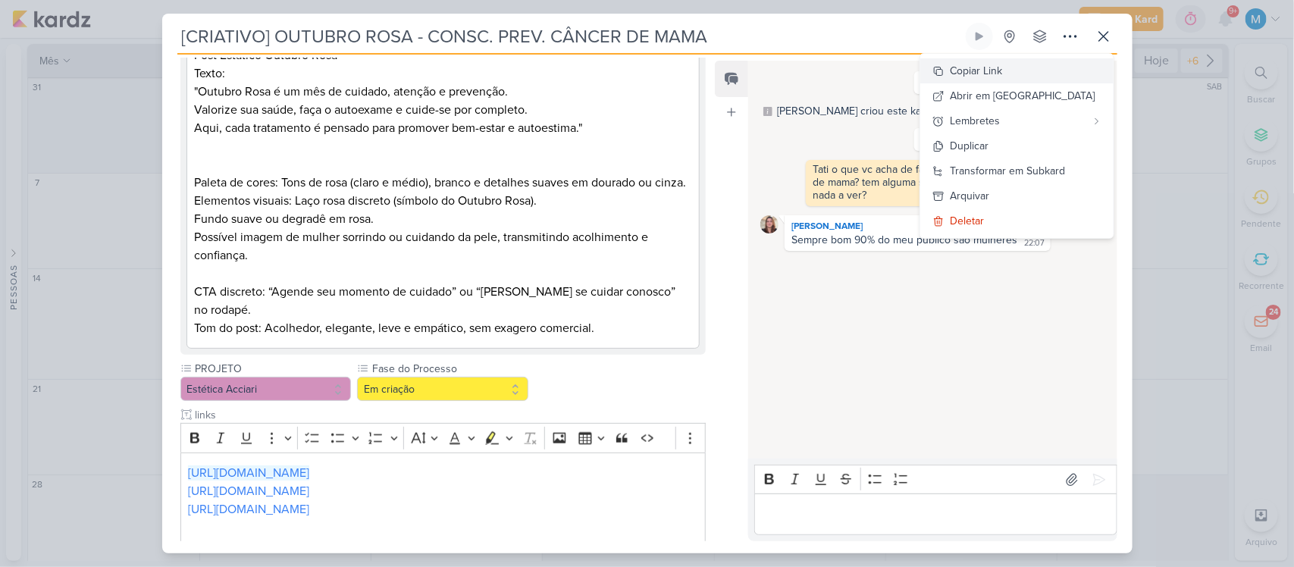
click at [1059, 61] on button "Copiar Link" at bounding box center [1016, 70] width 193 height 25
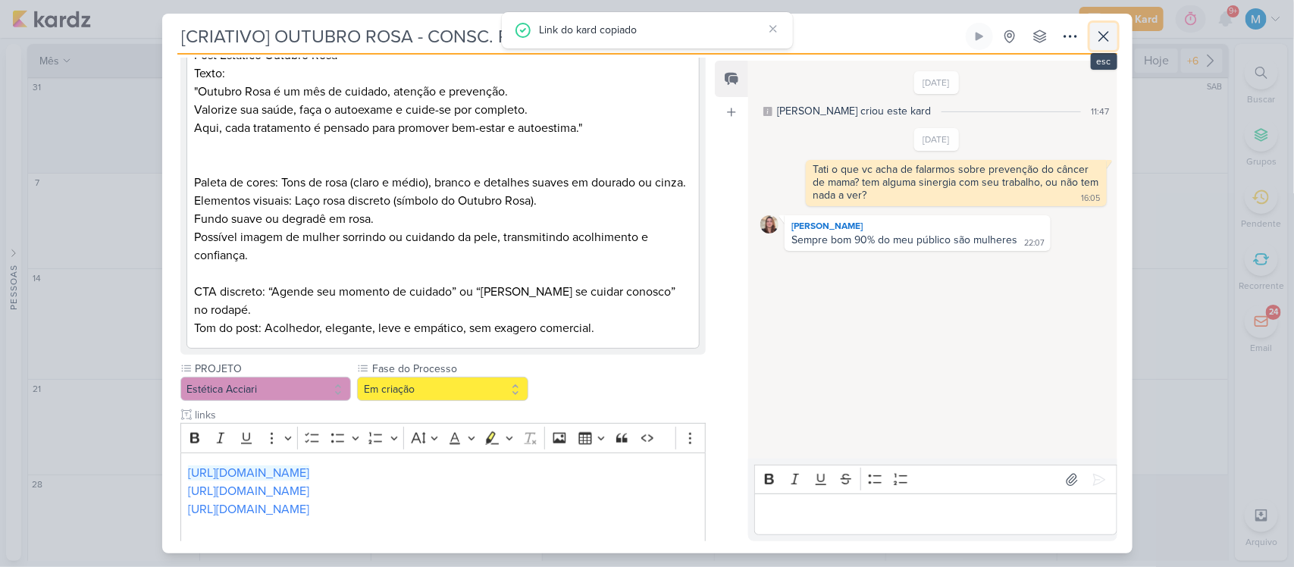
click at [1100, 40] on icon at bounding box center [1103, 36] width 18 height 18
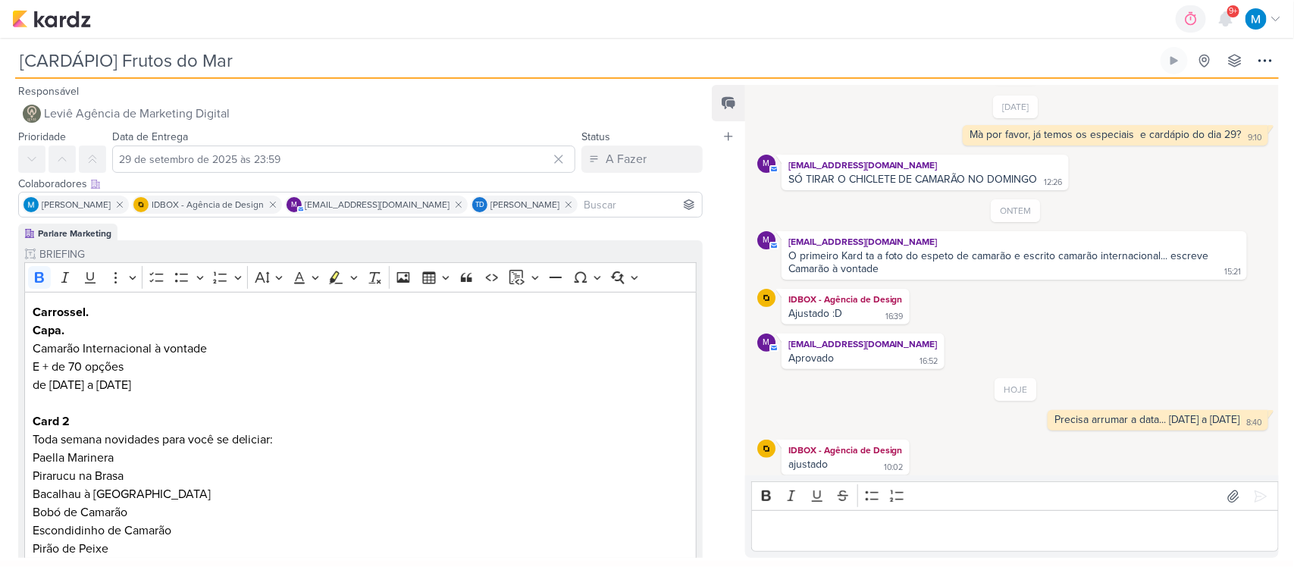
scroll to position [1037, 0]
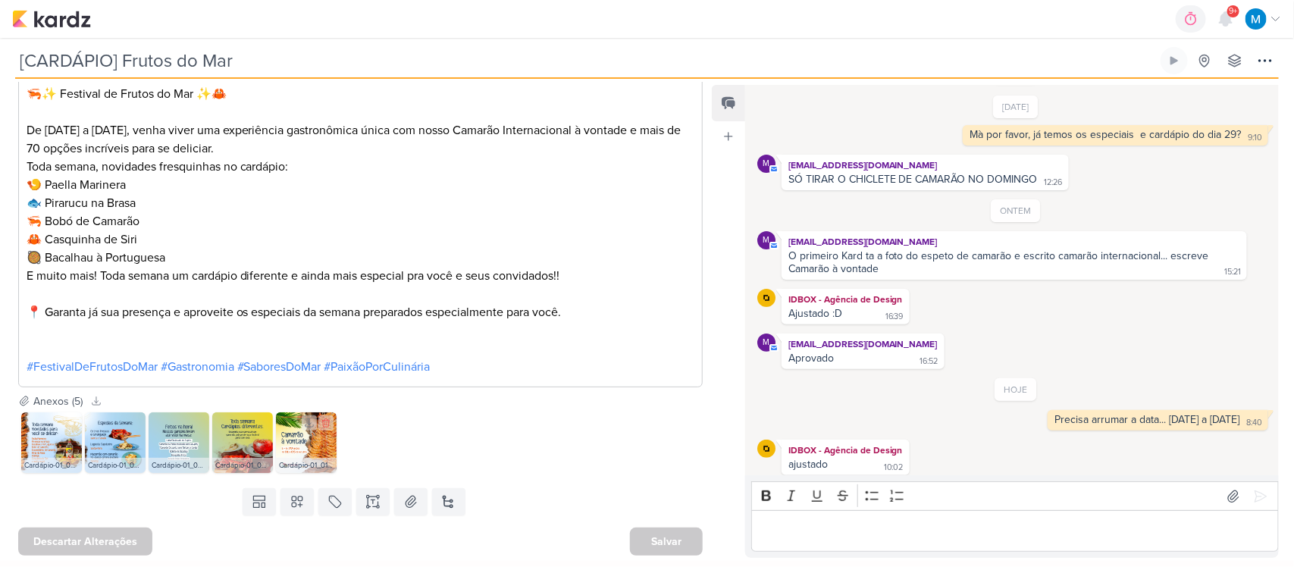
click at [294, 446] on img at bounding box center [306, 442] width 61 height 61
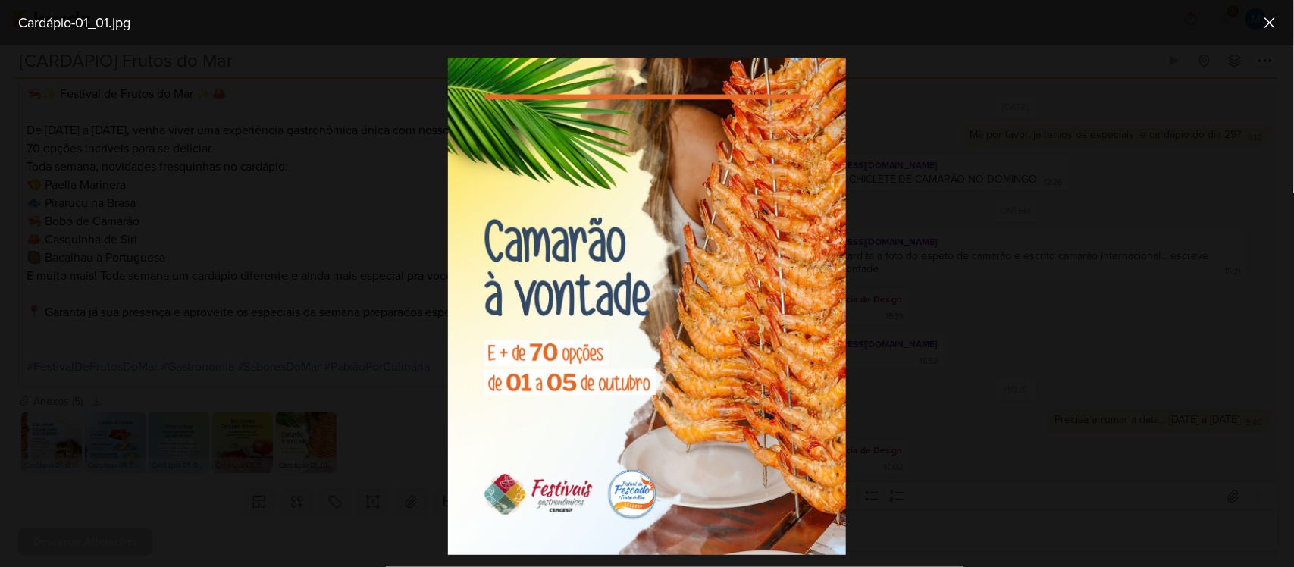
click at [1053, 273] on div at bounding box center [647, 305] width 1294 height 521
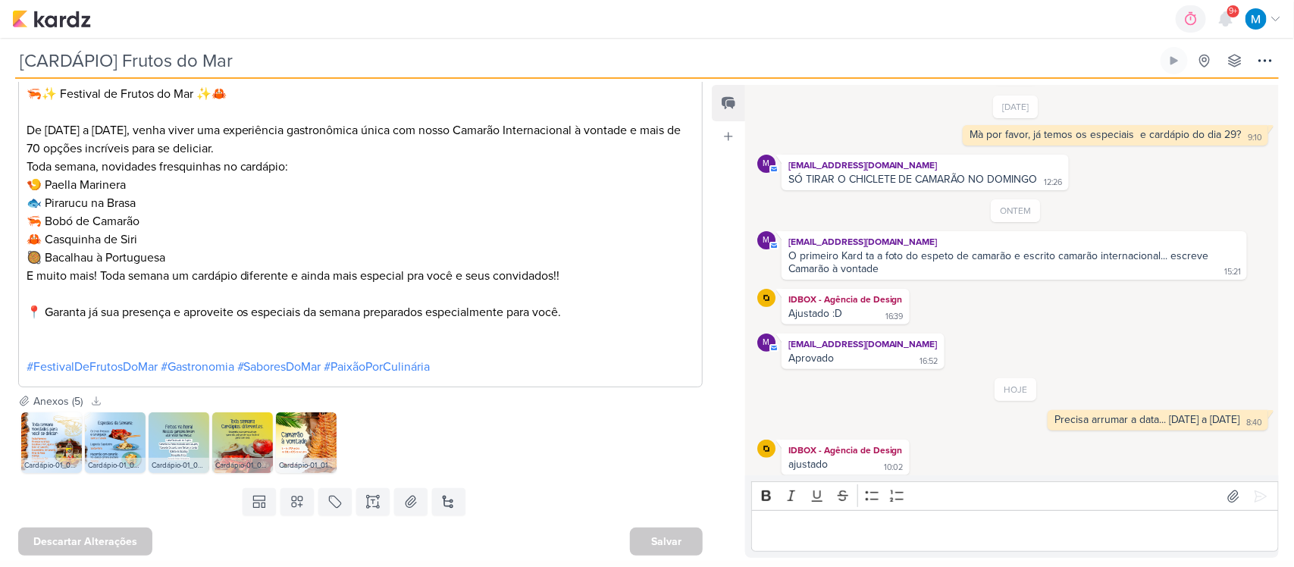
scroll to position [942, 0]
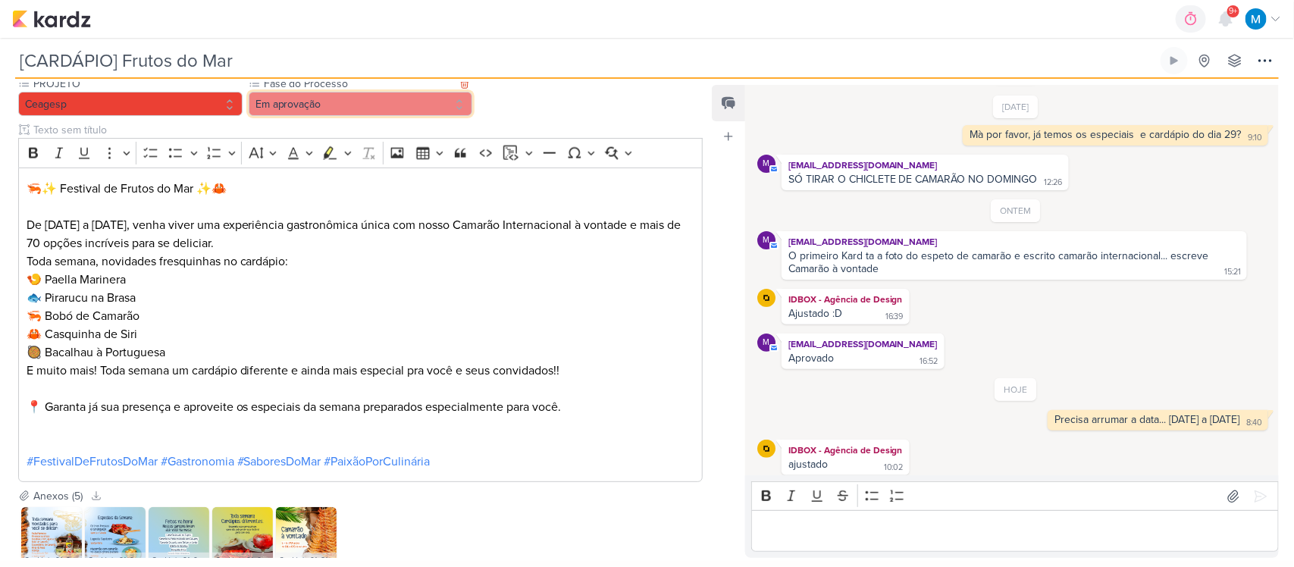
click at [365, 108] on button "Em aprovação" at bounding box center [361, 104] width 224 height 24
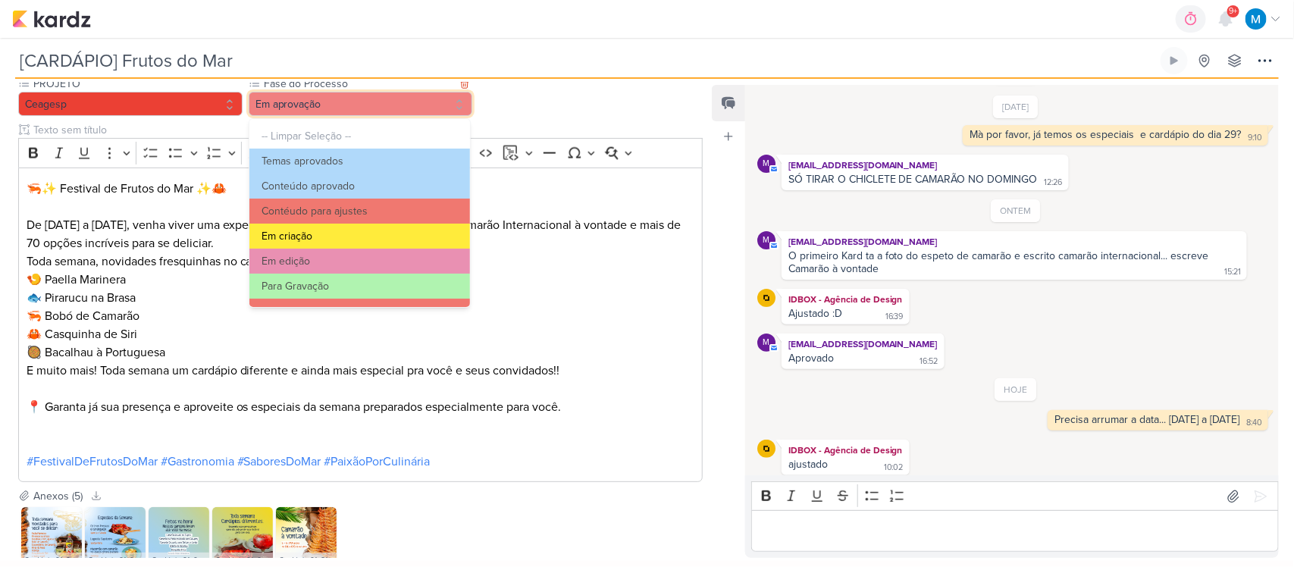
scroll to position [95, 0]
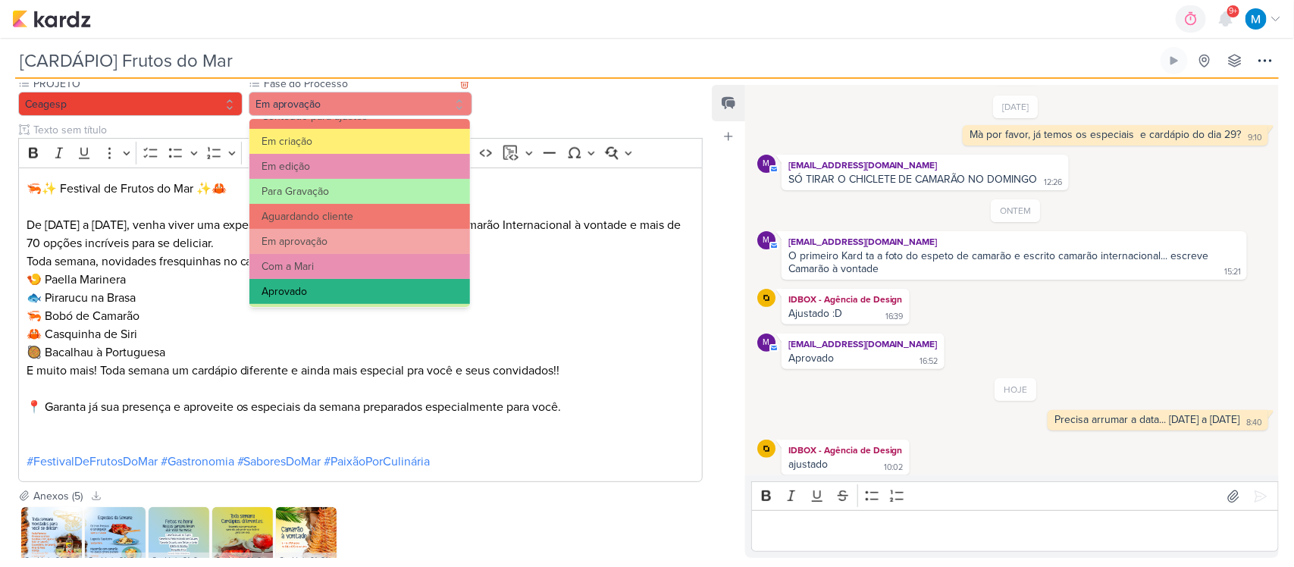
click at [343, 280] on button "Aprovado" at bounding box center [359, 291] width 221 height 25
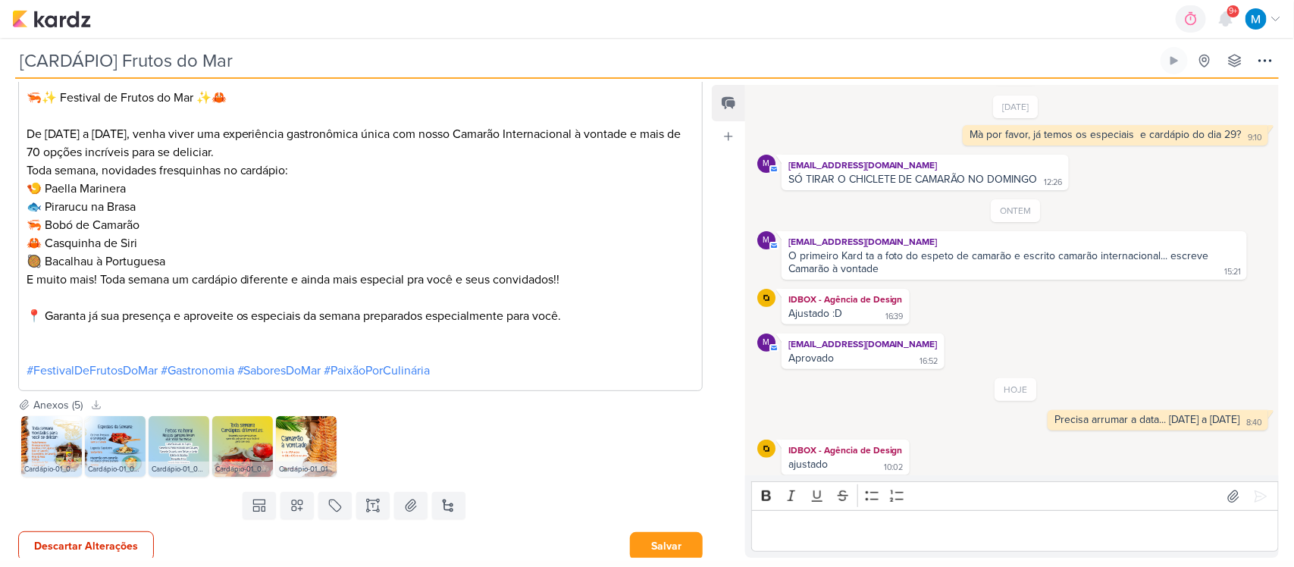
scroll to position [1039, 0]
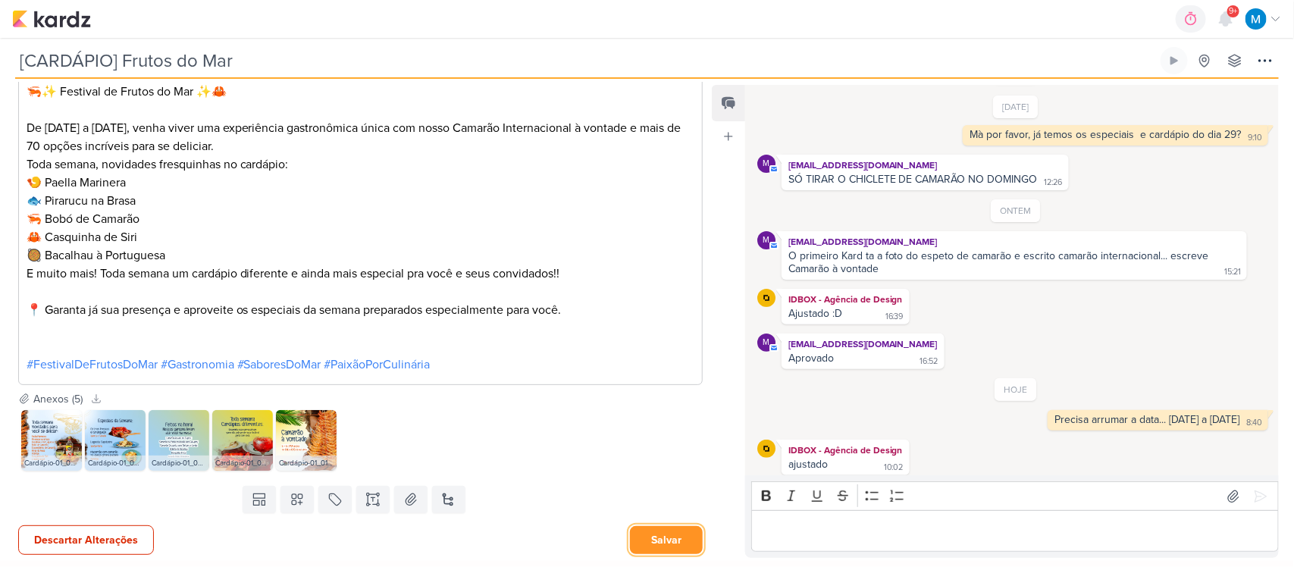
click at [662, 546] on button "Salvar" at bounding box center [666, 540] width 73 height 28
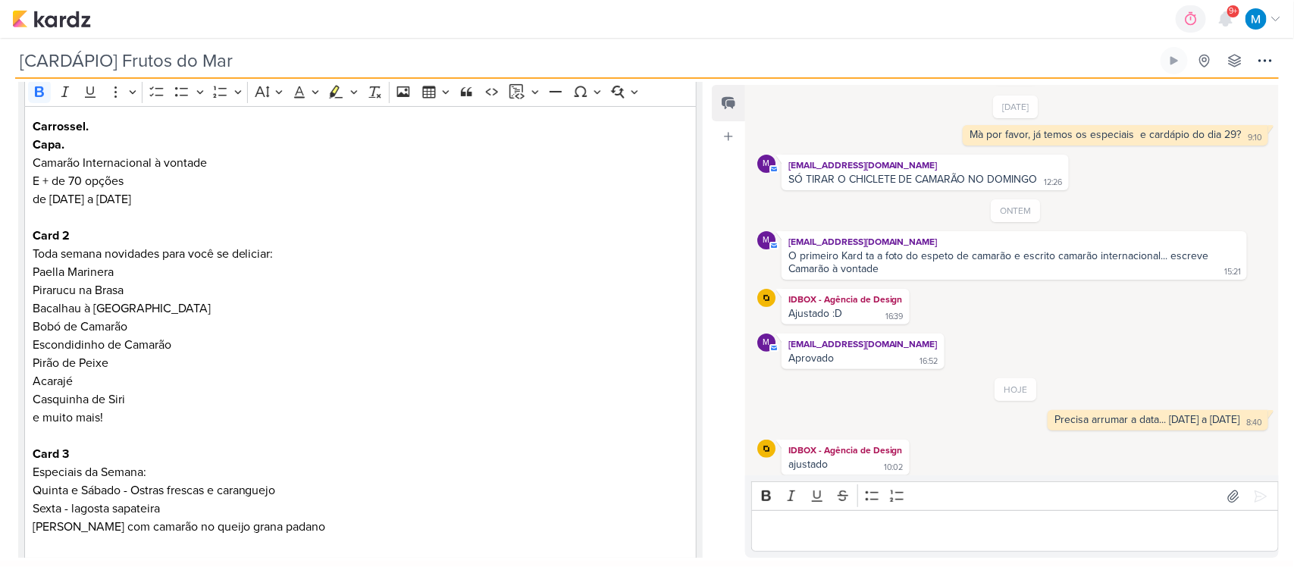
scroll to position [184, 0]
